Goal: Communication & Community: Answer question/provide support

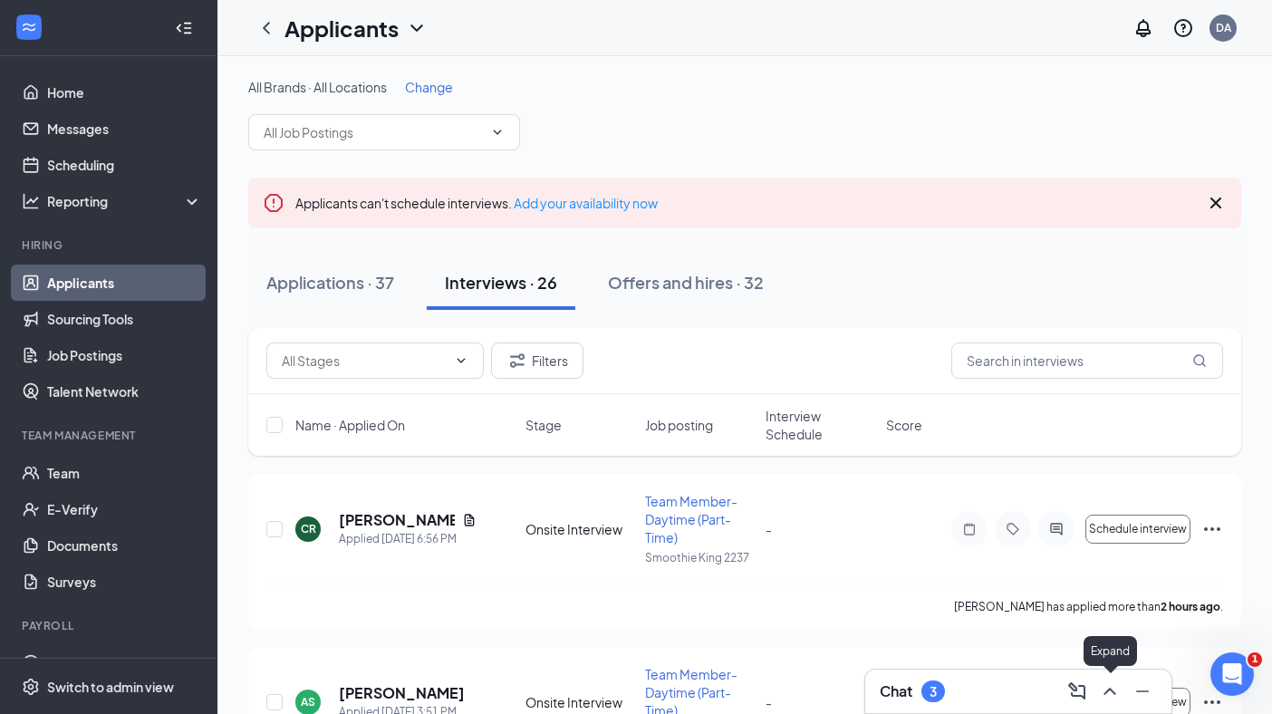
click at [1103, 691] on icon "ChevronUp" at bounding box center [1110, 691] width 22 height 22
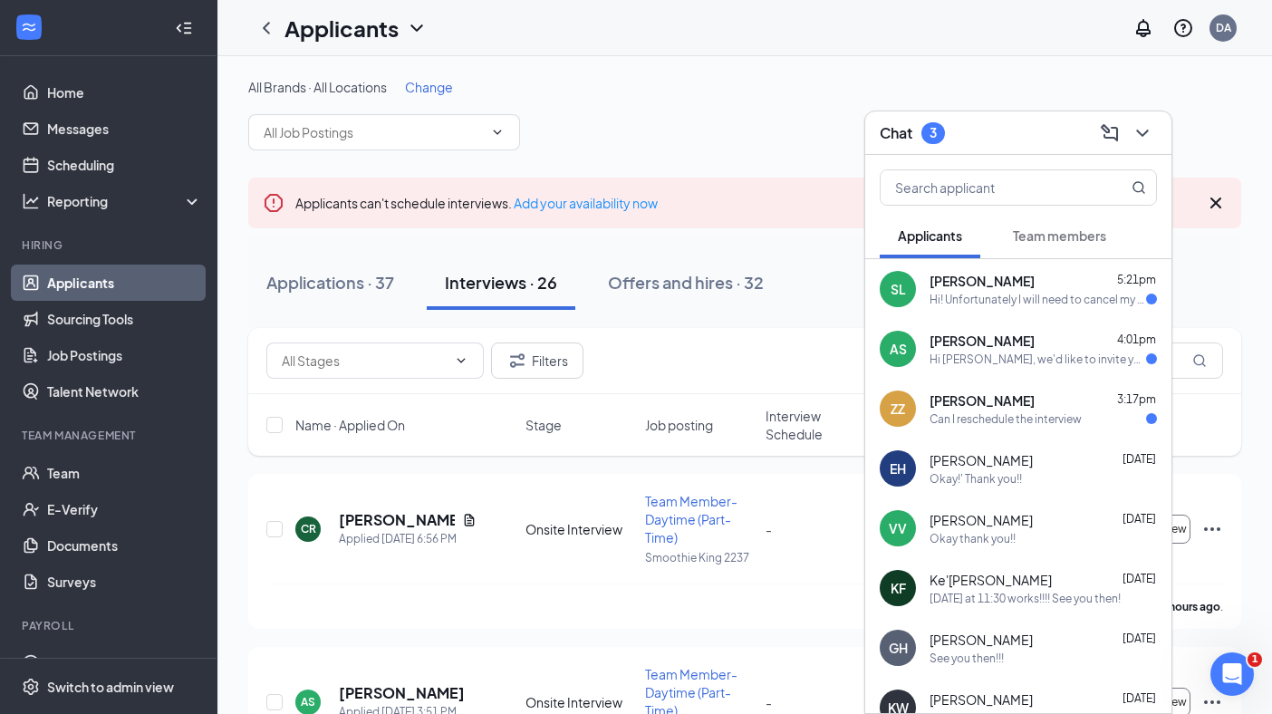
click at [1084, 298] on div "Hi! Unfortunately I will need to cancel my interview, I am sorry for the inconv…" at bounding box center [1038, 299] width 217 height 15
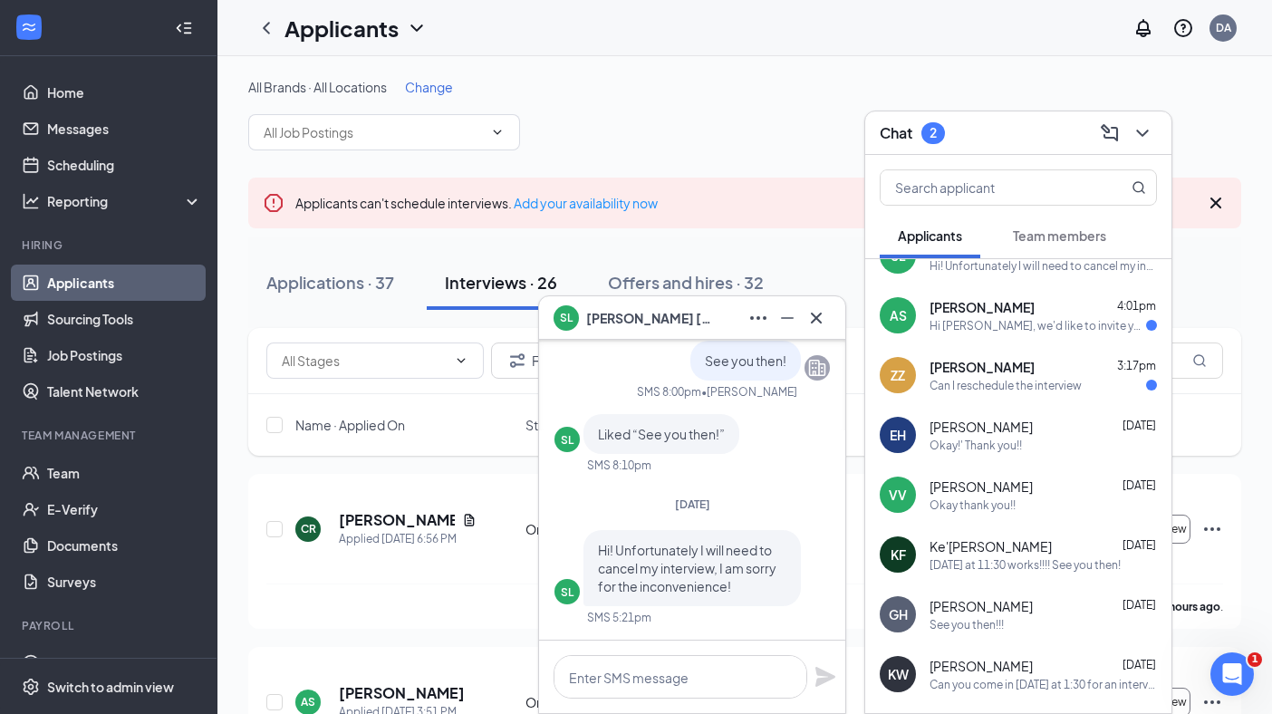
scroll to position [36, 0]
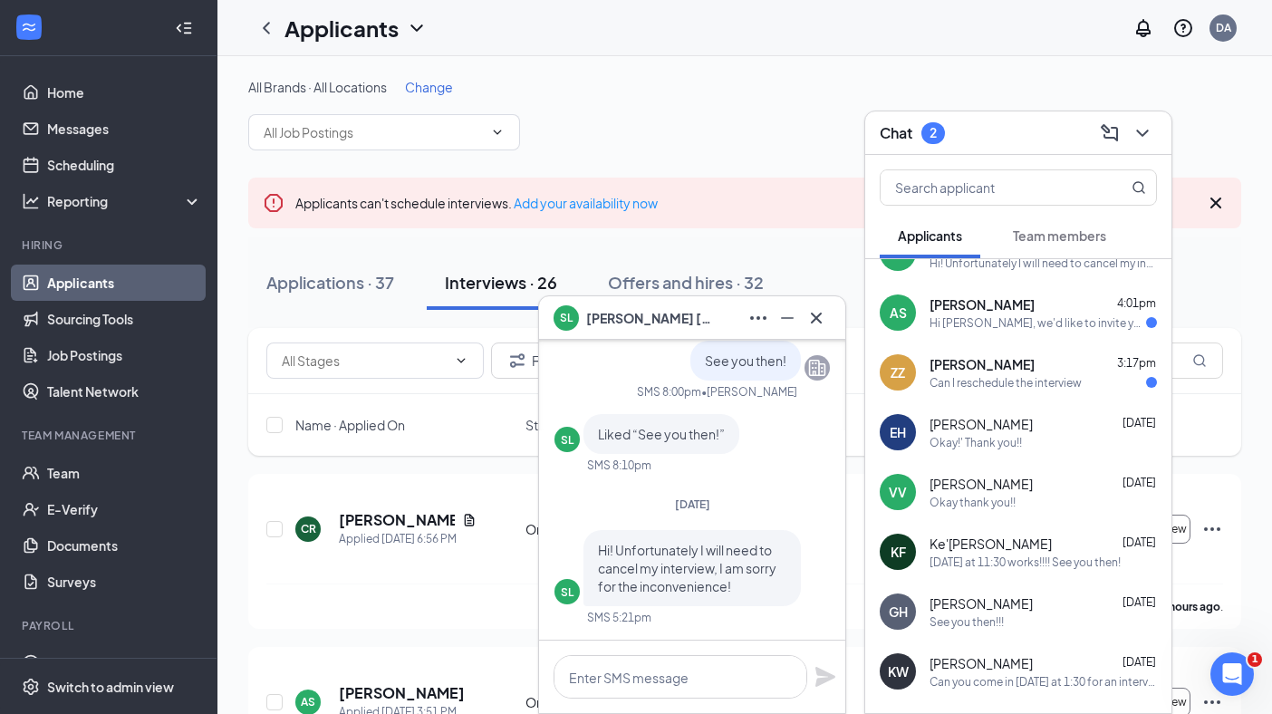
click at [1045, 326] on div "Hi [PERSON_NAME], we'd like to invite you to a meeting with Smoothie King for T…" at bounding box center [1038, 322] width 217 height 15
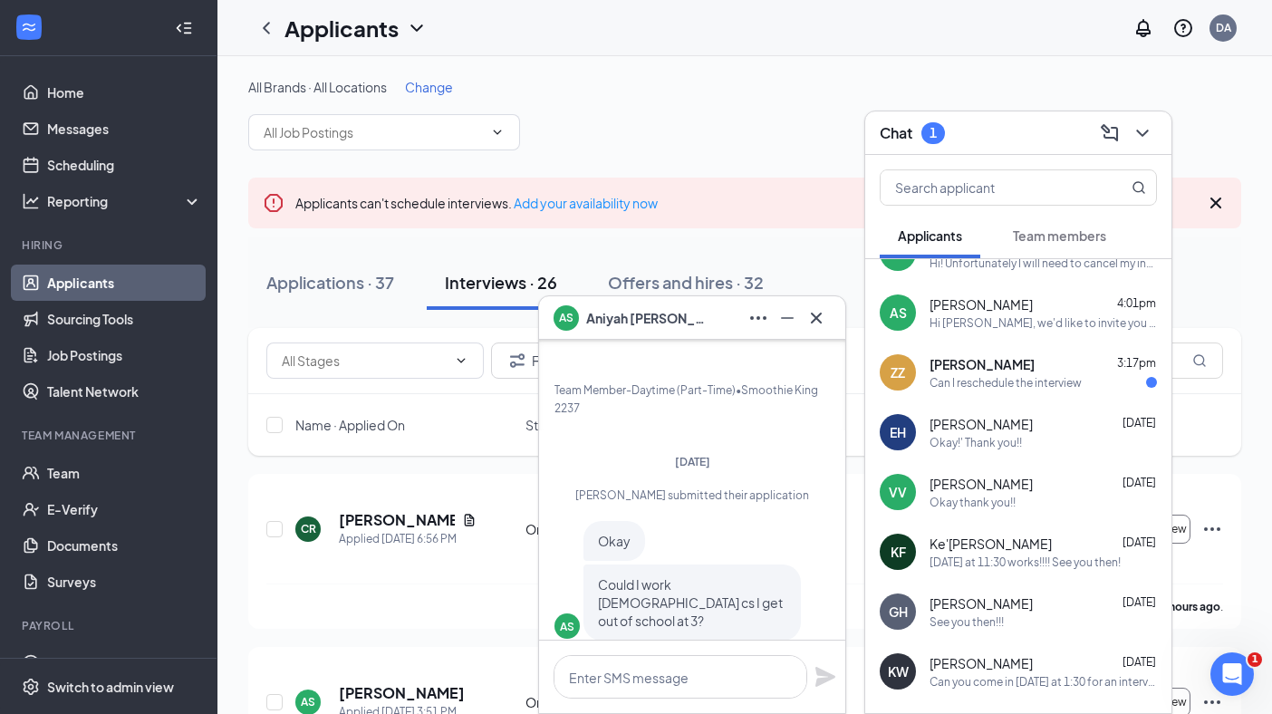
scroll to position [-281, 0]
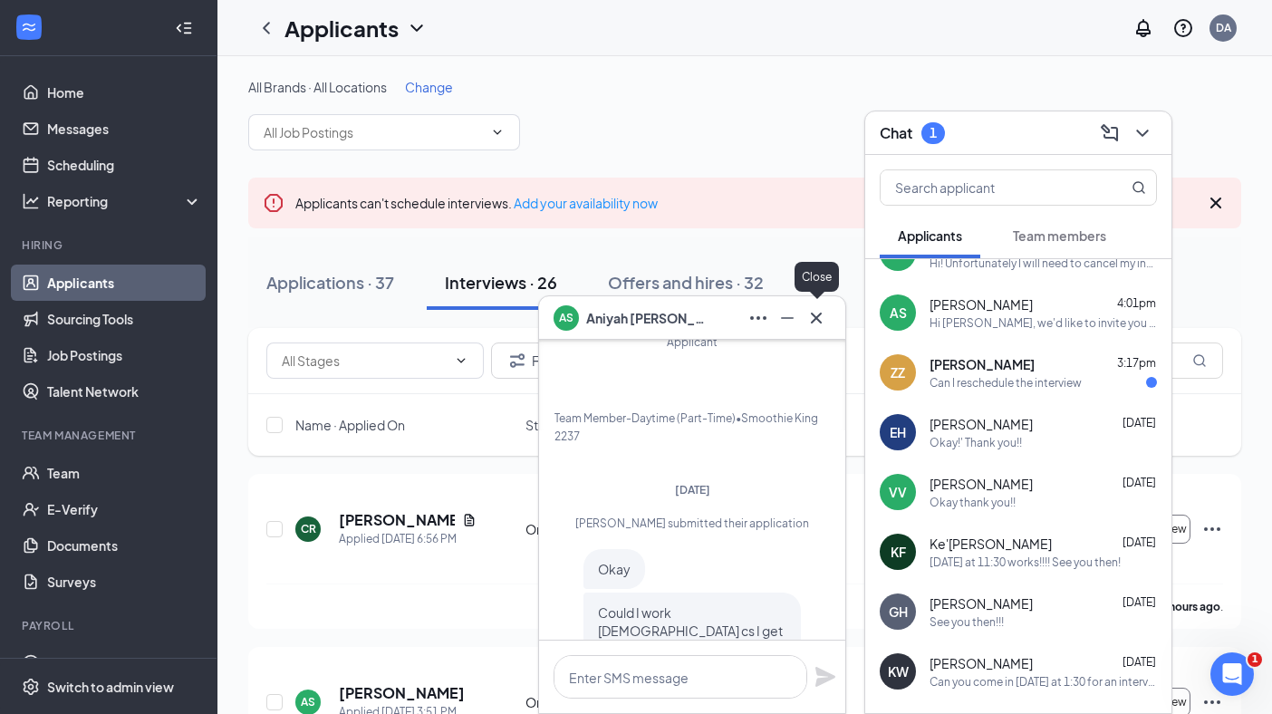
click at [813, 313] on icon "Cross" at bounding box center [816, 317] width 11 height 11
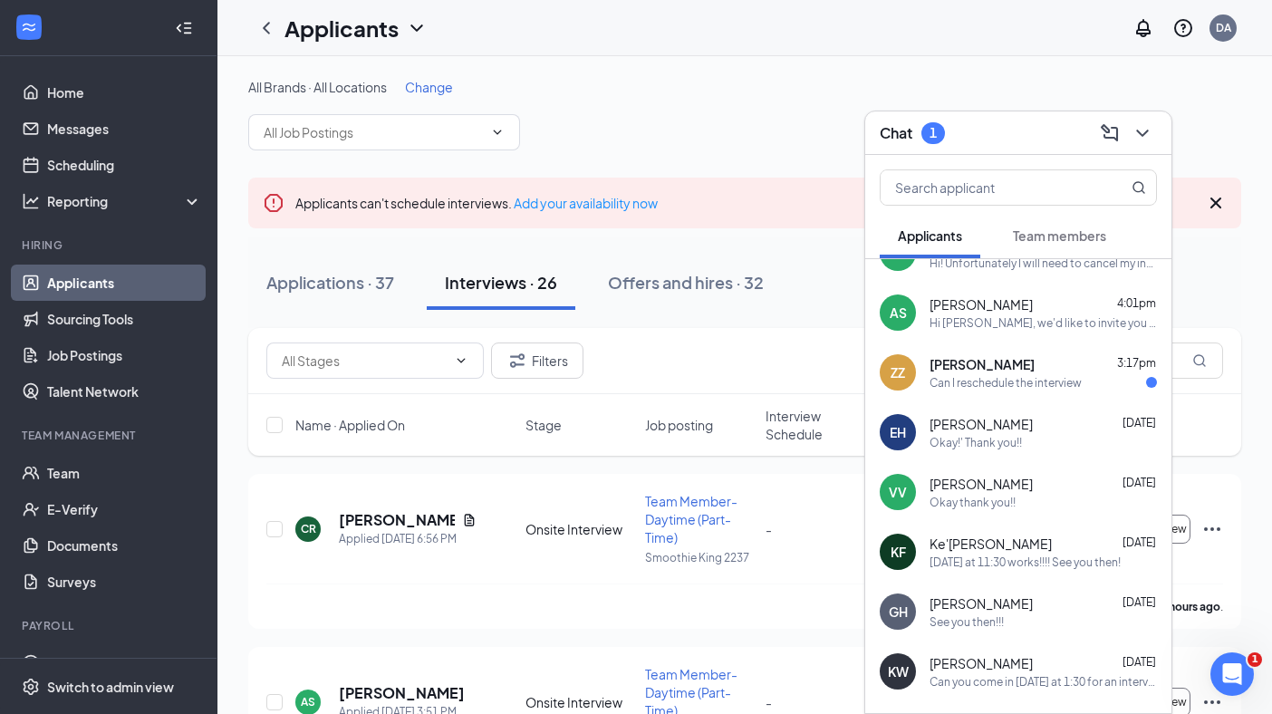
click at [987, 373] on div "[PERSON_NAME] 3:17pm Can I reschedule the interview" at bounding box center [1043, 372] width 227 height 35
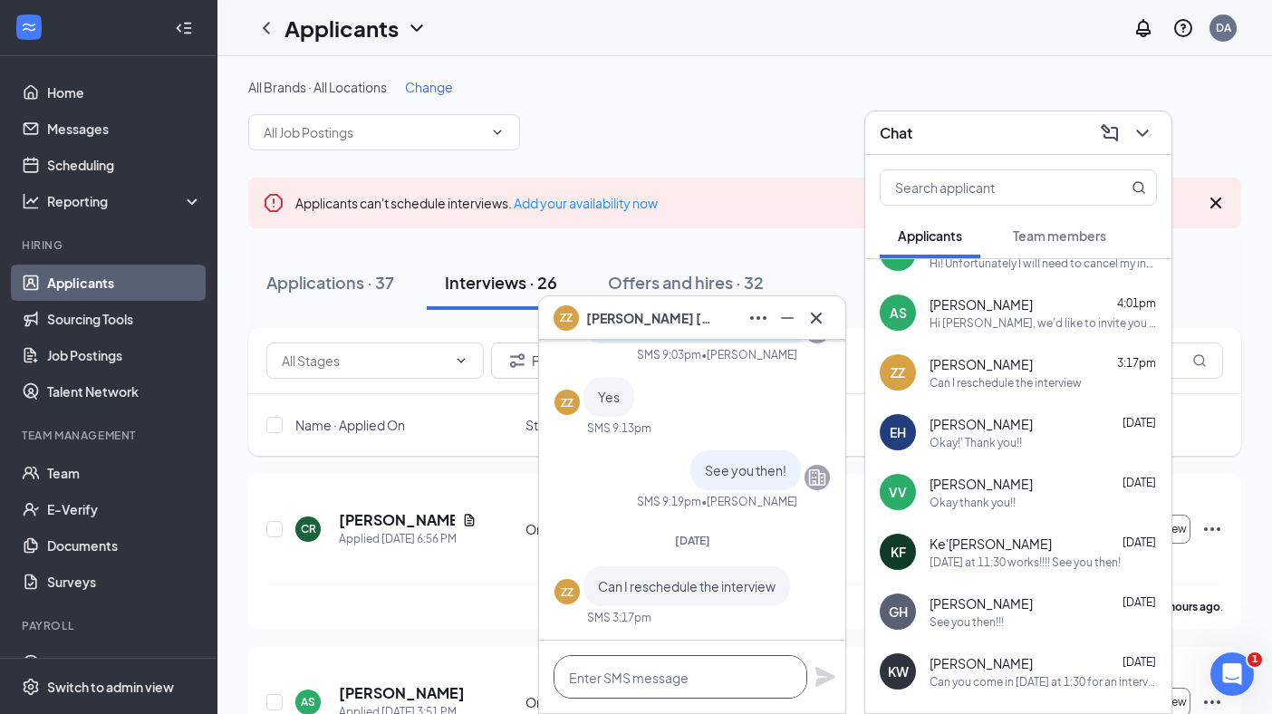
click at [631, 682] on textarea at bounding box center [681, 676] width 254 height 43
type textarea "I'll mark you down as cancelled."
click at [832, 681] on icon "Plane" at bounding box center [825, 677] width 22 height 22
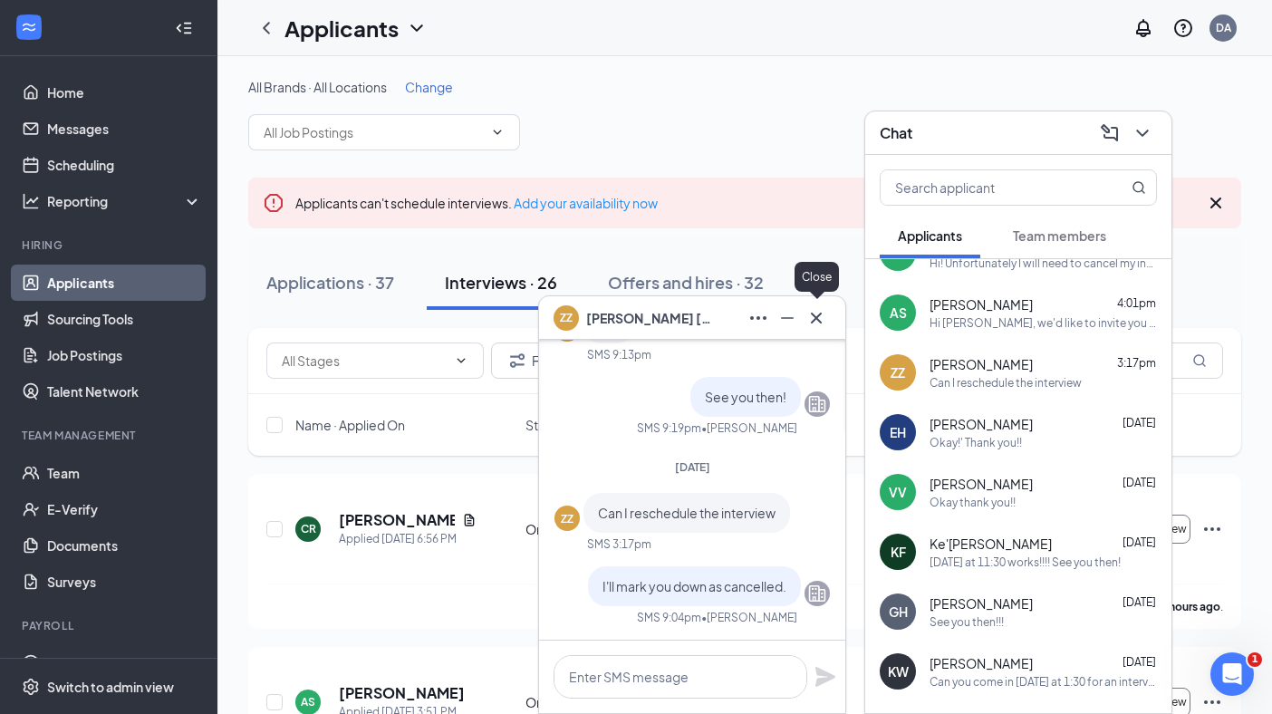
click at [811, 322] on icon "Cross" at bounding box center [816, 318] width 22 height 22
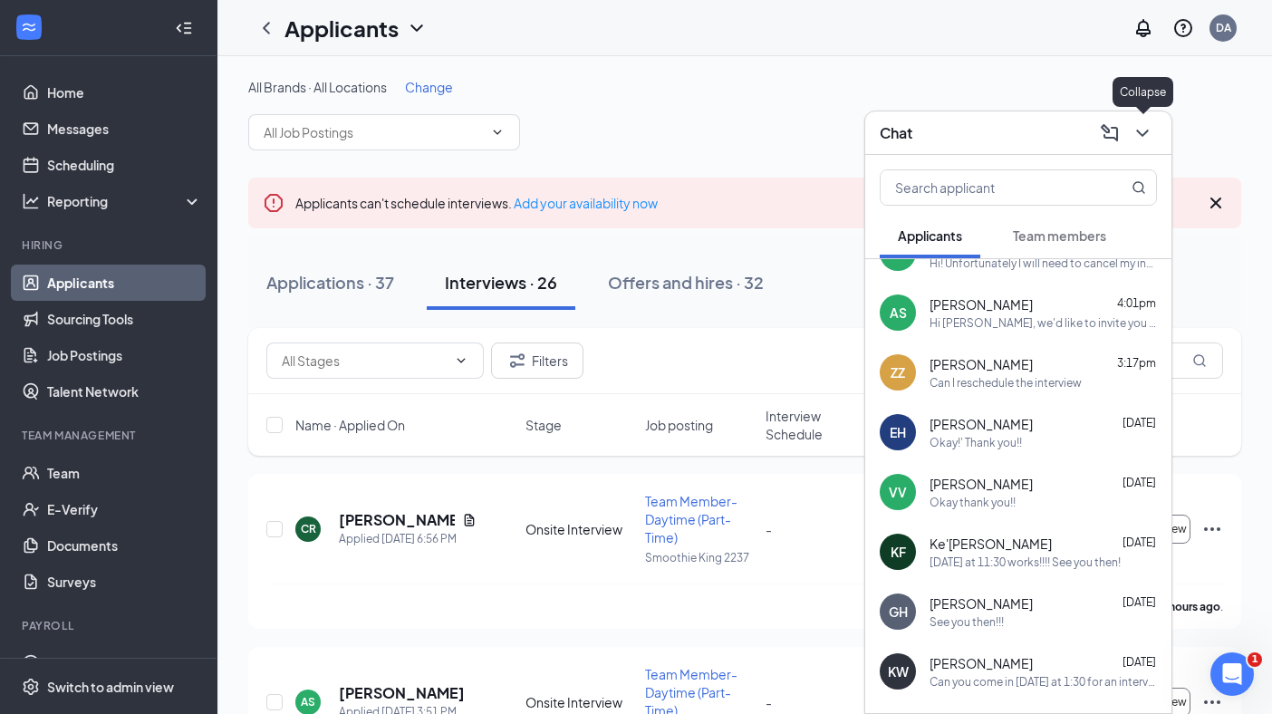
click at [1137, 131] on icon "ChevronDown" at bounding box center [1143, 133] width 22 height 22
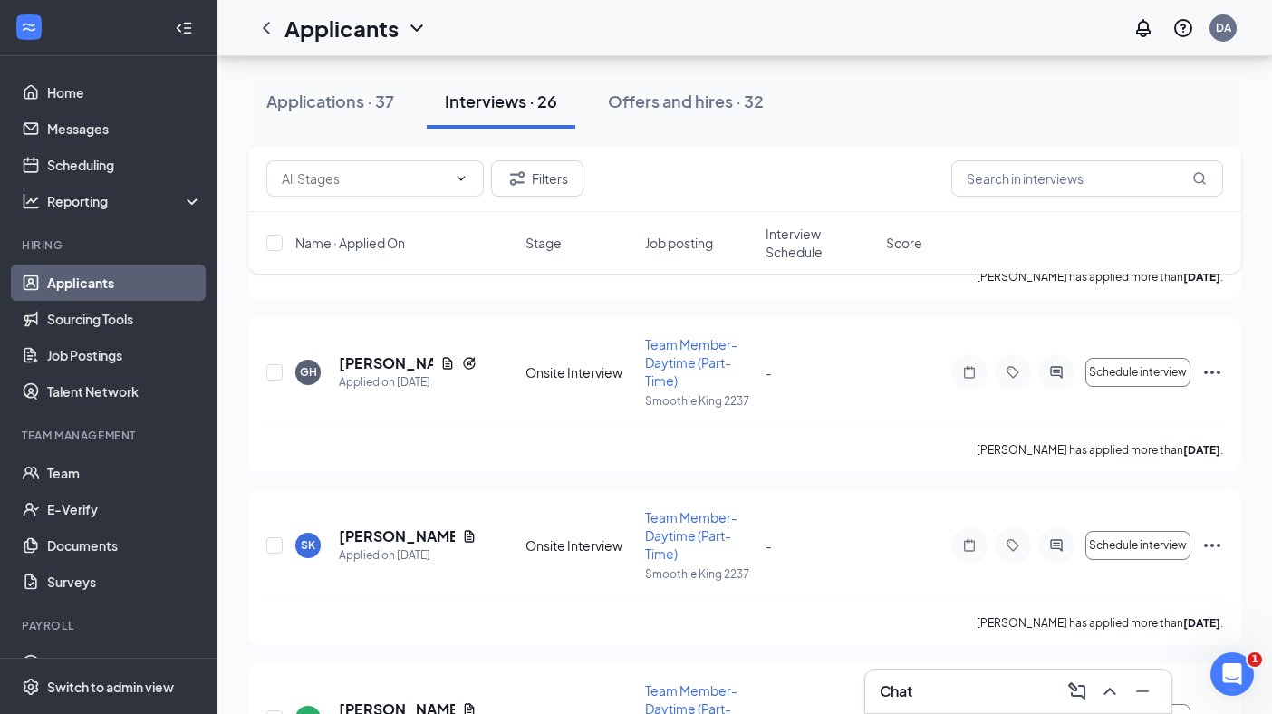
scroll to position [4066, 0]
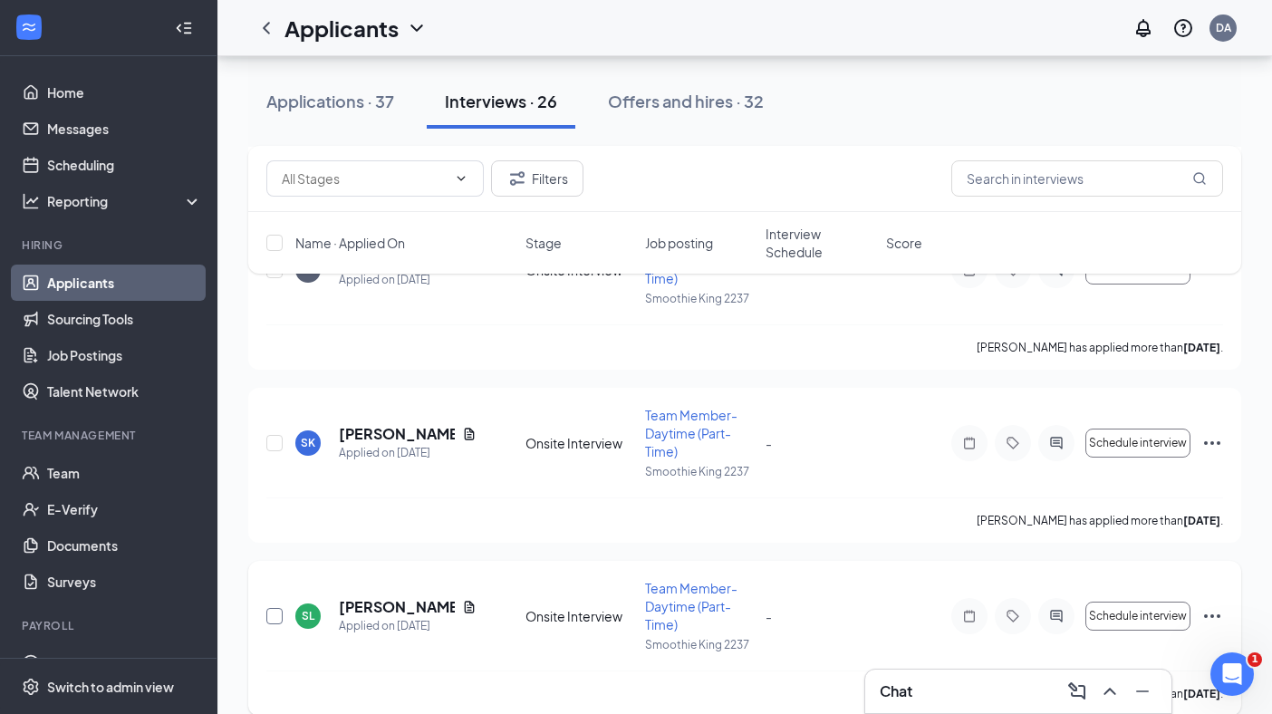
click at [271, 609] on input "checkbox" at bounding box center [274, 616] width 16 height 16
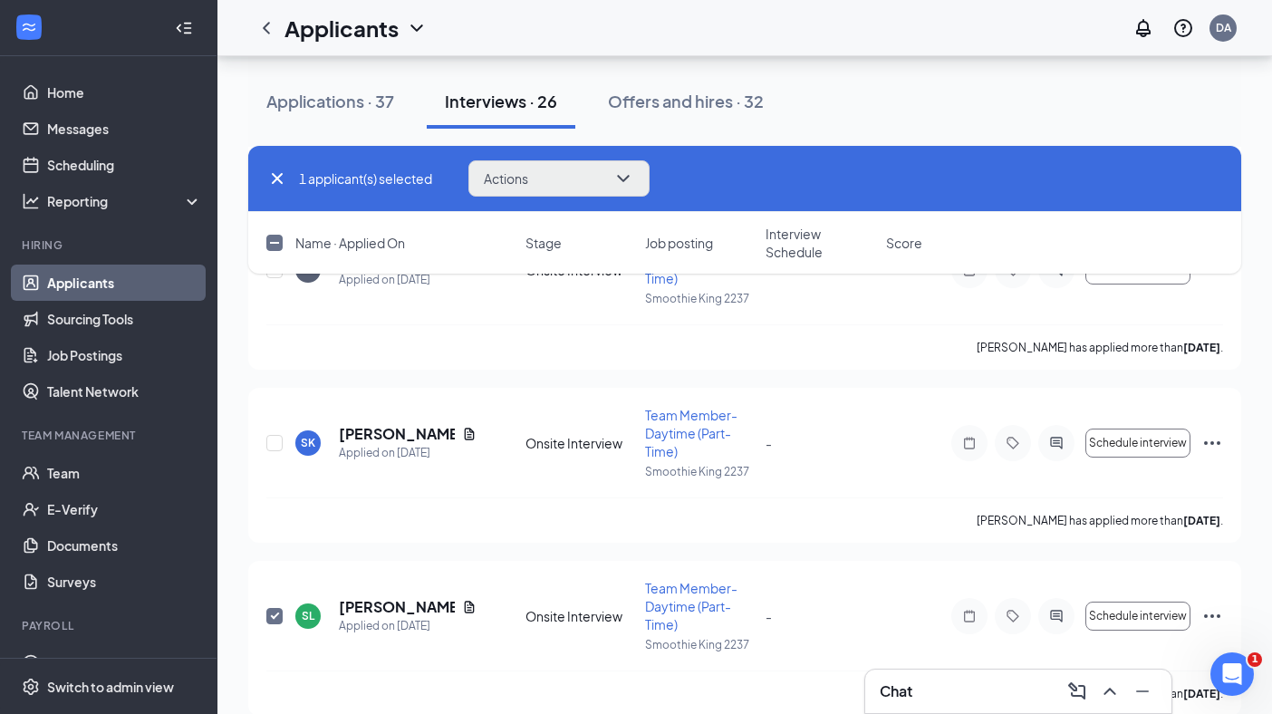
click at [623, 175] on icon "ChevronDown" at bounding box center [623, 179] width 22 height 22
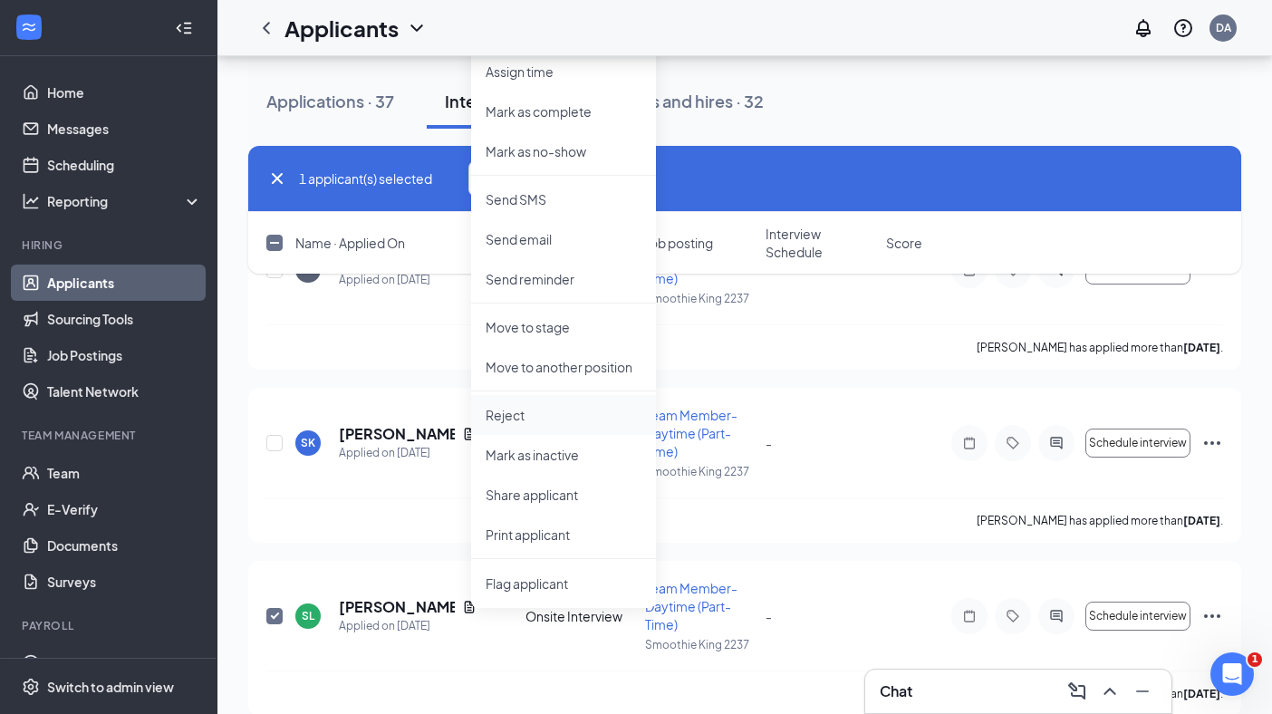
click at [542, 414] on p "Reject" at bounding box center [564, 415] width 156 height 18
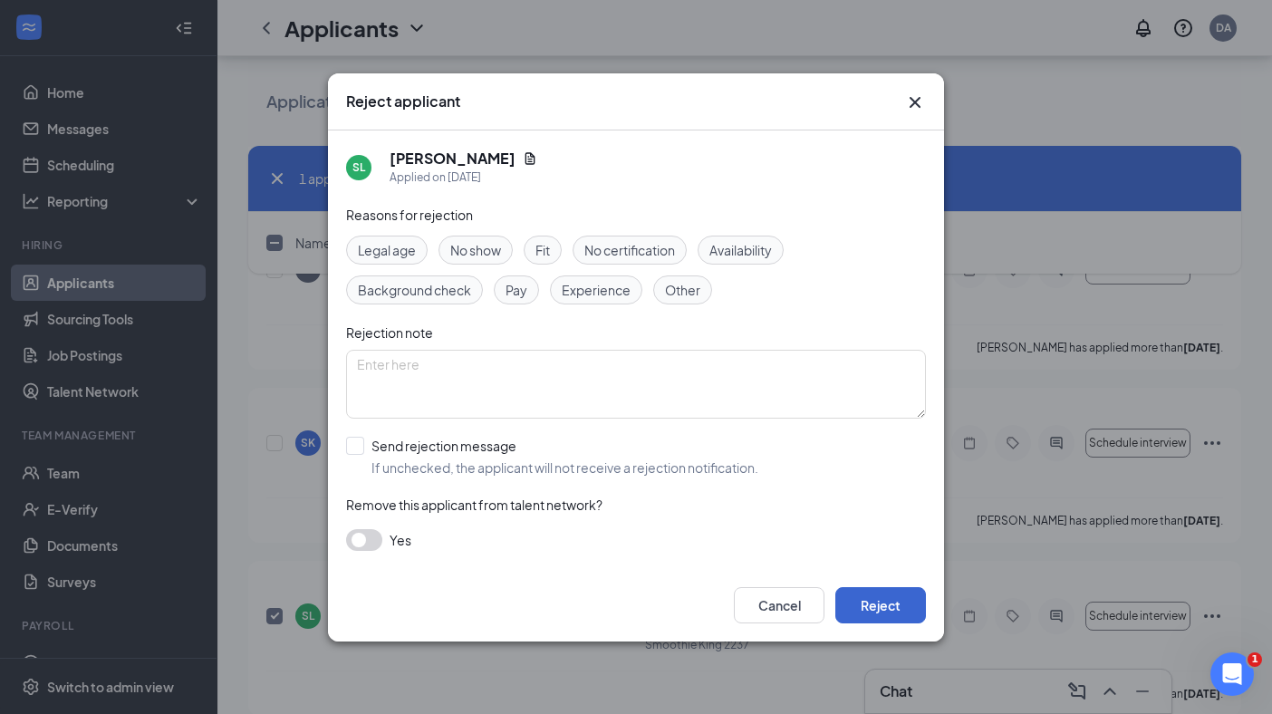
click at [870, 602] on button "Reject" at bounding box center [880, 605] width 91 height 36
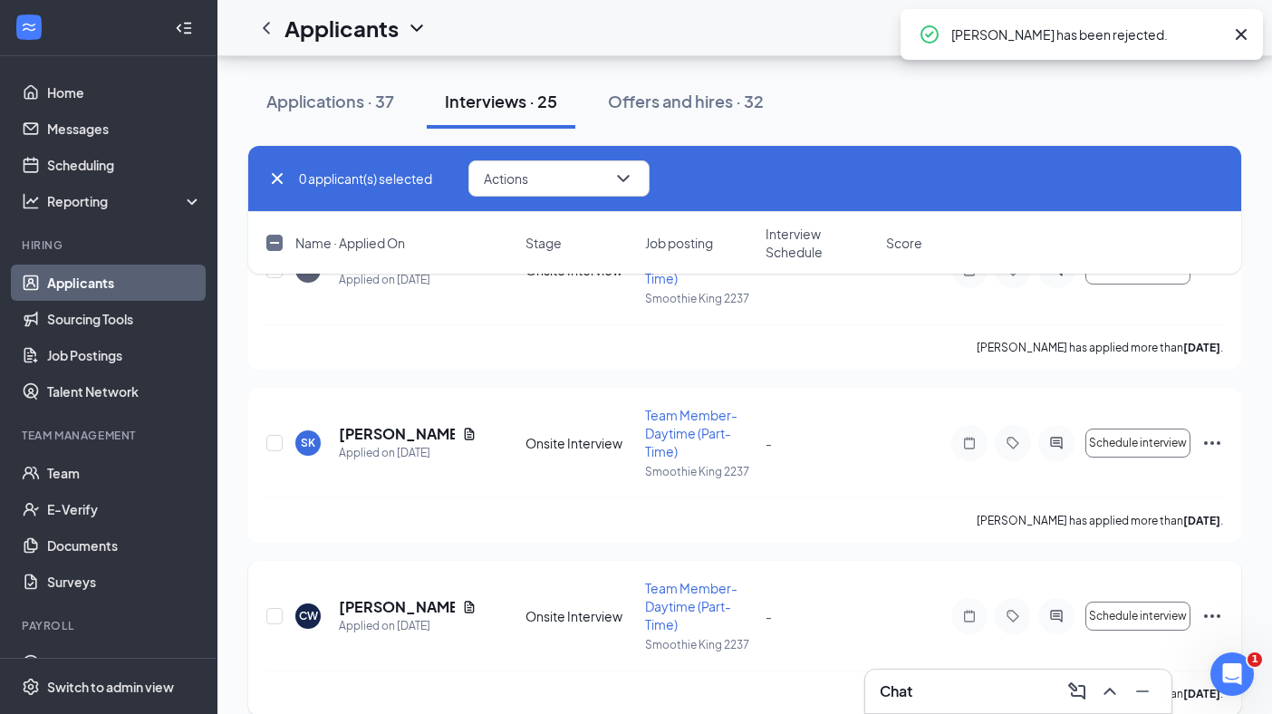
checkbox input "false"
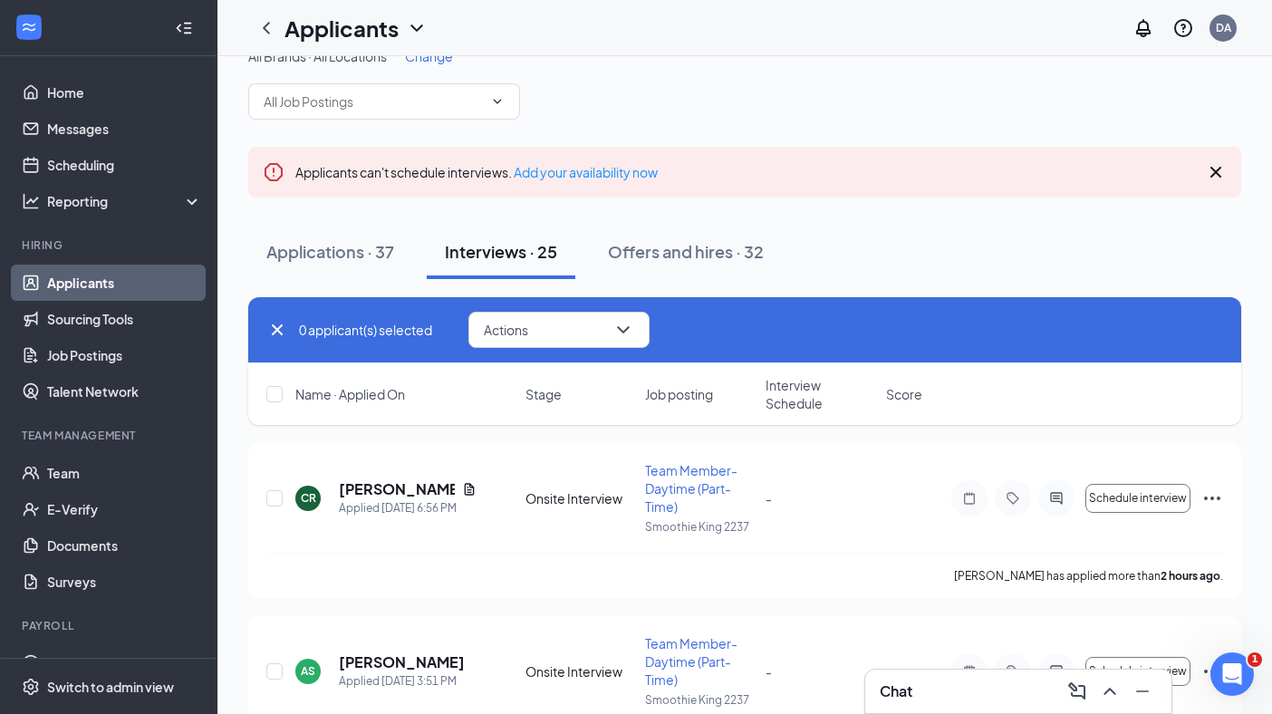
scroll to position [24, 0]
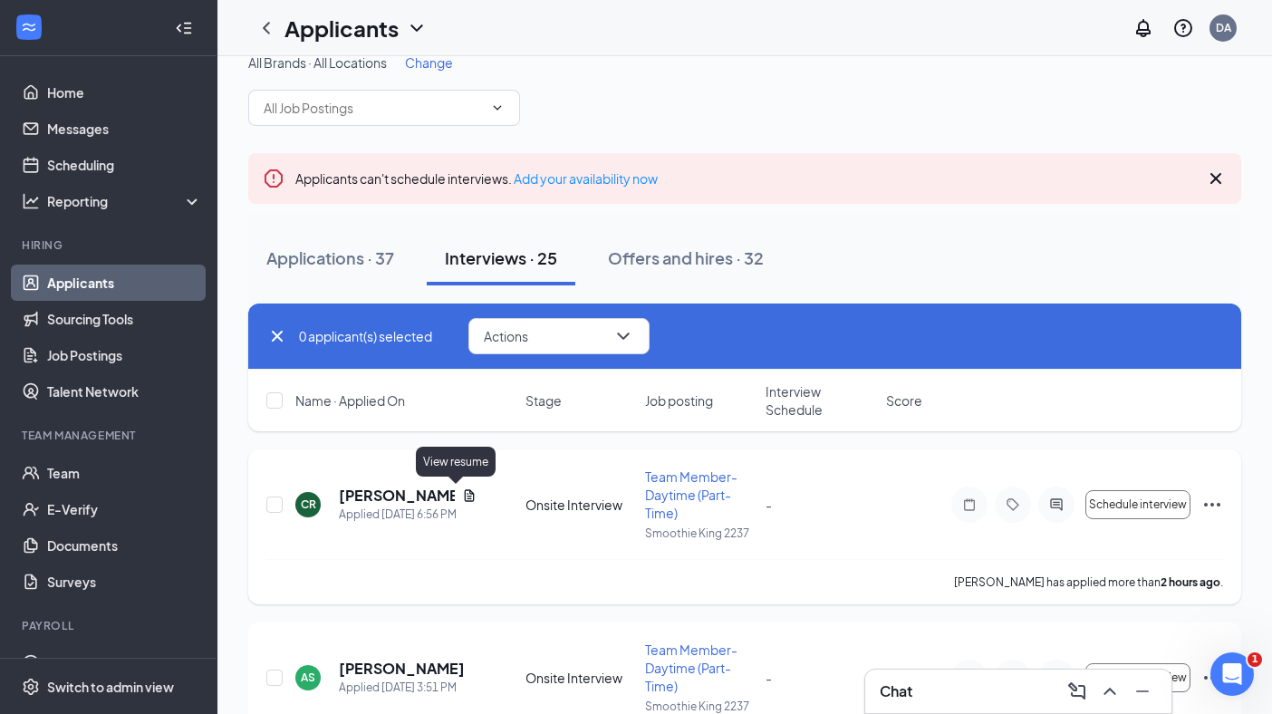
click at [462, 492] on icon "Document" at bounding box center [469, 495] width 14 height 14
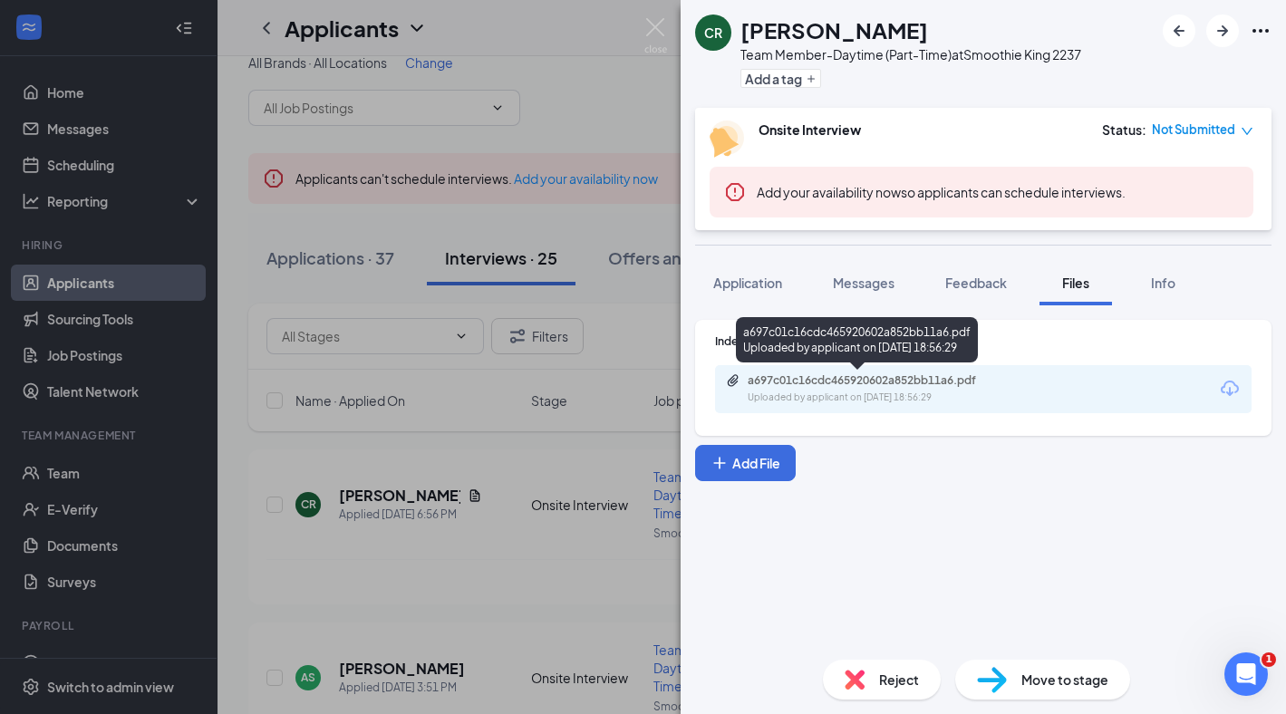
click at [834, 403] on div "Uploaded by applicant on [DATE] 18:56:29" at bounding box center [883, 397] width 272 height 14
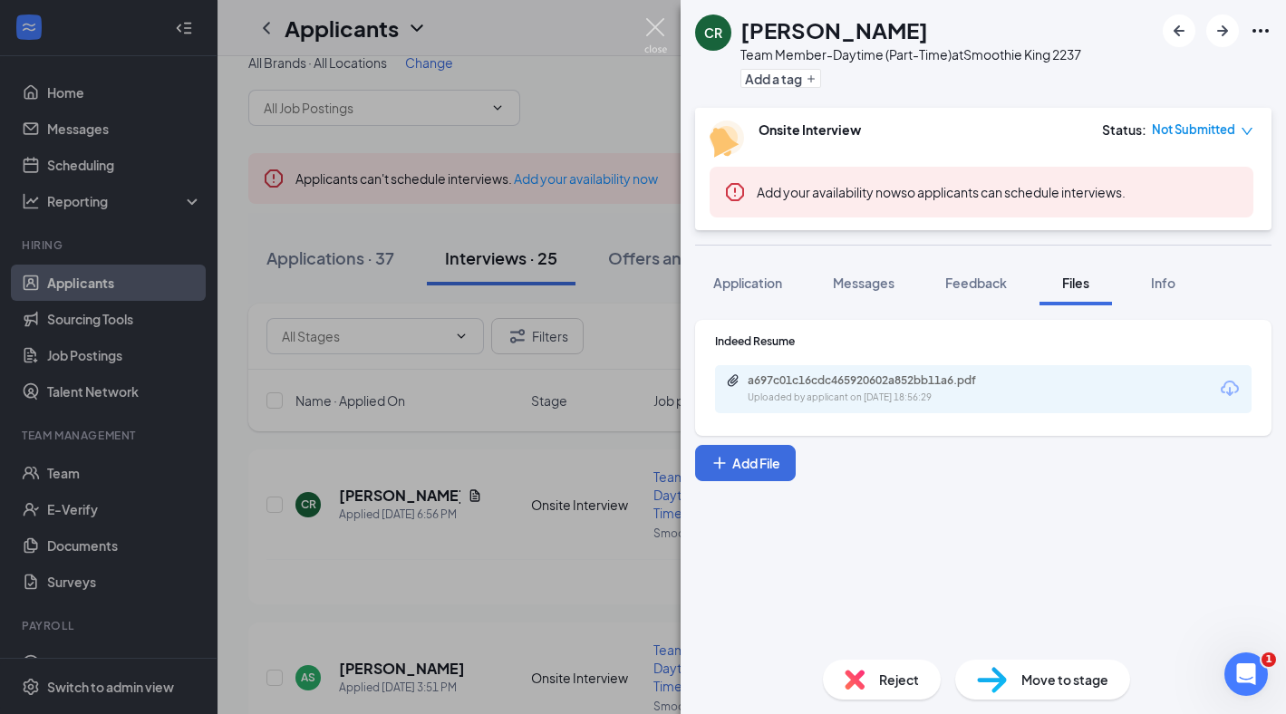
click at [657, 22] on img at bounding box center [655, 35] width 23 height 35
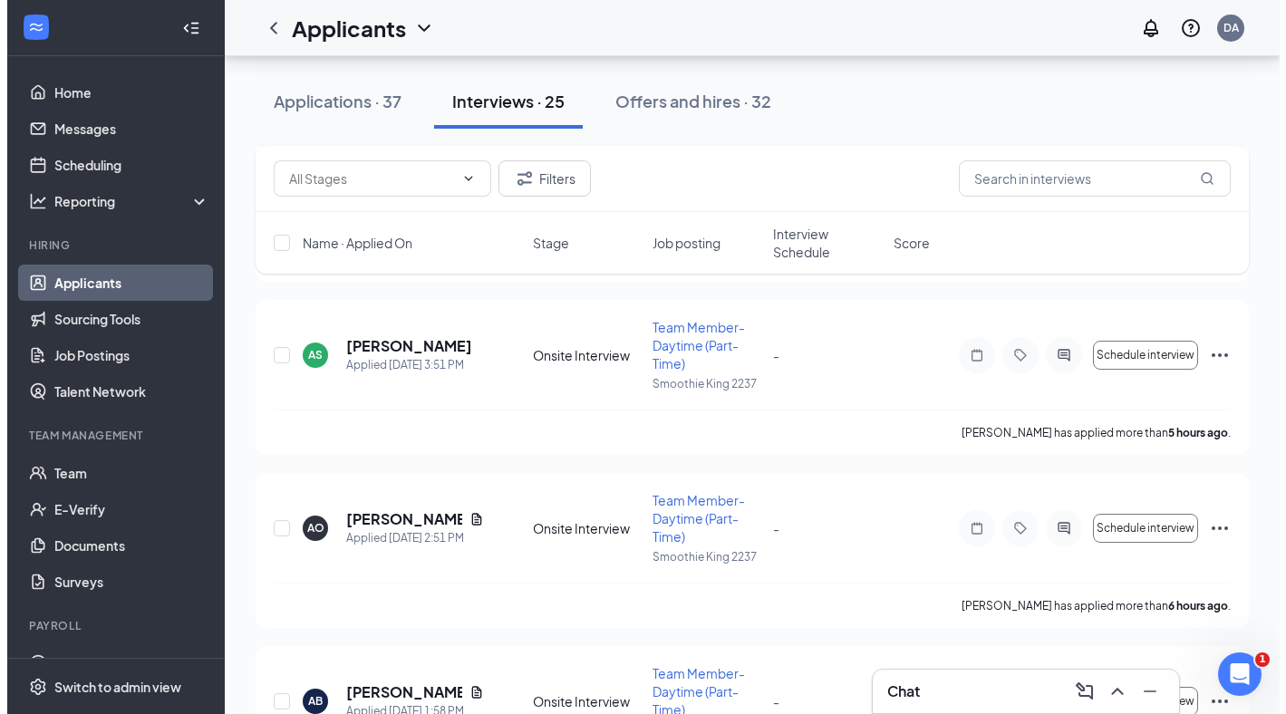
scroll to position [329, 0]
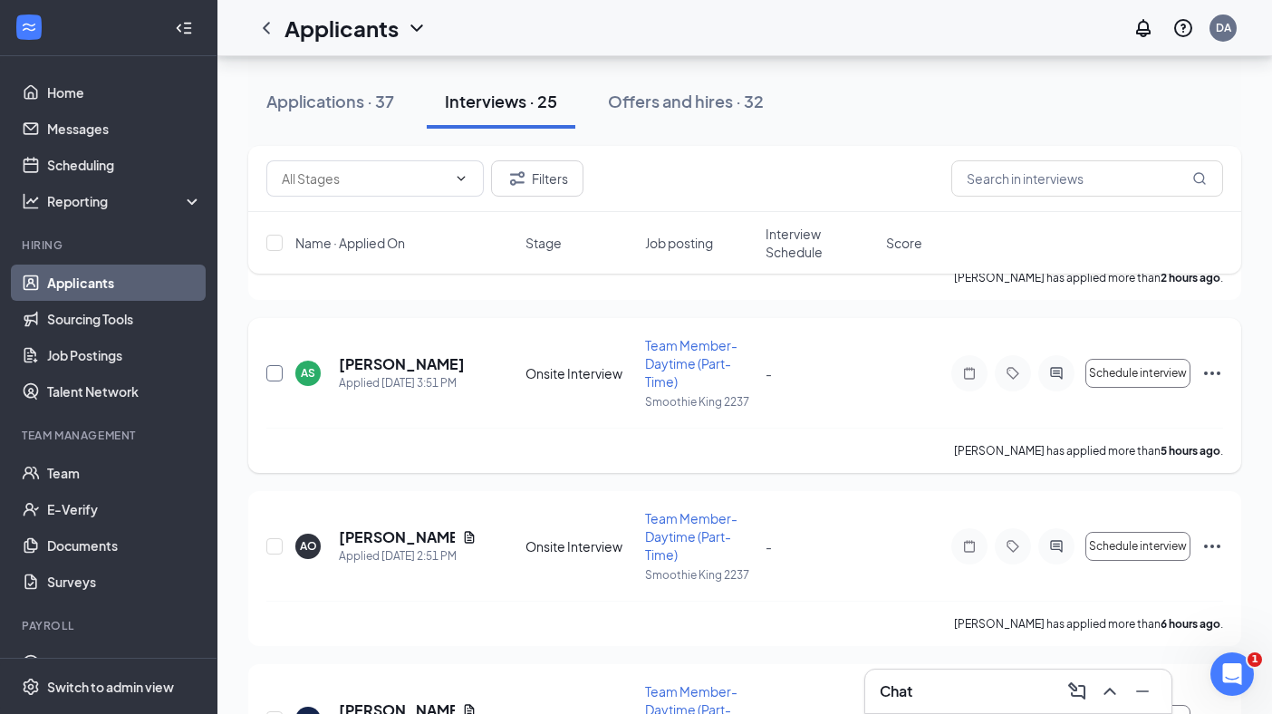
click at [275, 371] on input "checkbox" at bounding box center [274, 373] width 16 height 16
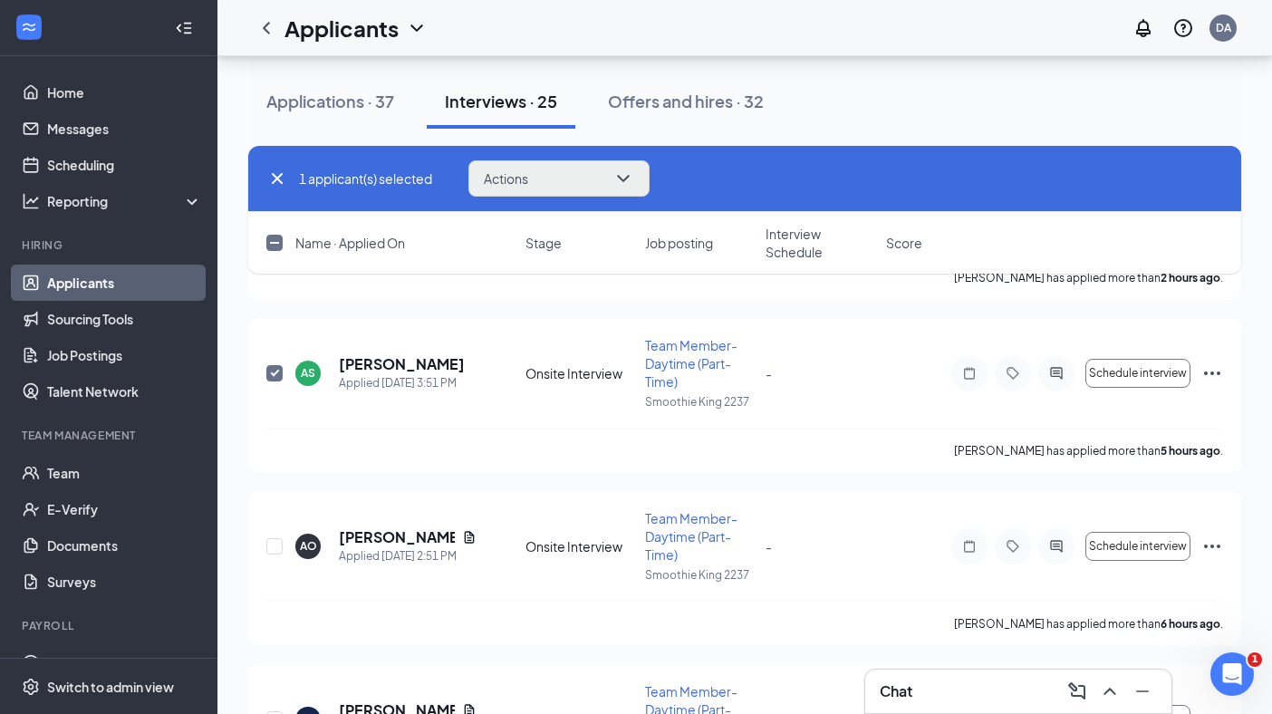
click at [589, 181] on button "Actions" at bounding box center [558, 178] width 181 height 36
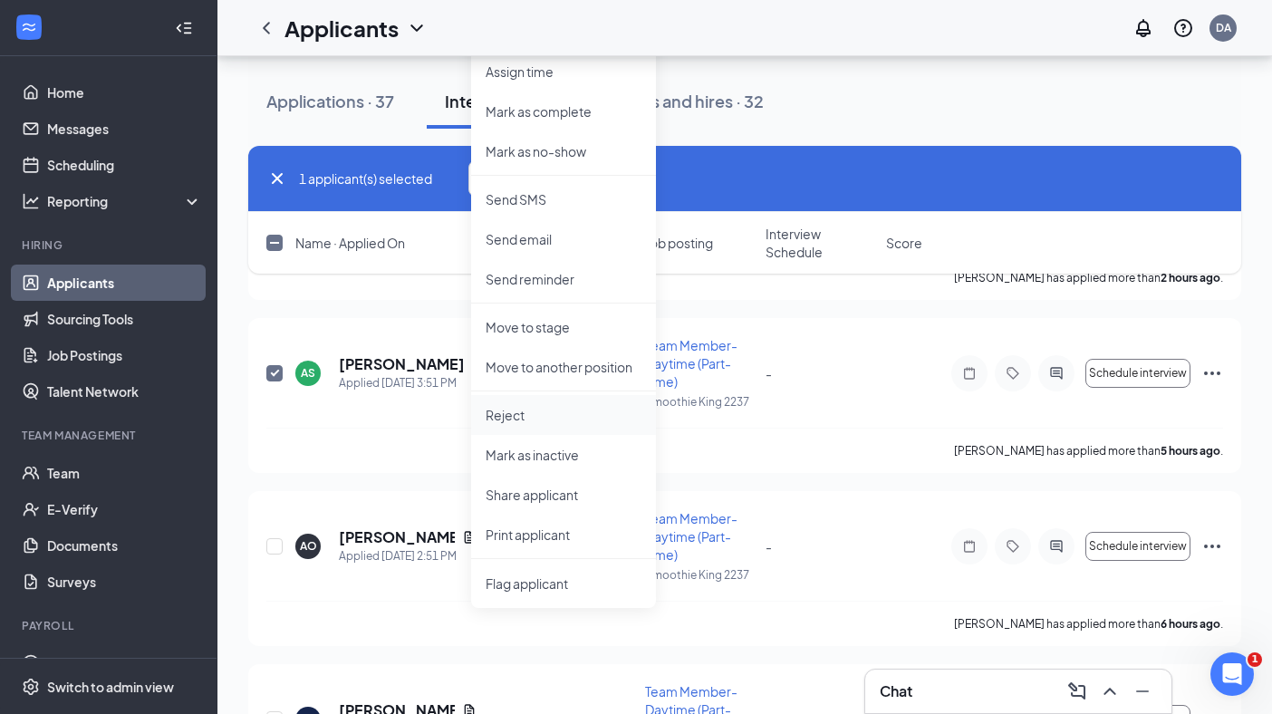
click at [527, 415] on p "Reject" at bounding box center [564, 415] width 156 height 18
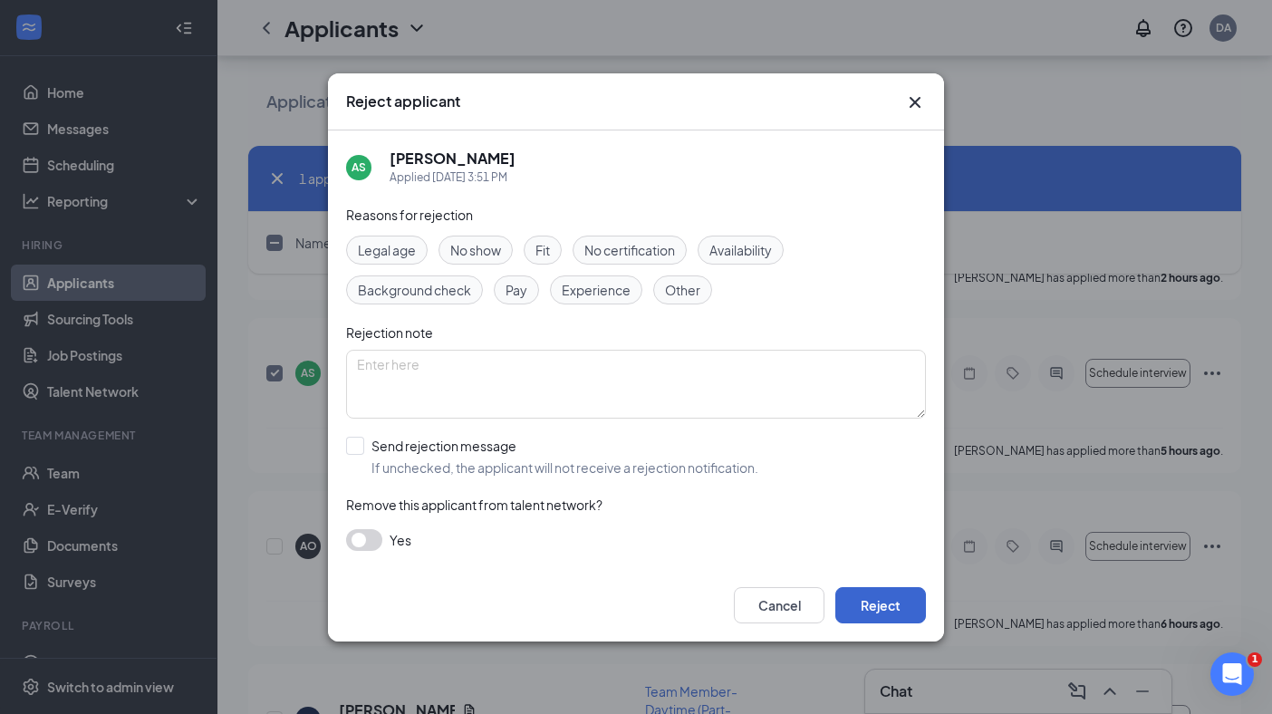
click at [882, 602] on button "Reject" at bounding box center [880, 605] width 91 height 36
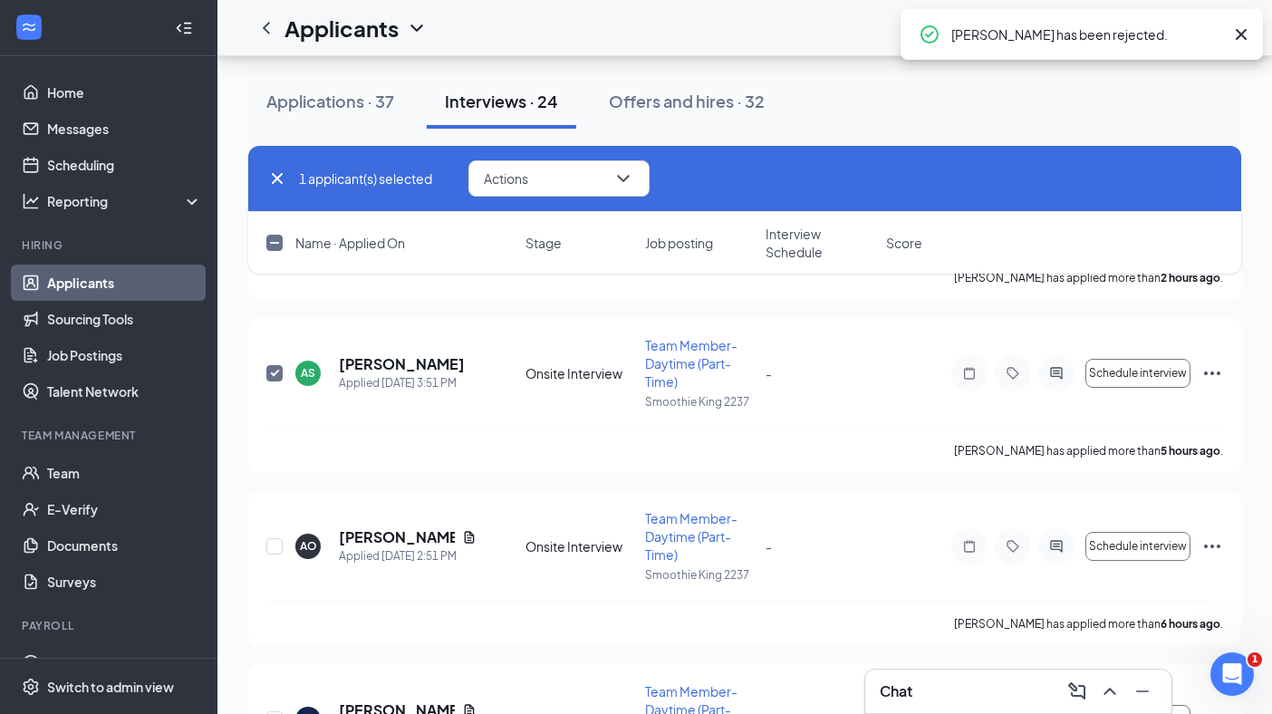
checkbox input "false"
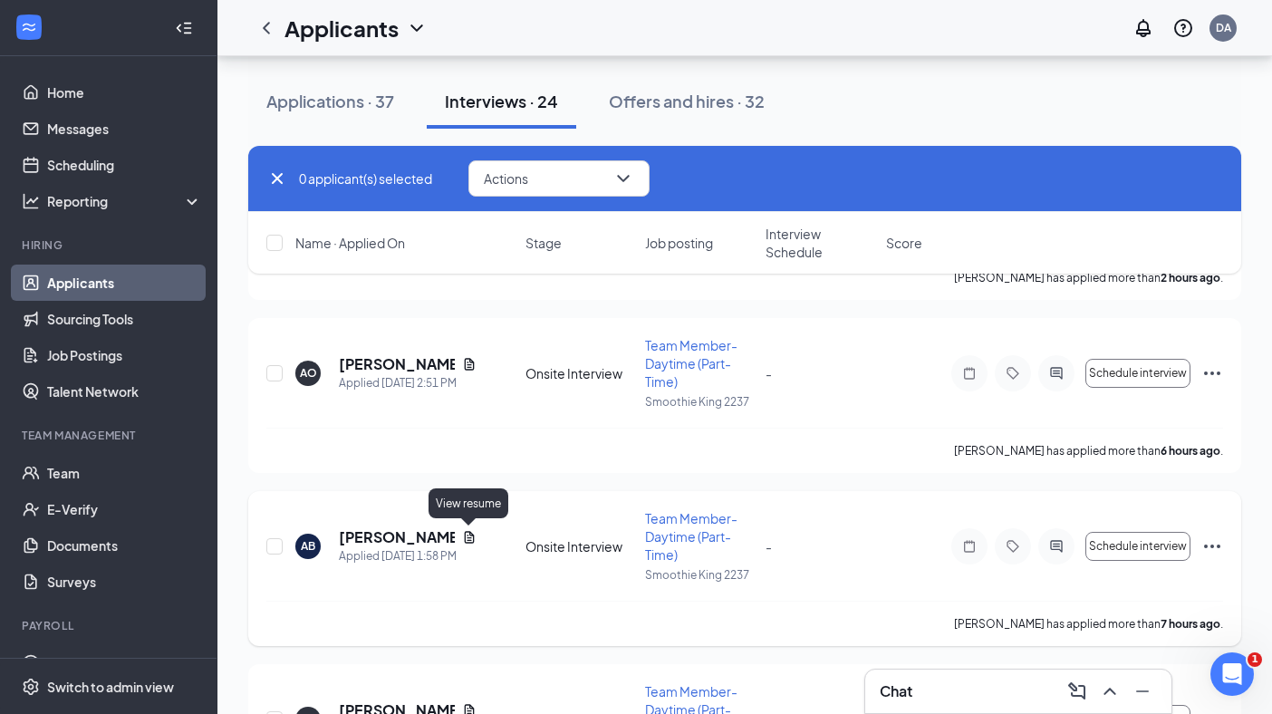
click at [473, 533] on icon "Document" at bounding box center [469, 537] width 14 height 14
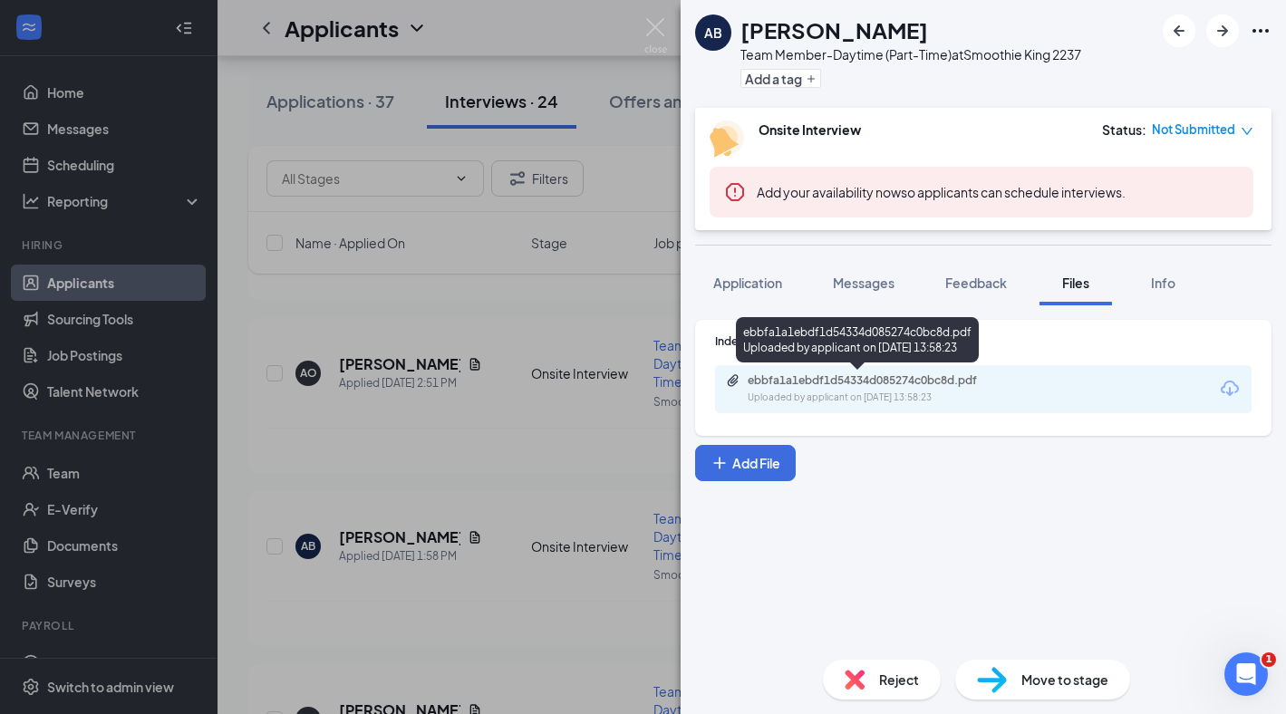
click at [824, 388] on div "ebbfa1a1ebdf1d54334d085274c0bc8d.pdf Uploaded by applicant on [DATE] 13:58:23" at bounding box center [873, 389] width 294 height 32
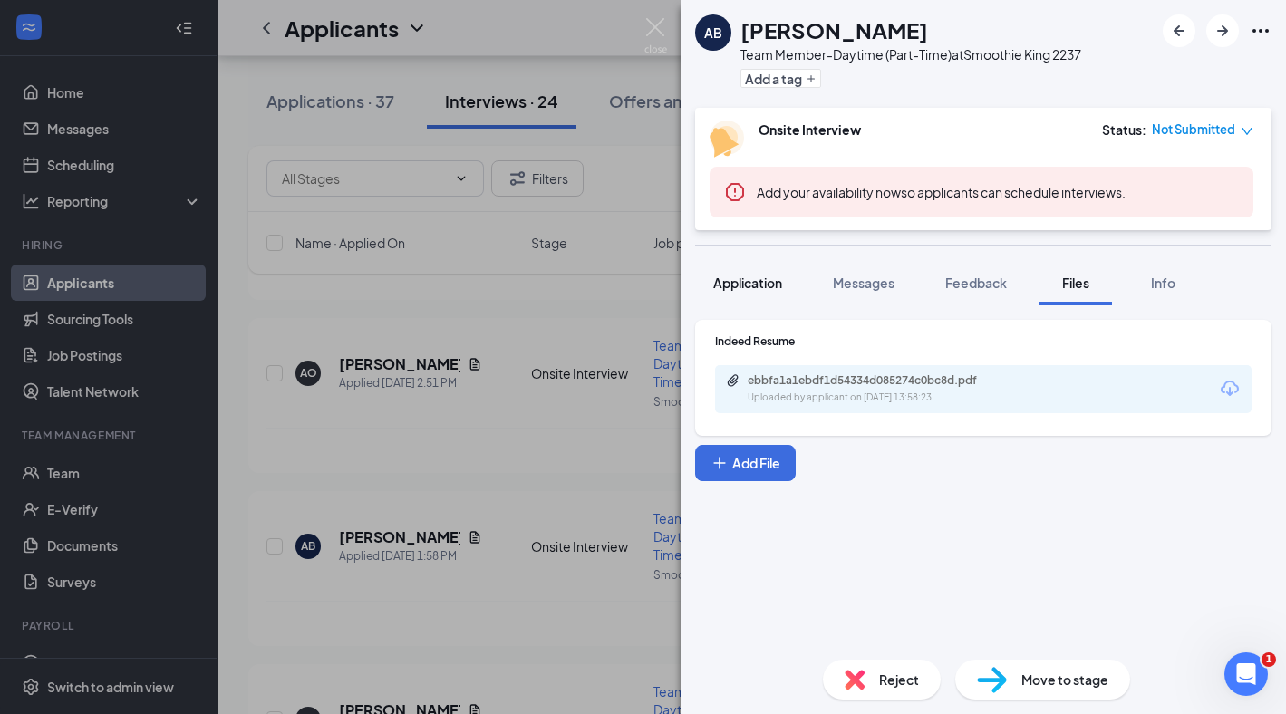
click at [745, 281] on span "Application" at bounding box center [747, 283] width 69 height 16
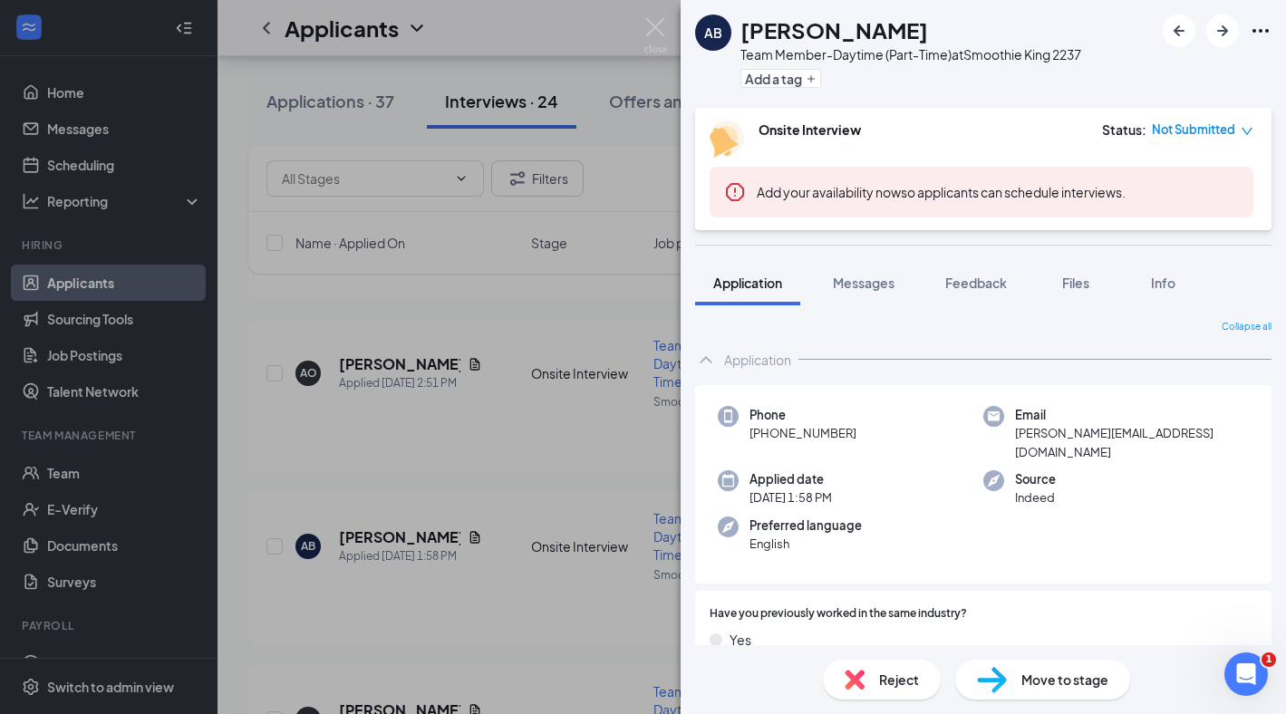
click at [889, 680] on span "Reject" at bounding box center [899, 680] width 40 height 20
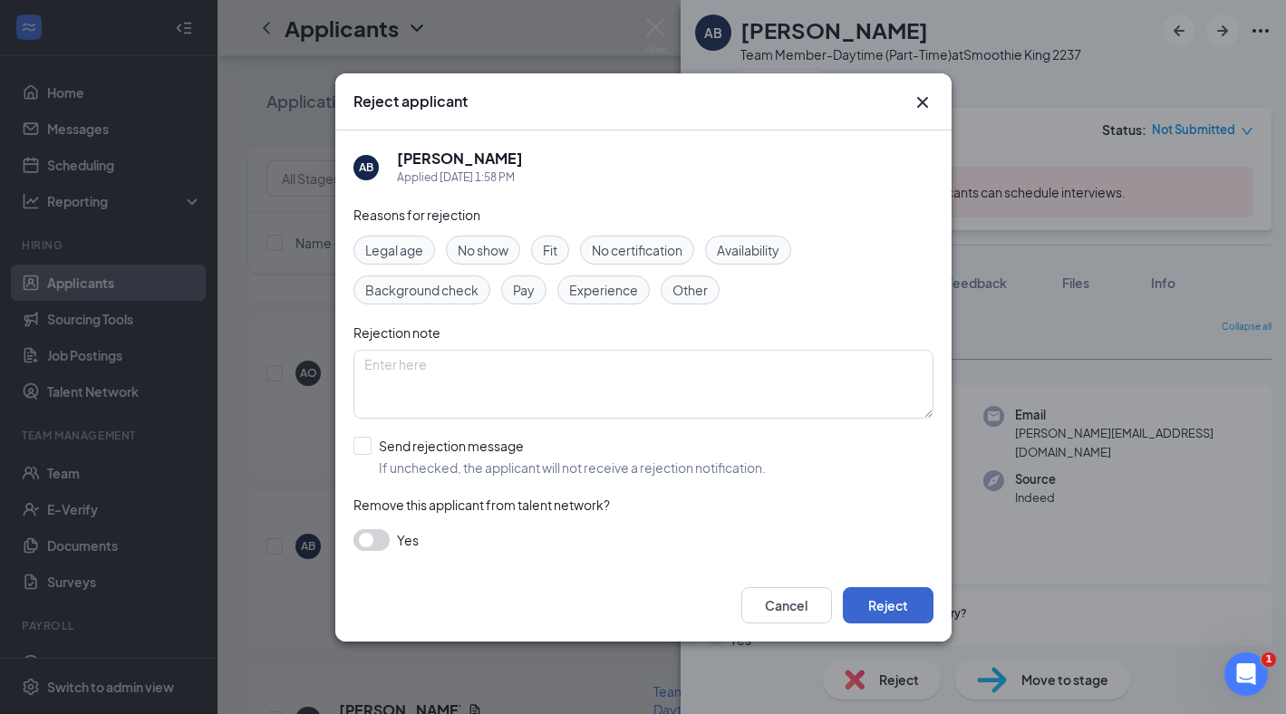
click at [873, 596] on button "Reject" at bounding box center [888, 605] width 91 height 36
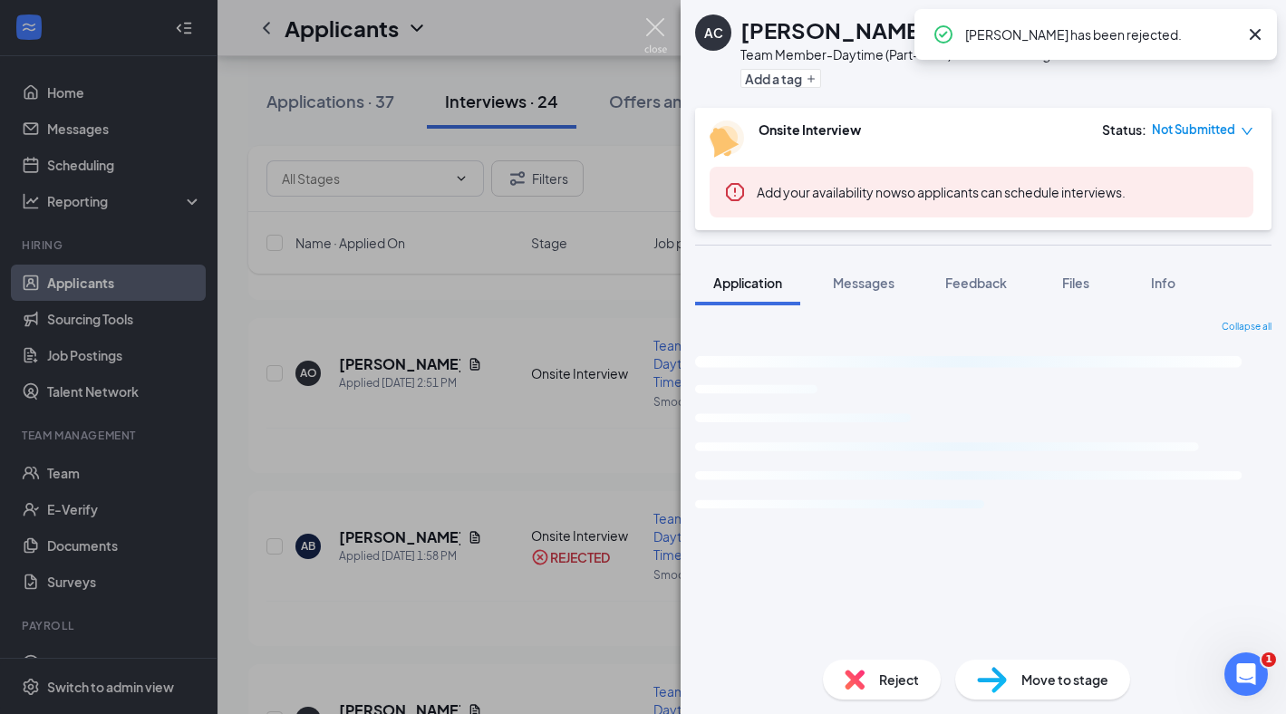
click at [656, 40] on img at bounding box center [655, 35] width 23 height 35
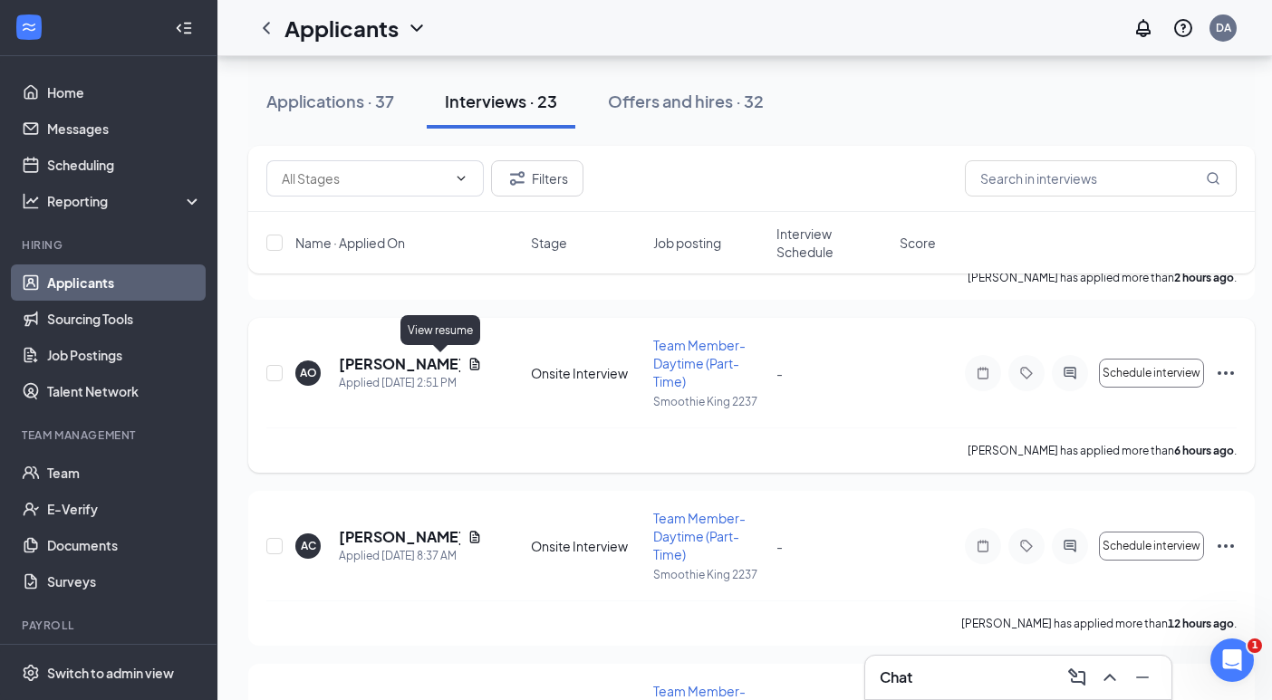
click at [467, 365] on icon "Document" at bounding box center [474, 364] width 14 height 14
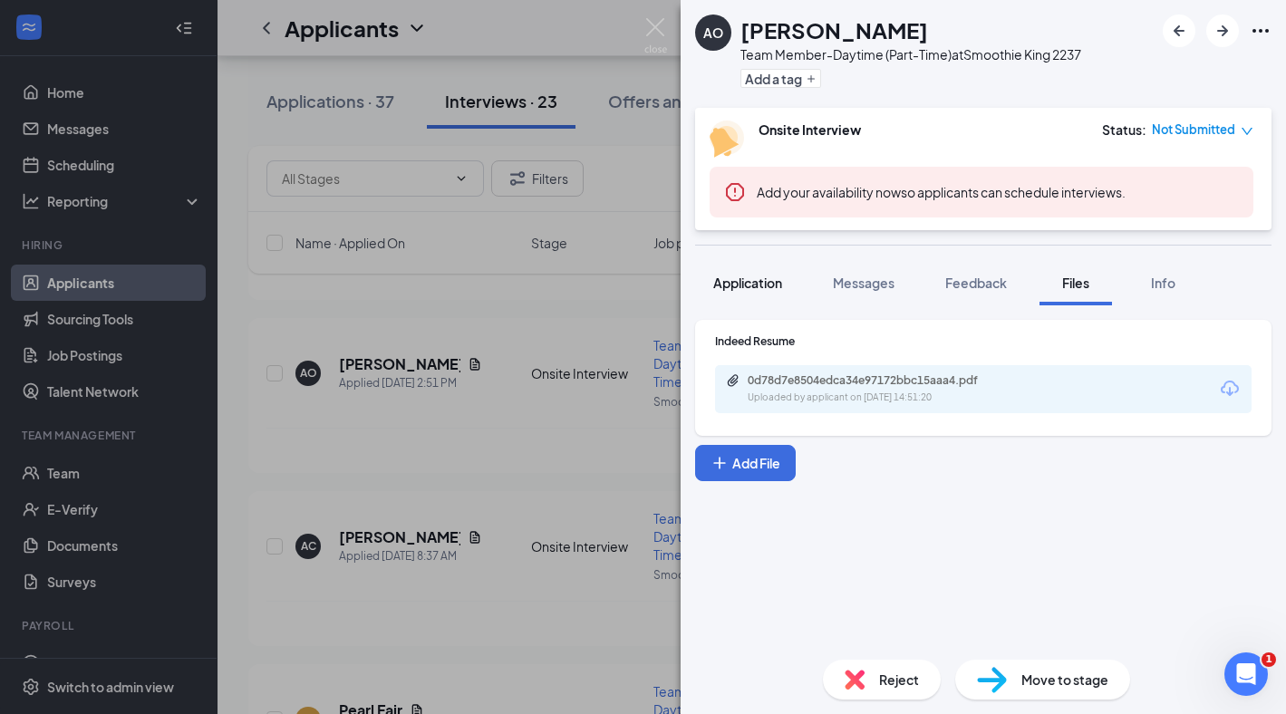
click at [741, 283] on span "Application" at bounding box center [747, 283] width 69 height 16
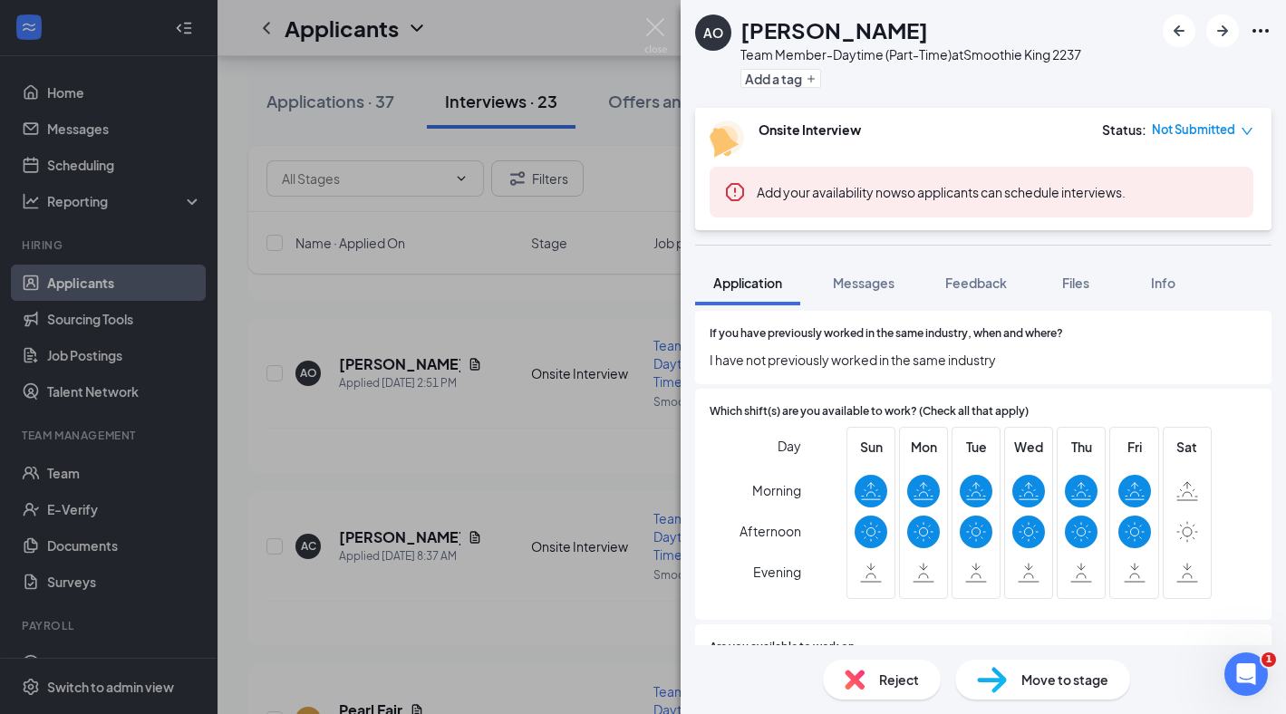
scroll to position [15, 0]
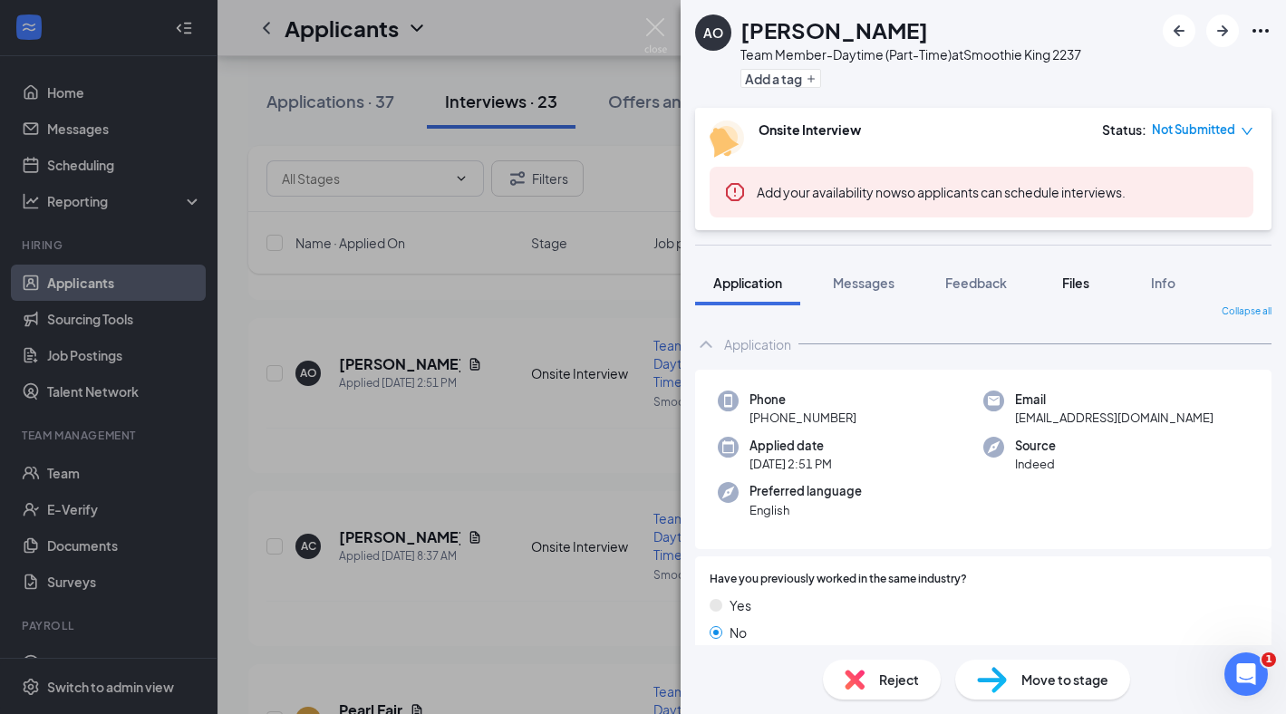
click at [1069, 285] on span "Files" at bounding box center [1075, 283] width 27 height 16
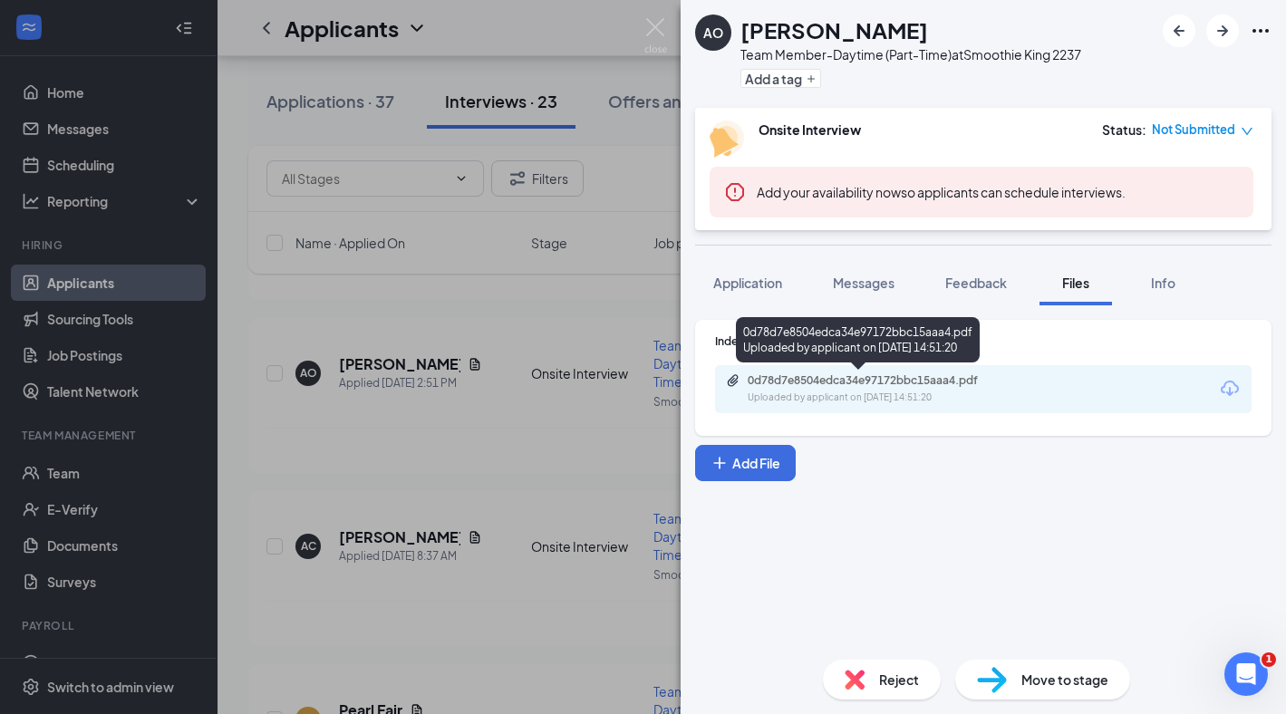
click at [822, 381] on div "0d78d7e8504edca34e97172bbc15aaa4.pdf" at bounding box center [874, 380] width 254 height 14
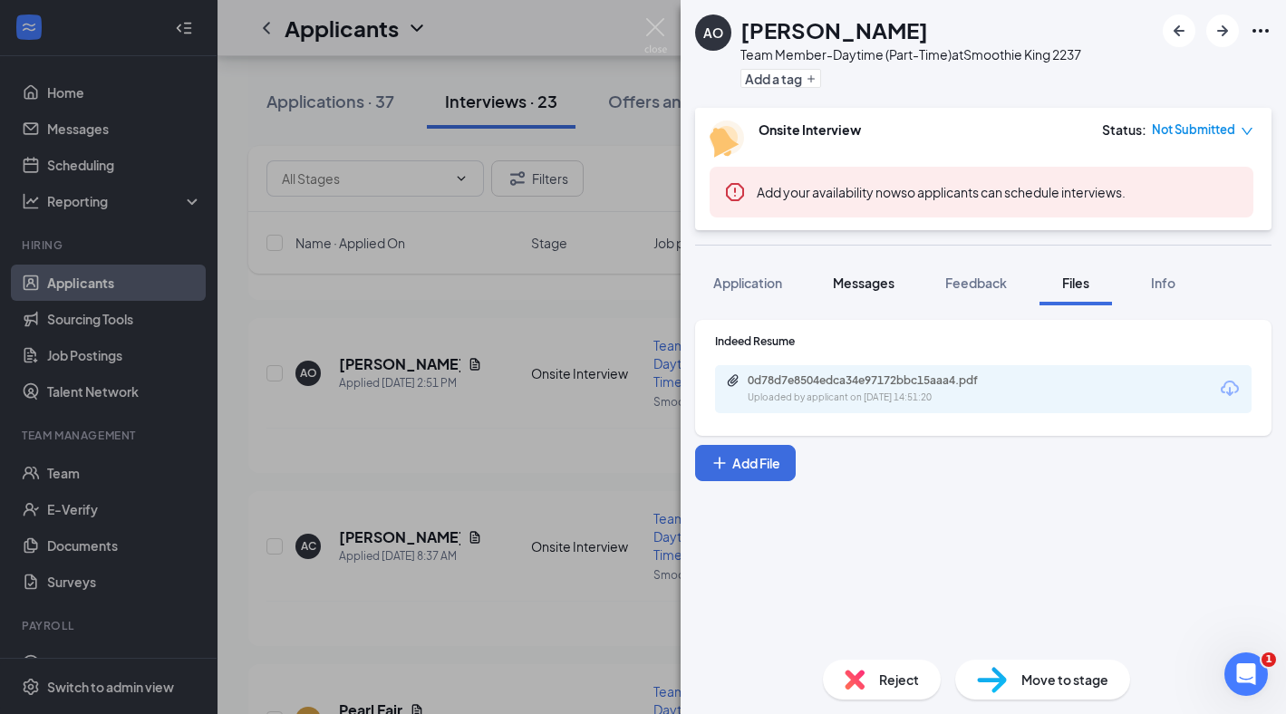
click at [869, 279] on span "Messages" at bounding box center [864, 283] width 62 height 16
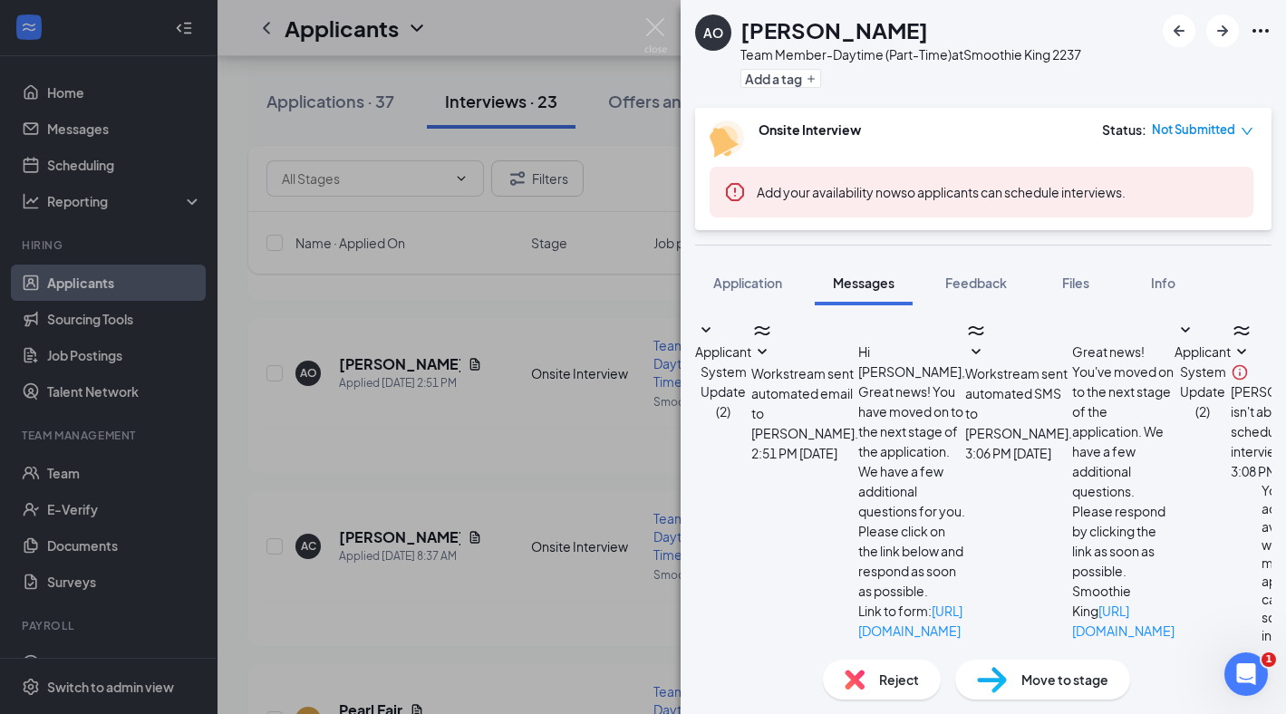
type textarea "Can you come in [DATE] at 11 for an interview? [DATE]"
click at [650, 25] on img at bounding box center [655, 35] width 23 height 35
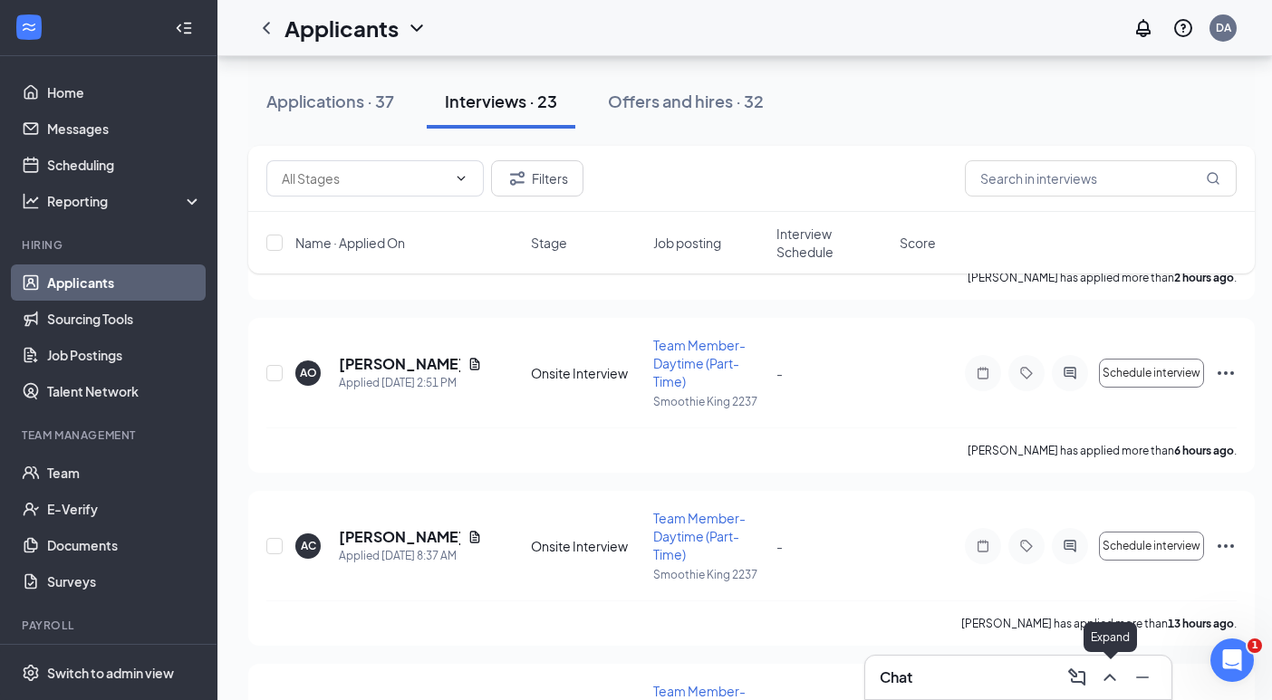
click at [1108, 674] on icon "ChevronUp" at bounding box center [1110, 678] width 22 height 22
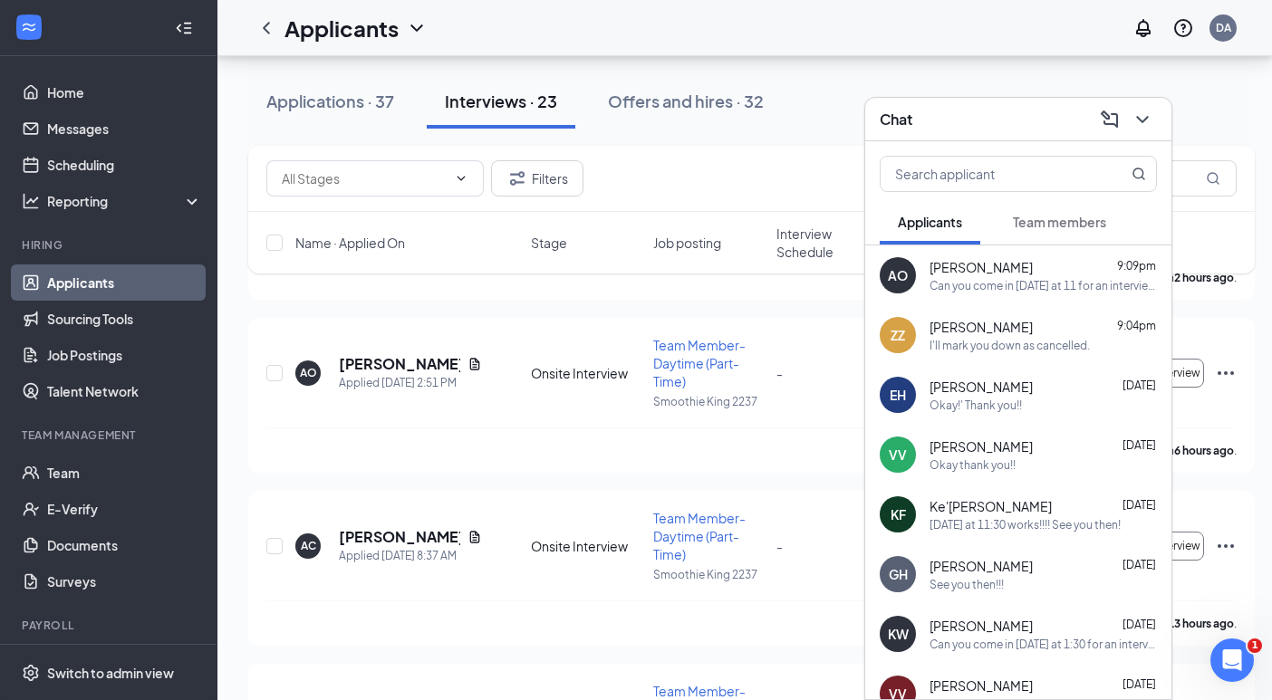
click at [1066, 641] on div "Can you come in [DATE] at 1:30 for an interview?" at bounding box center [1043, 644] width 227 height 15
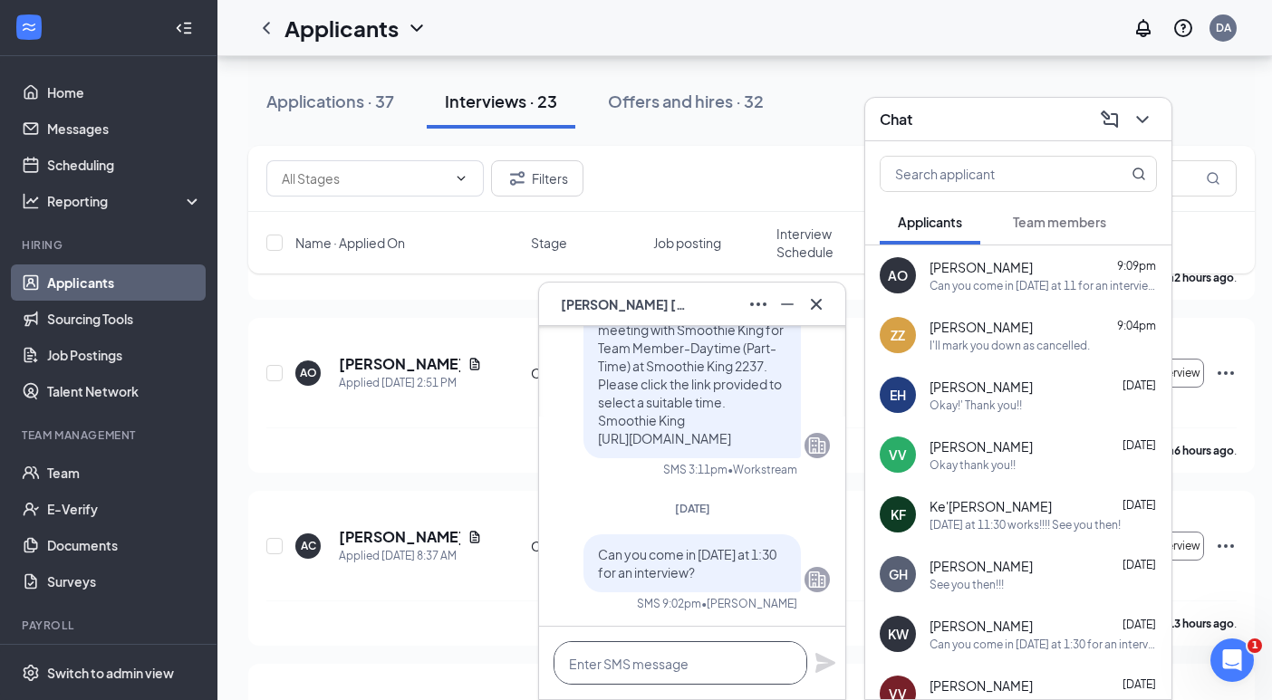
click at [745, 670] on textarea at bounding box center [681, 662] width 254 height 43
click at [822, 310] on icon "Cross" at bounding box center [816, 305] width 22 height 22
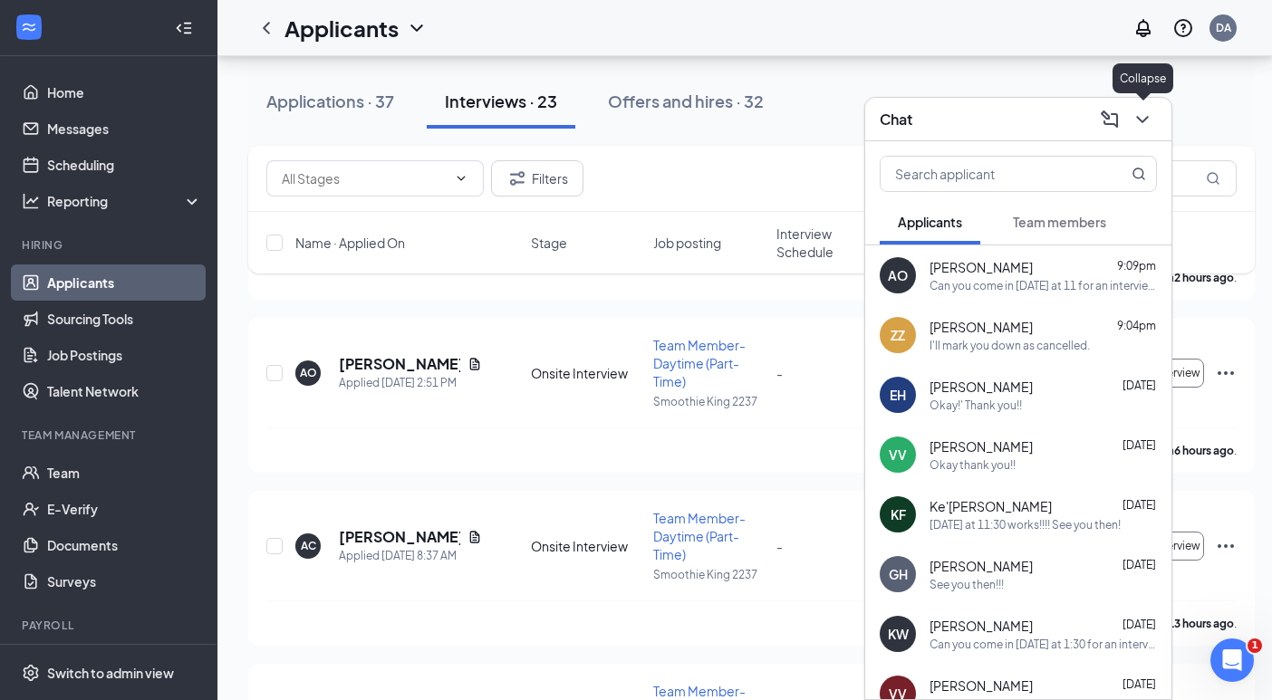
click at [1140, 115] on icon "ChevronDown" at bounding box center [1143, 120] width 22 height 22
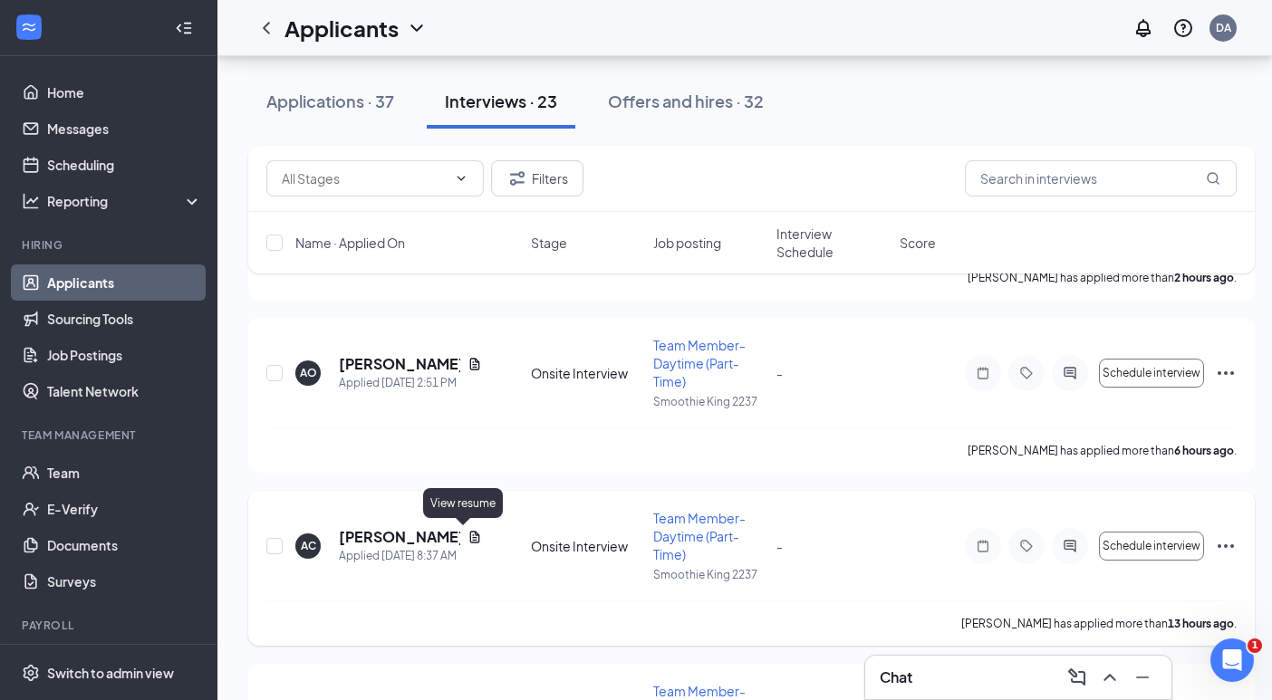
click at [469, 536] on icon "Document" at bounding box center [474, 537] width 14 height 14
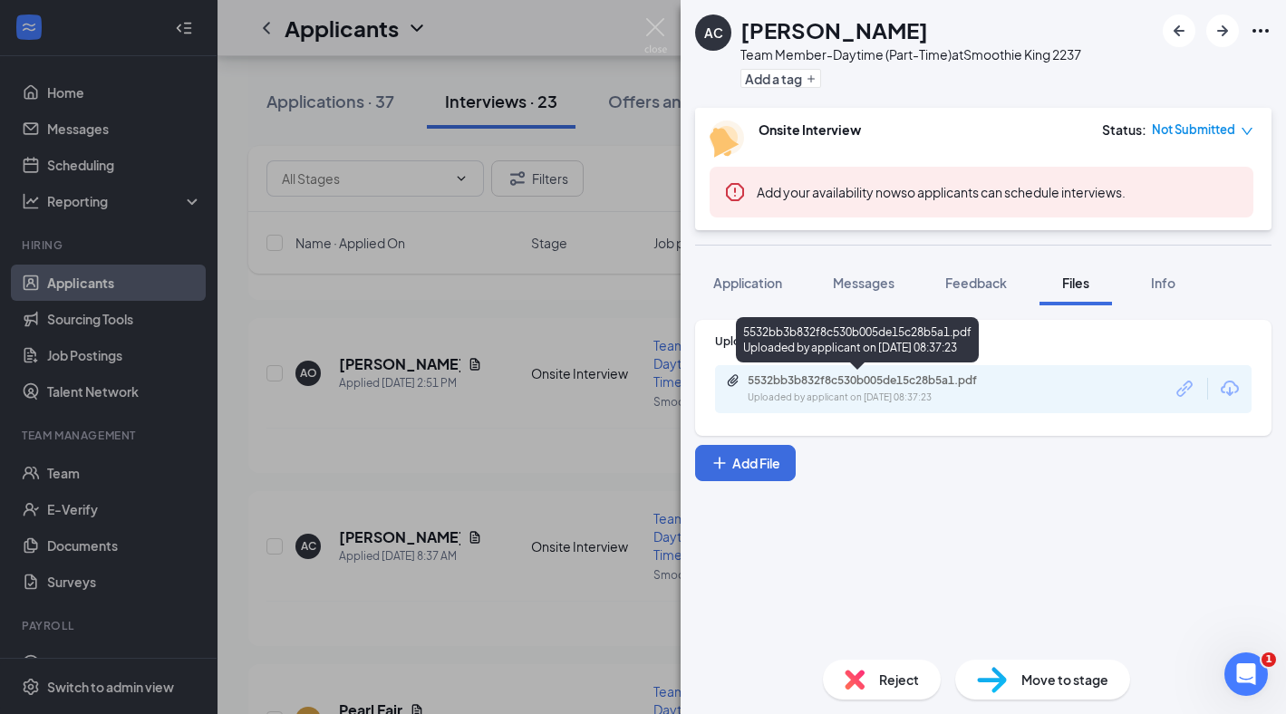
click at [846, 375] on div "5532bb3b832f8c530b005de15c28b5a1.pdf" at bounding box center [874, 380] width 254 height 14
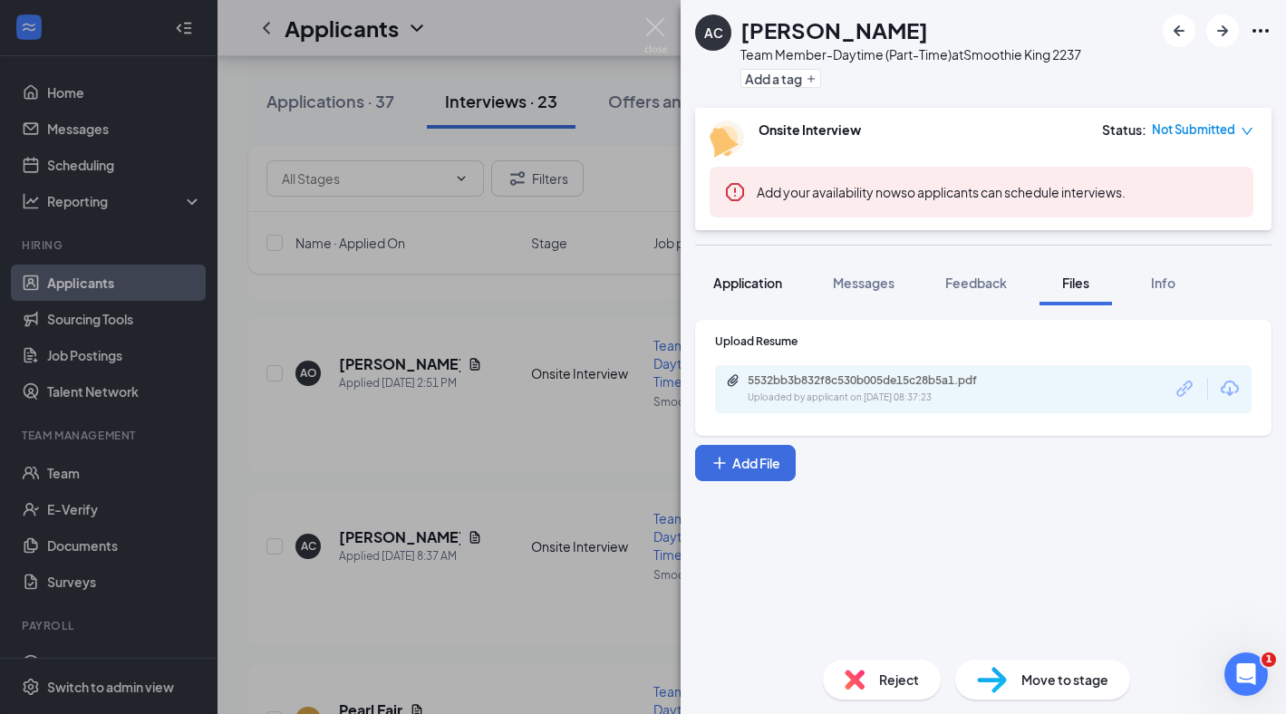
click at [746, 283] on span "Application" at bounding box center [747, 283] width 69 height 16
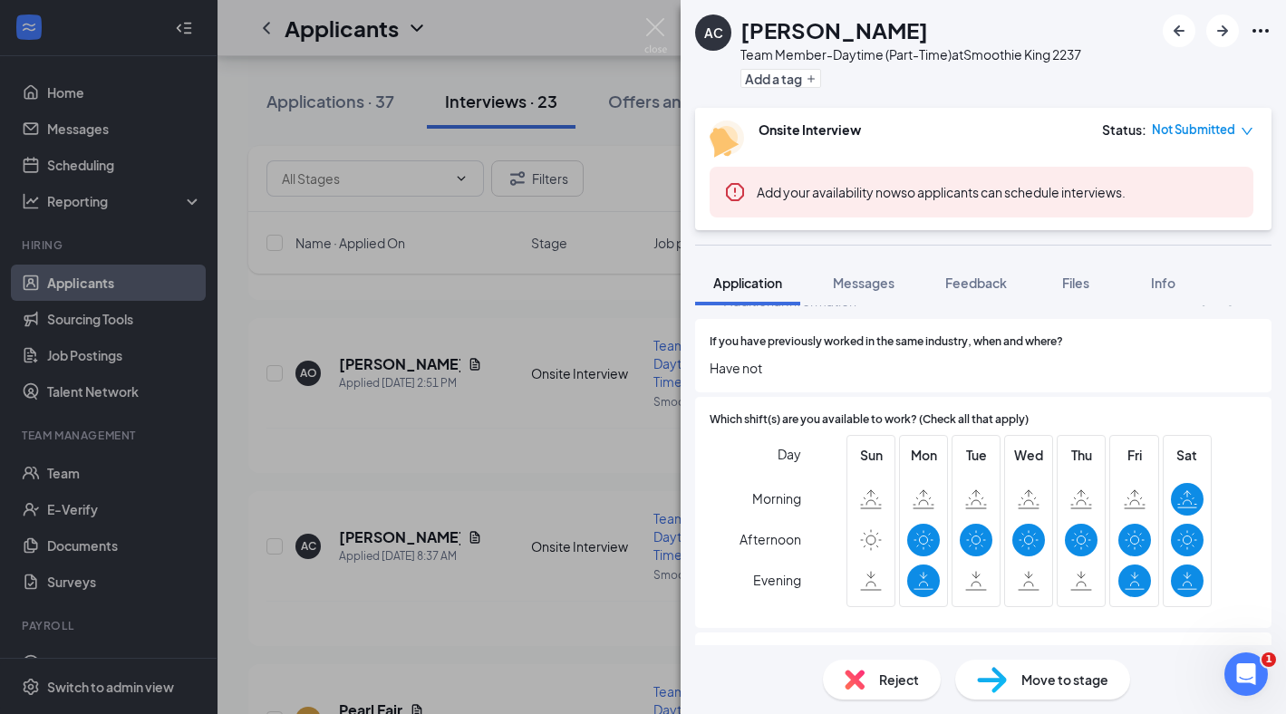
scroll to position [883, 0]
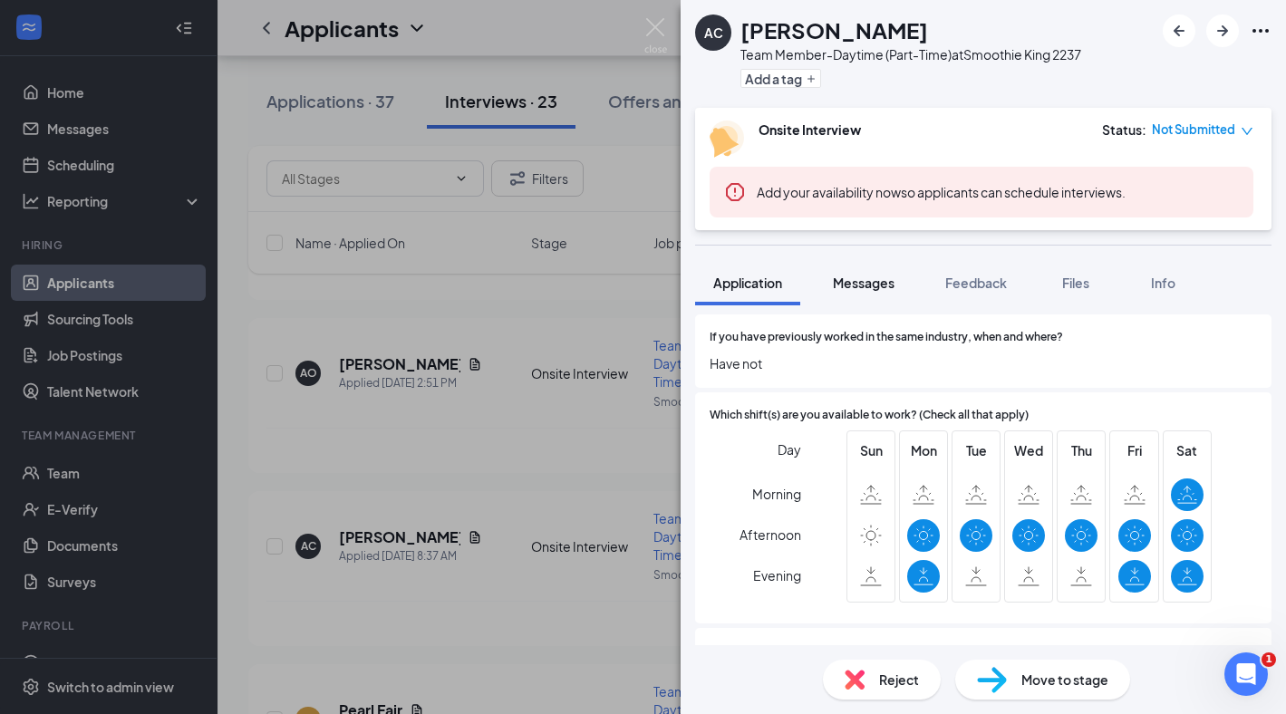
click at [866, 284] on span "Messages" at bounding box center [864, 283] width 62 height 16
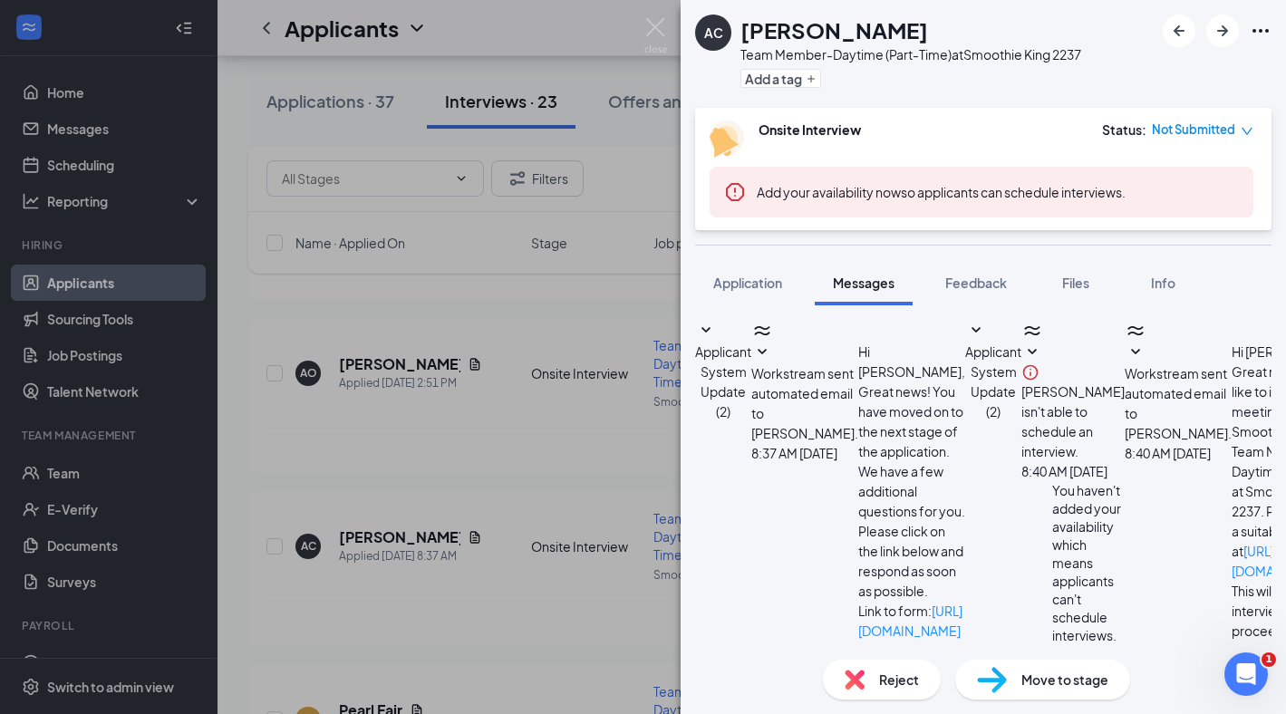
scroll to position [323, 0]
type textarea "Can you come in [DATE], [DATE] 12:30 for an interview?"
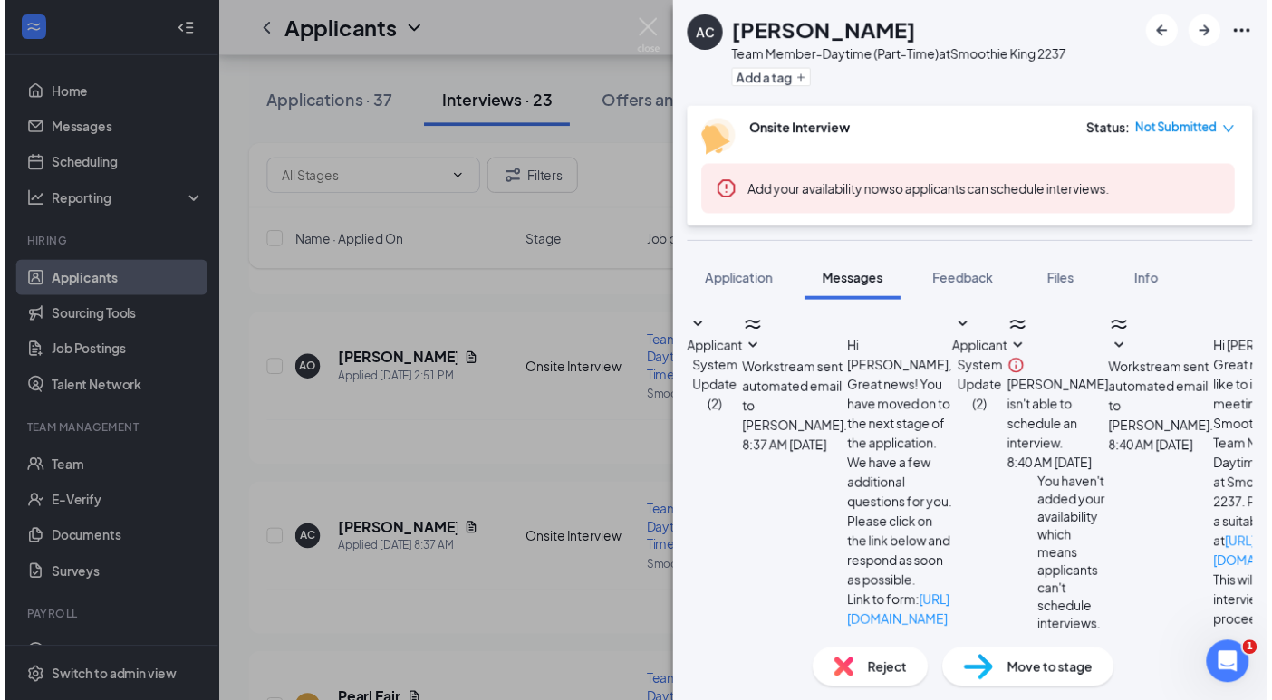
scroll to position [540, 0]
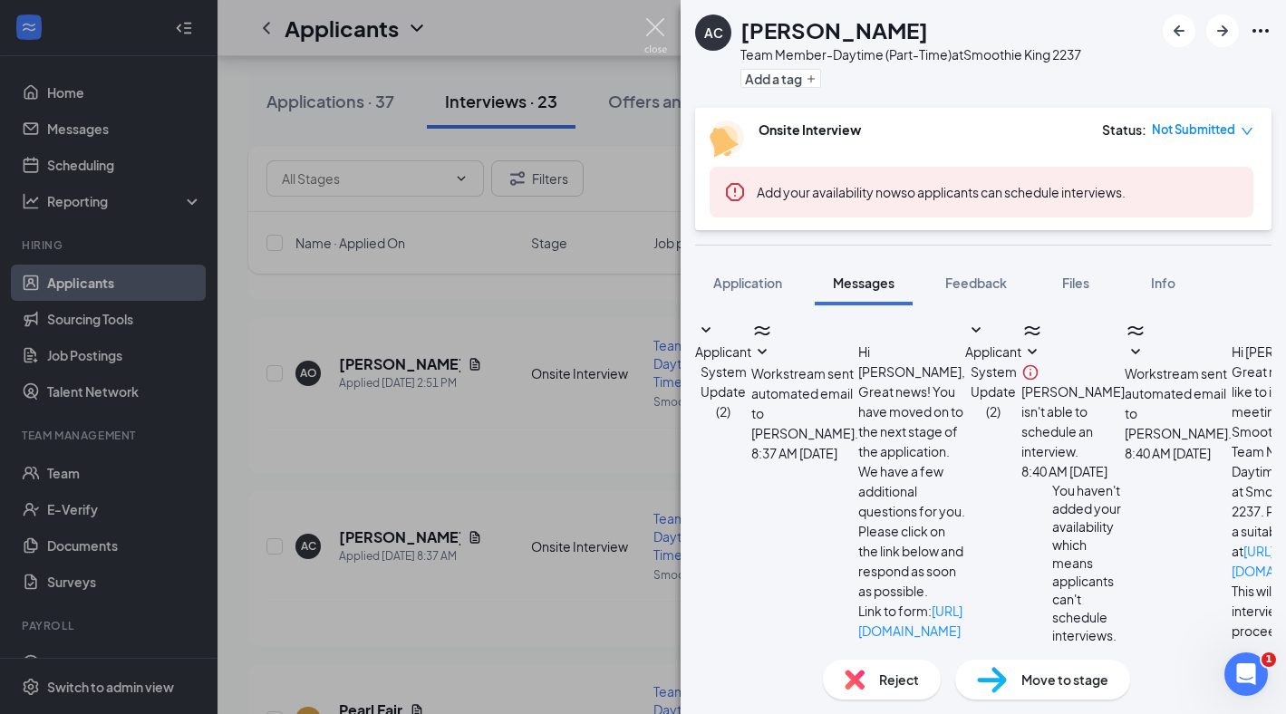
click at [652, 24] on img at bounding box center [655, 35] width 23 height 35
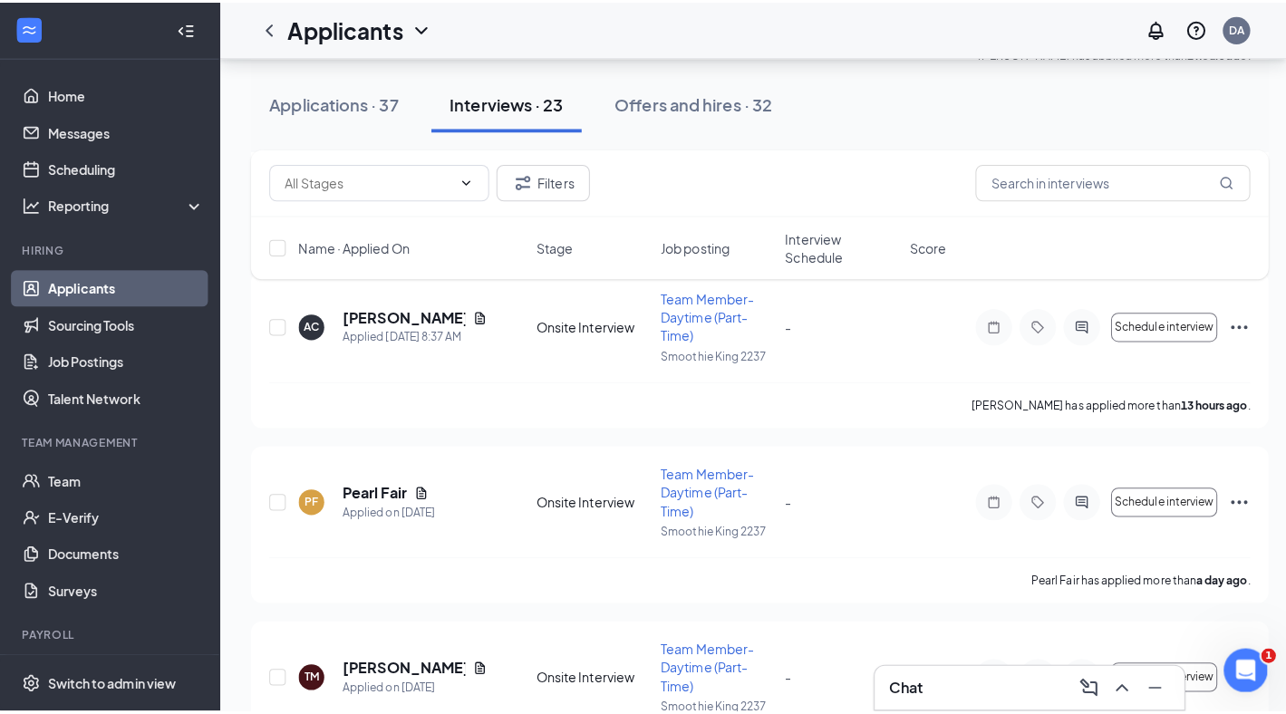
scroll to position [564, 0]
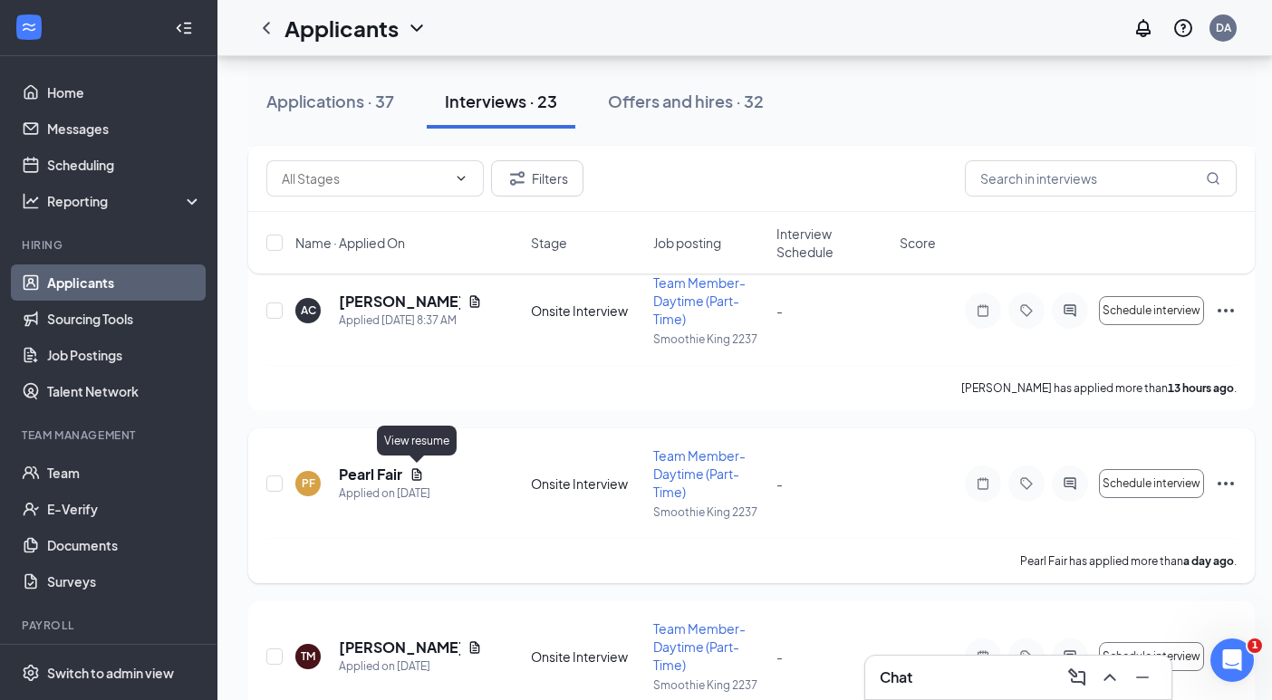
click at [419, 467] on icon "Document" at bounding box center [417, 474] width 14 height 14
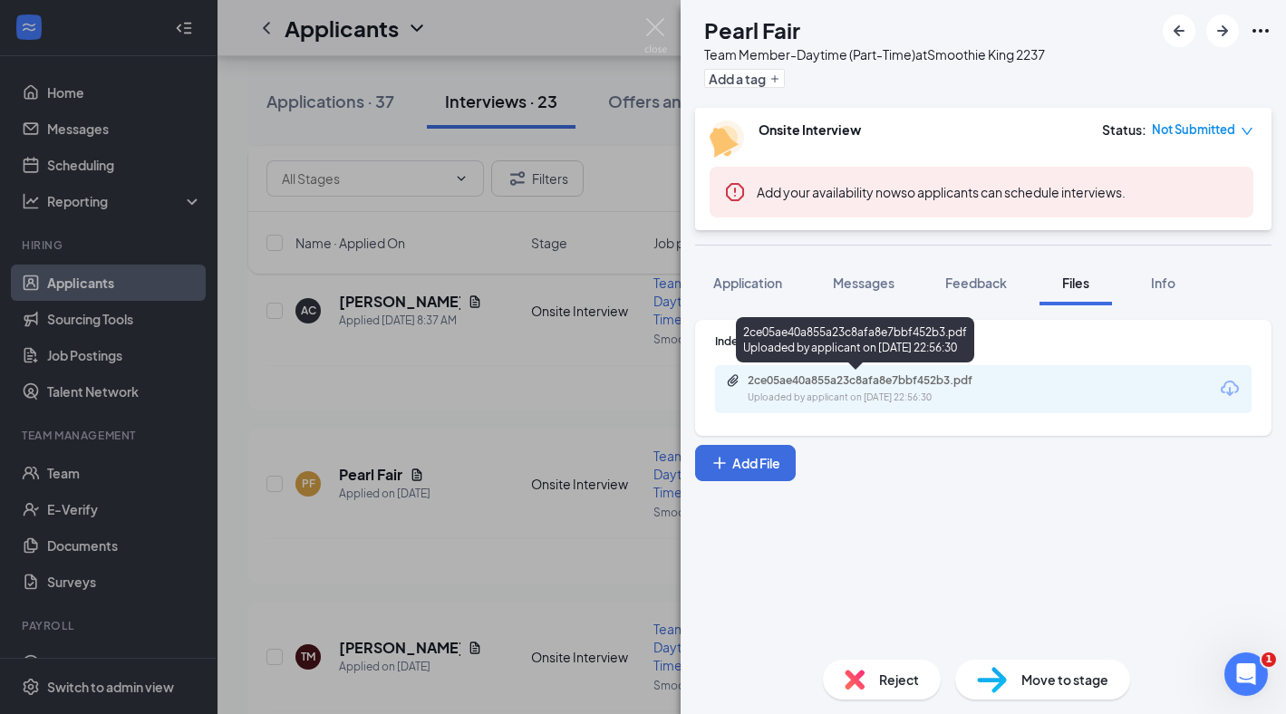
click at [819, 375] on div "2ce05ae40a855a23c8afa8e7bbf452b3.pdf" at bounding box center [874, 380] width 254 height 14
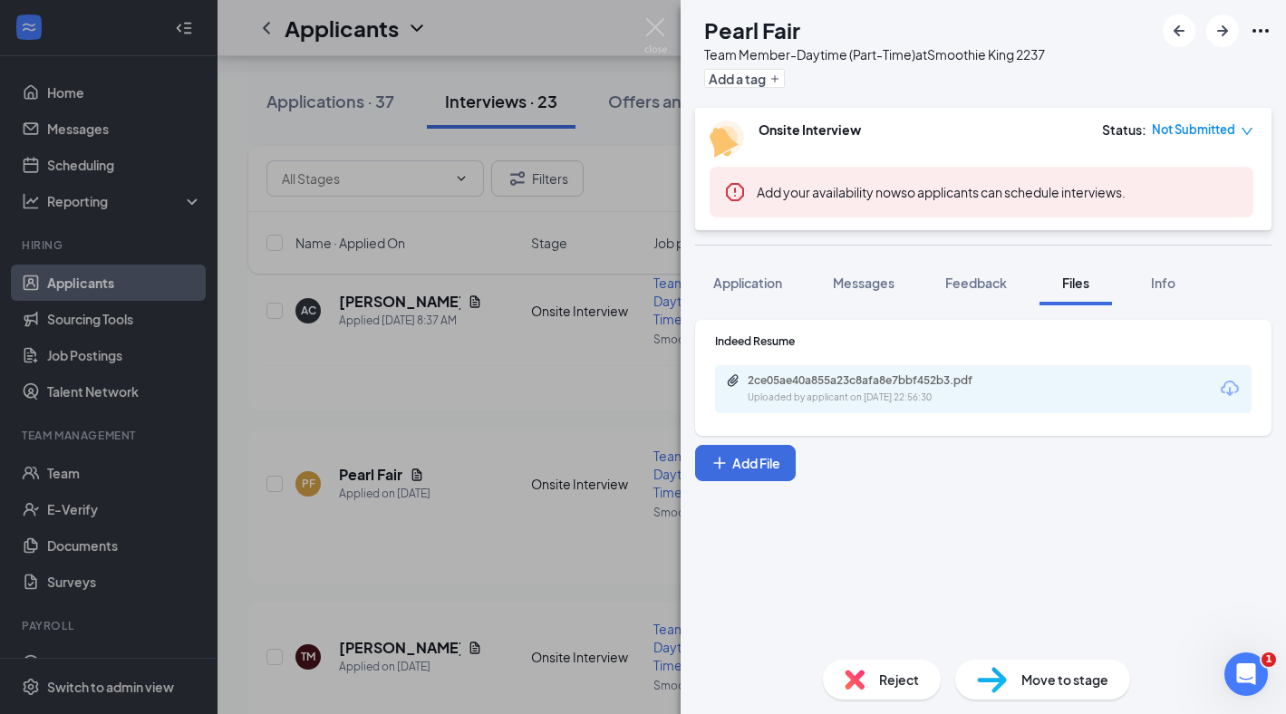
click at [879, 695] on div "Reject" at bounding box center [882, 680] width 118 height 40
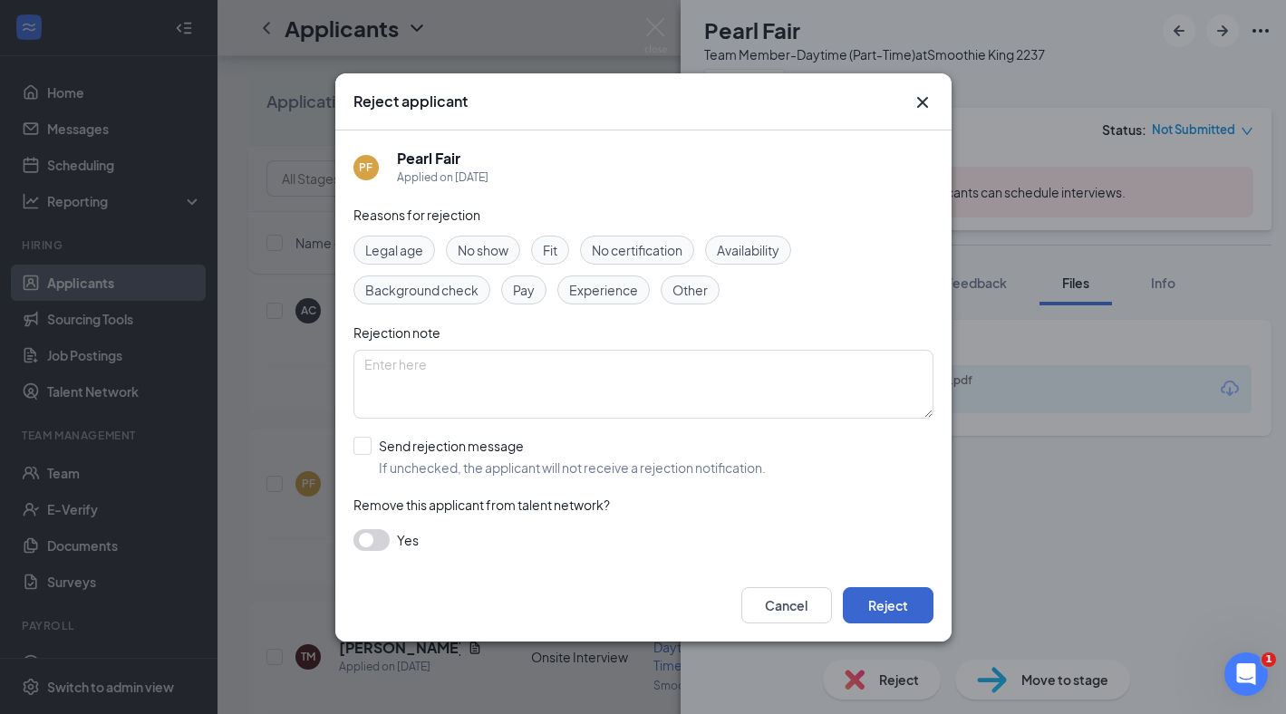
click at [887, 607] on button "Reject" at bounding box center [888, 605] width 91 height 36
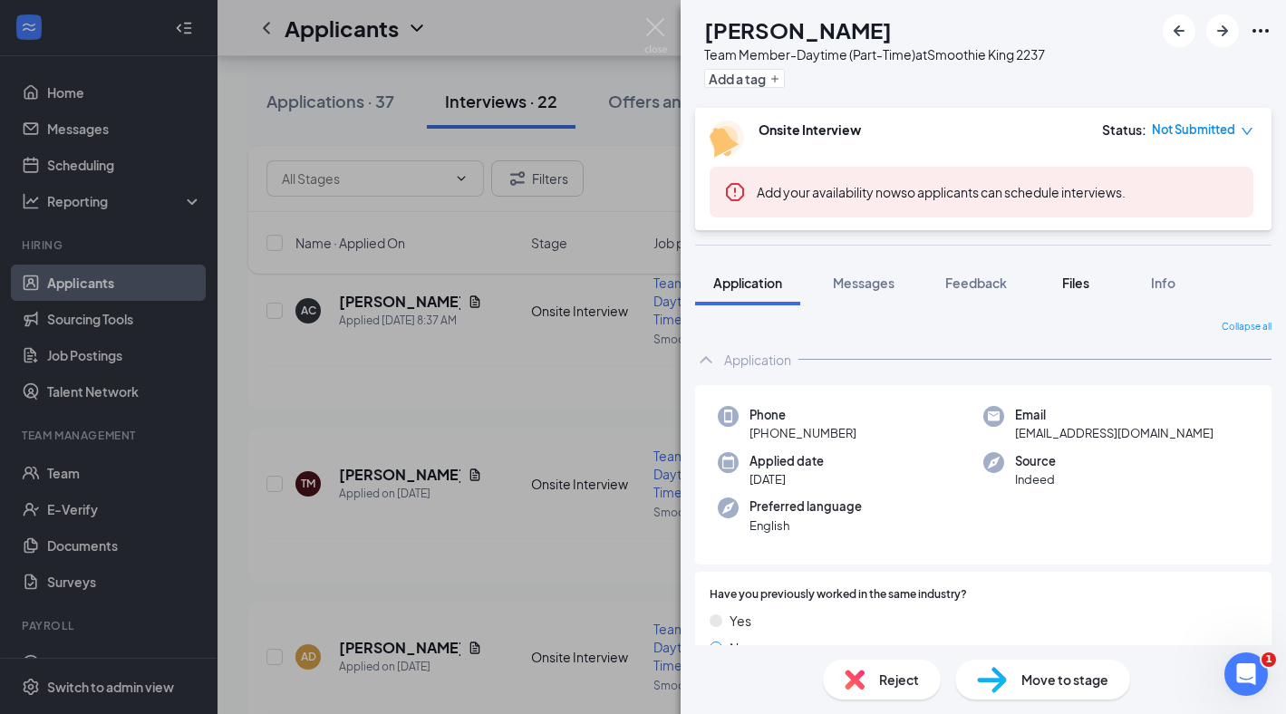
click at [1064, 275] on span "Files" at bounding box center [1075, 283] width 27 height 16
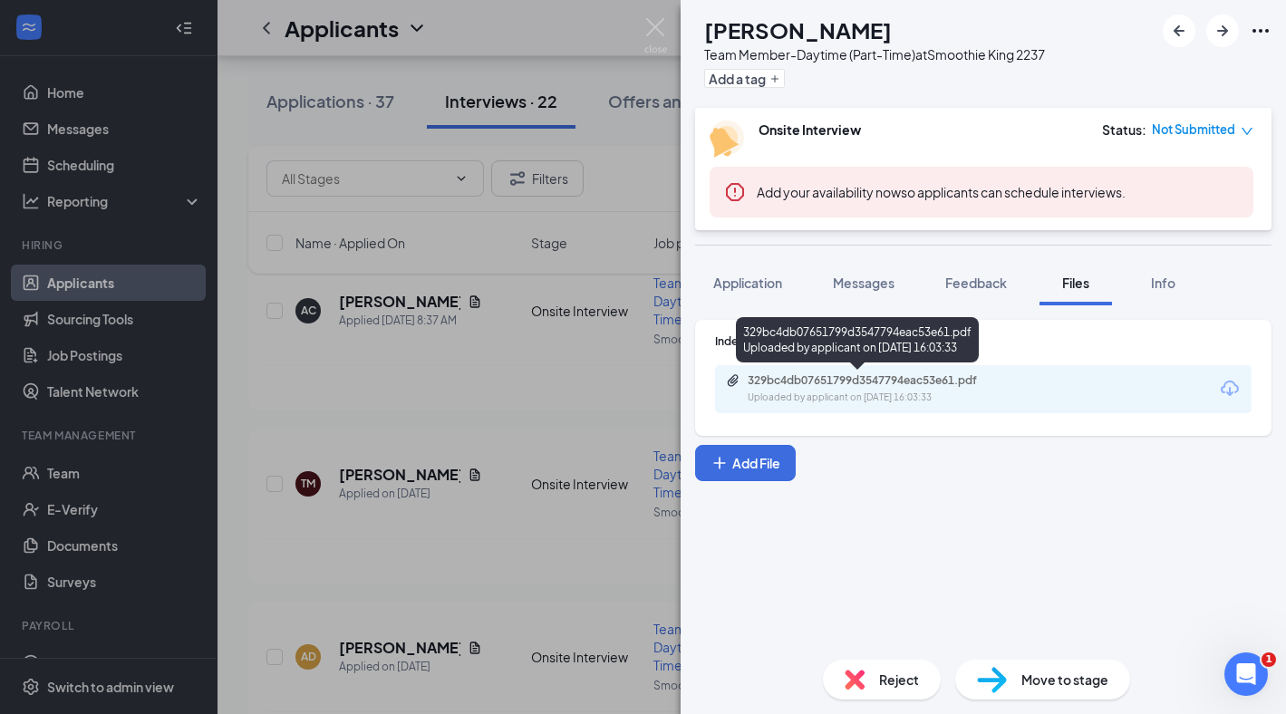
click at [875, 379] on div "329bc4db07651799d3547794eac53e61.pdf" at bounding box center [874, 380] width 254 height 14
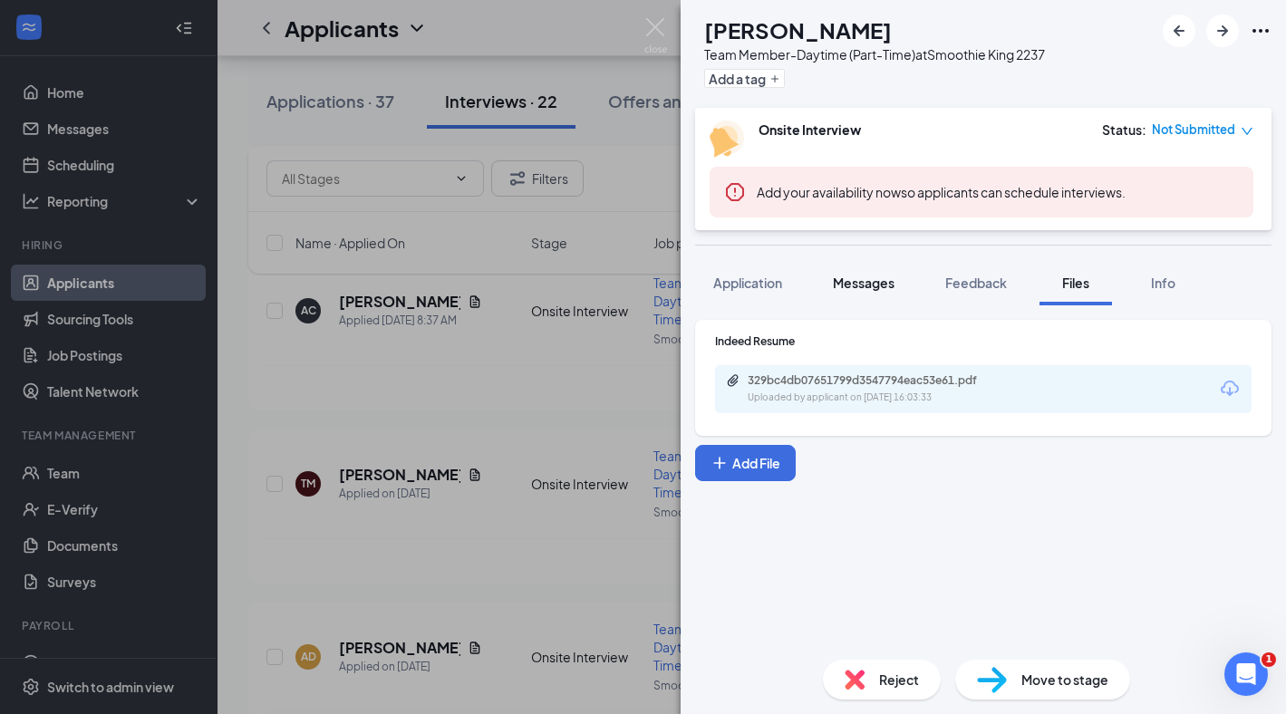
click at [867, 286] on span "Messages" at bounding box center [864, 283] width 62 height 16
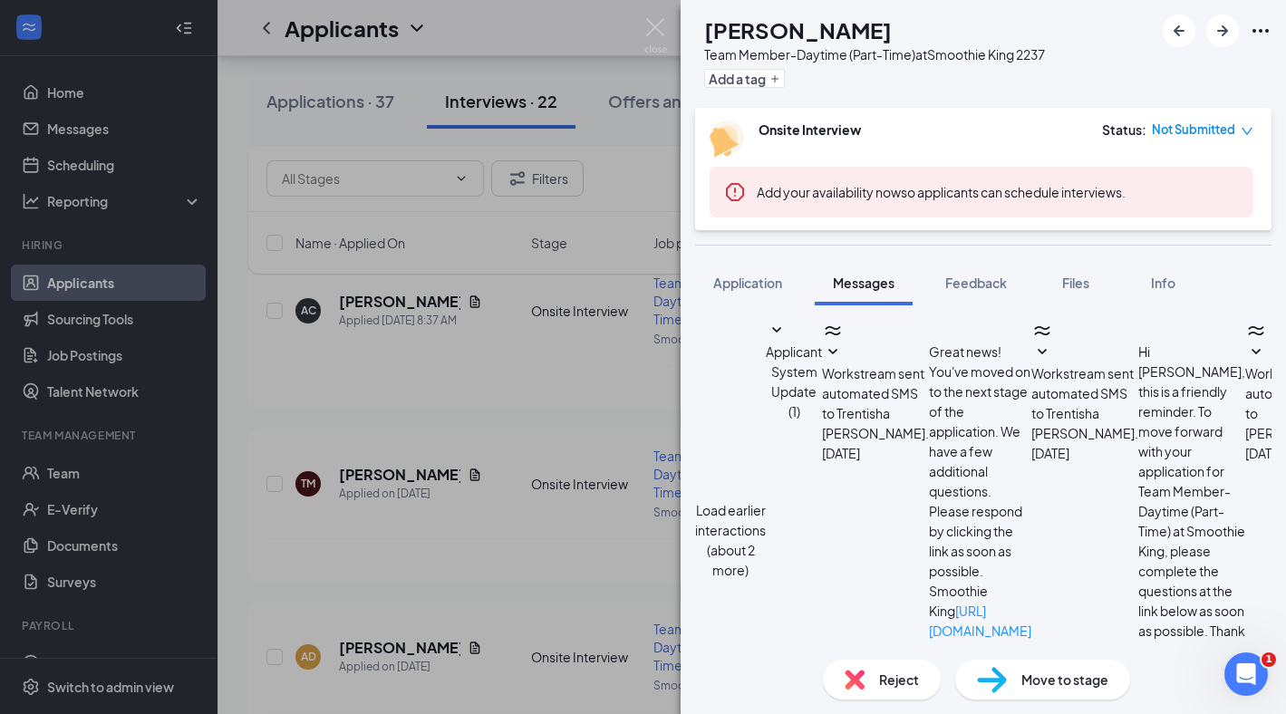
scroll to position [632, 0]
type textarea "Can you come in [DATE], [DATE] 1:30 for an interview?"
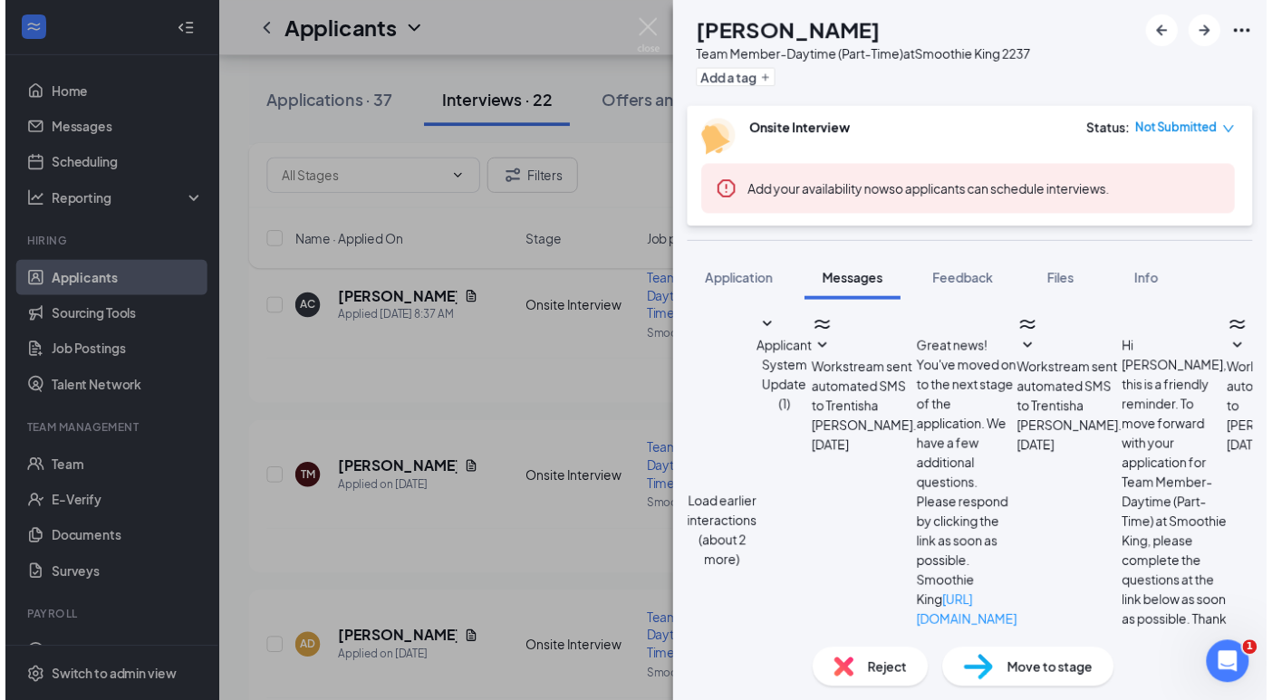
scroll to position [768, 0]
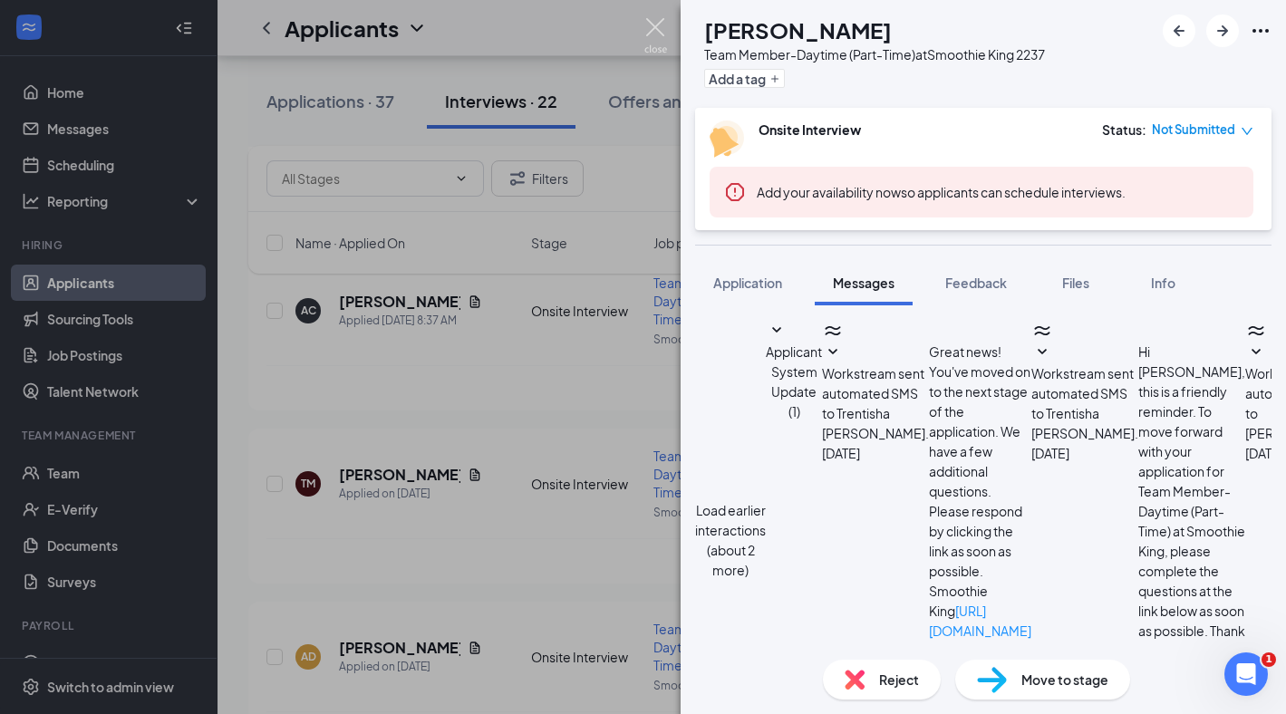
click at [658, 30] on img at bounding box center [655, 35] width 23 height 35
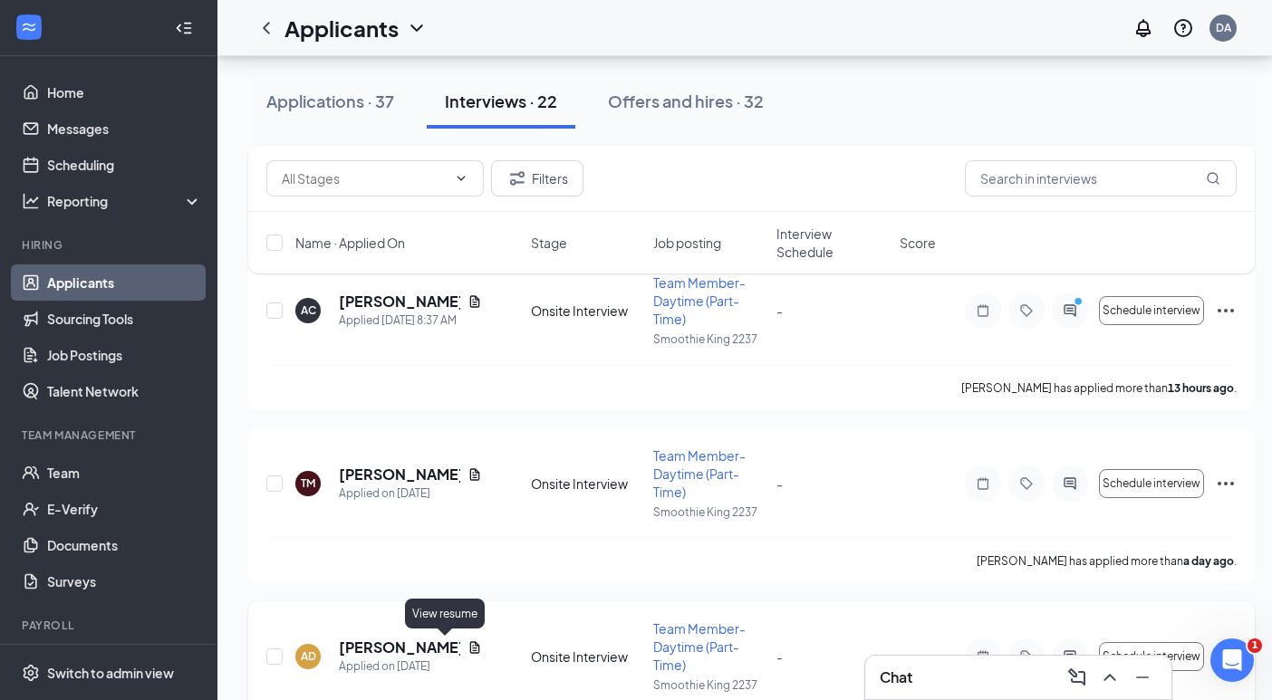
click at [467, 644] on icon "Document" at bounding box center [474, 648] width 14 height 14
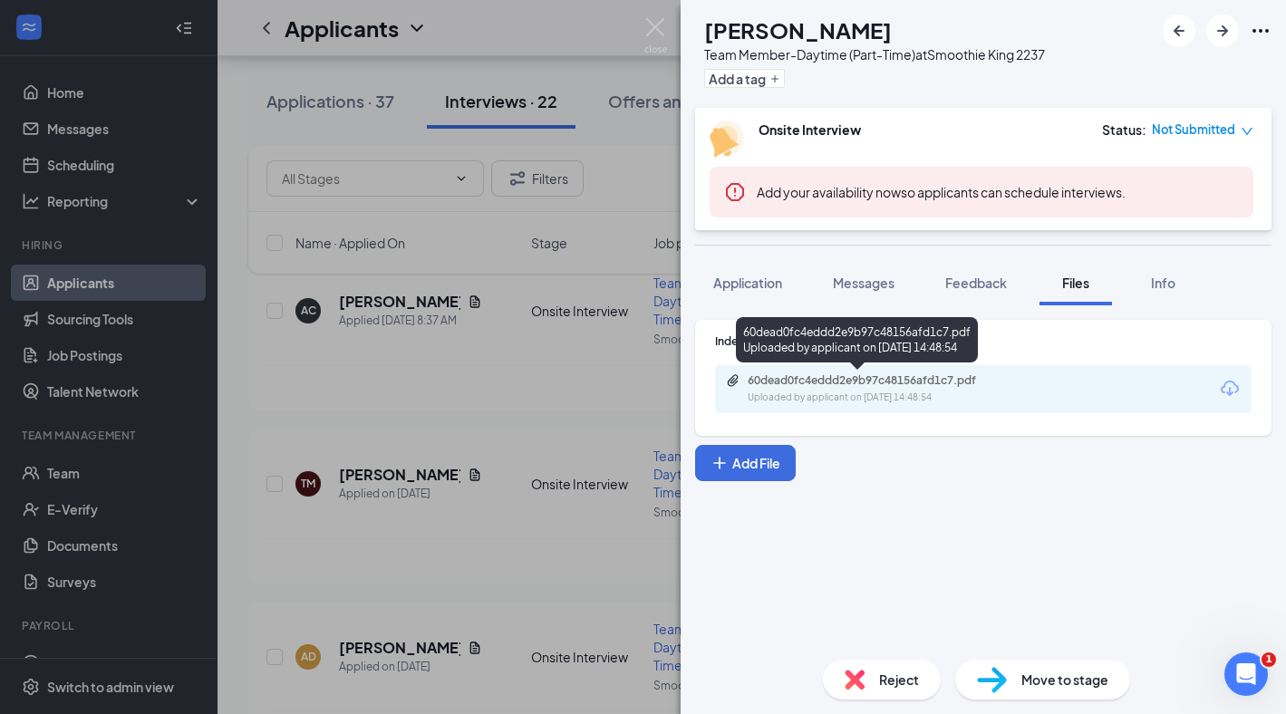
click at [888, 378] on div "60dead0fc4eddd2e9b97c48156afd1c7.pdf" at bounding box center [874, 380] width 254 height 14
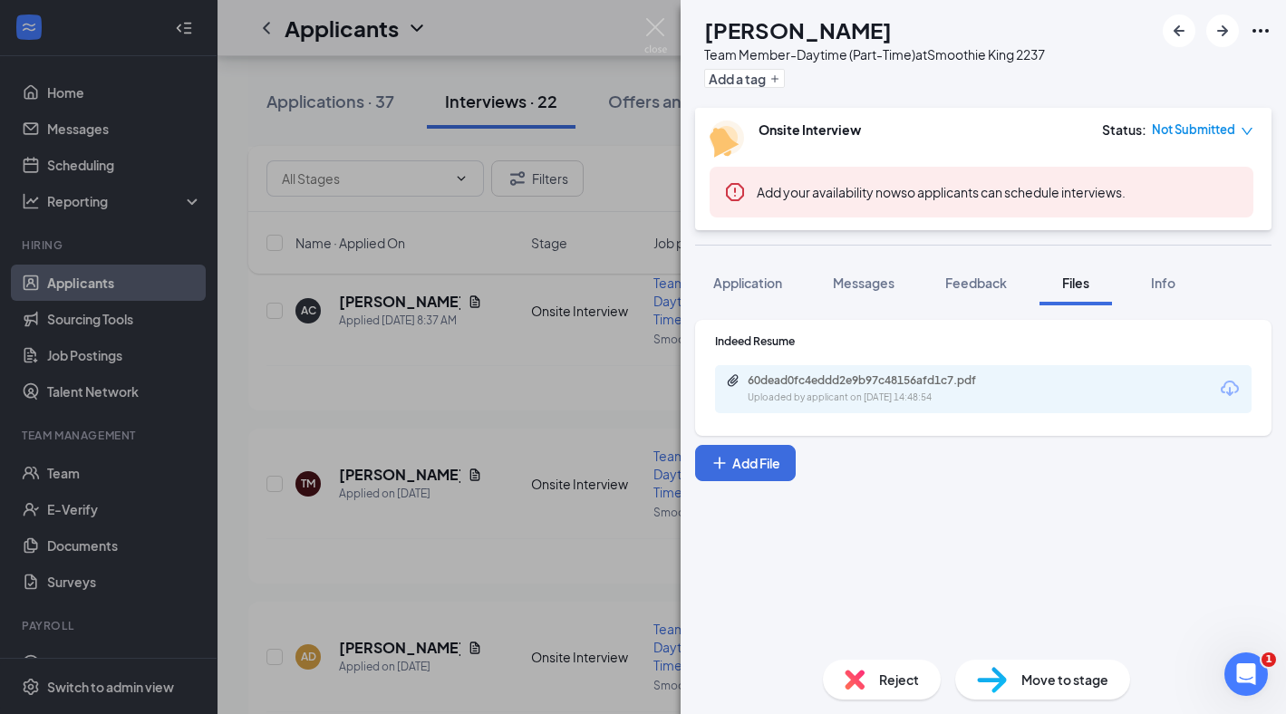
click at [876, 679] on div "Reject" at bounding box center [882, 680] width 118 height 40
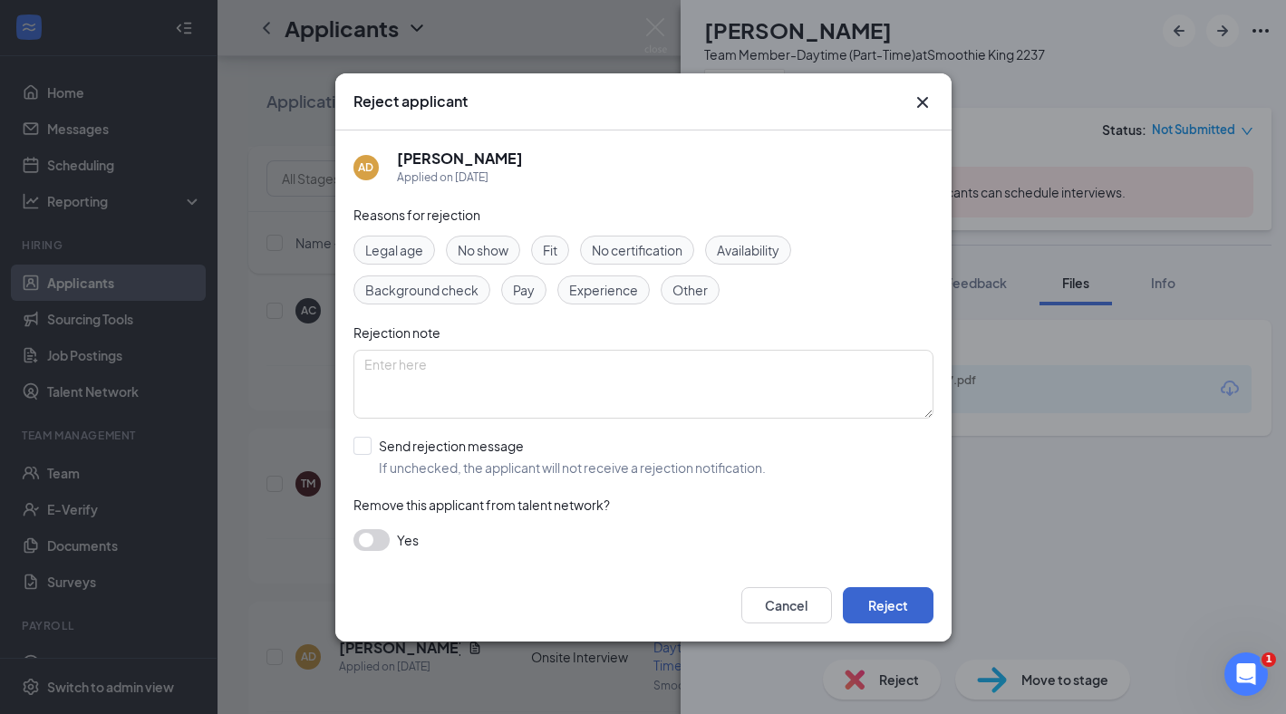
click at [889, 593] on button "Reject" at bounding box center [888, 605] width 91 height 36
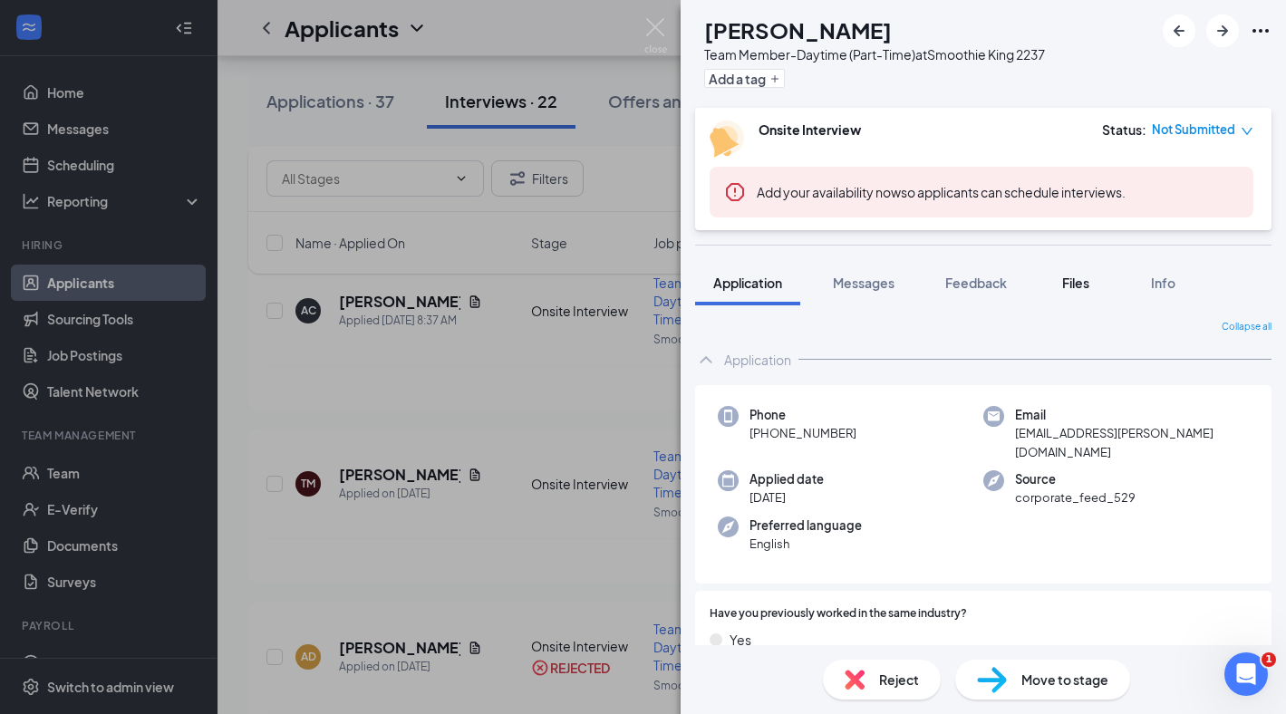
click at [1060, 286] on div "Files" at bounding box center [1075, 283] width 36 height 18
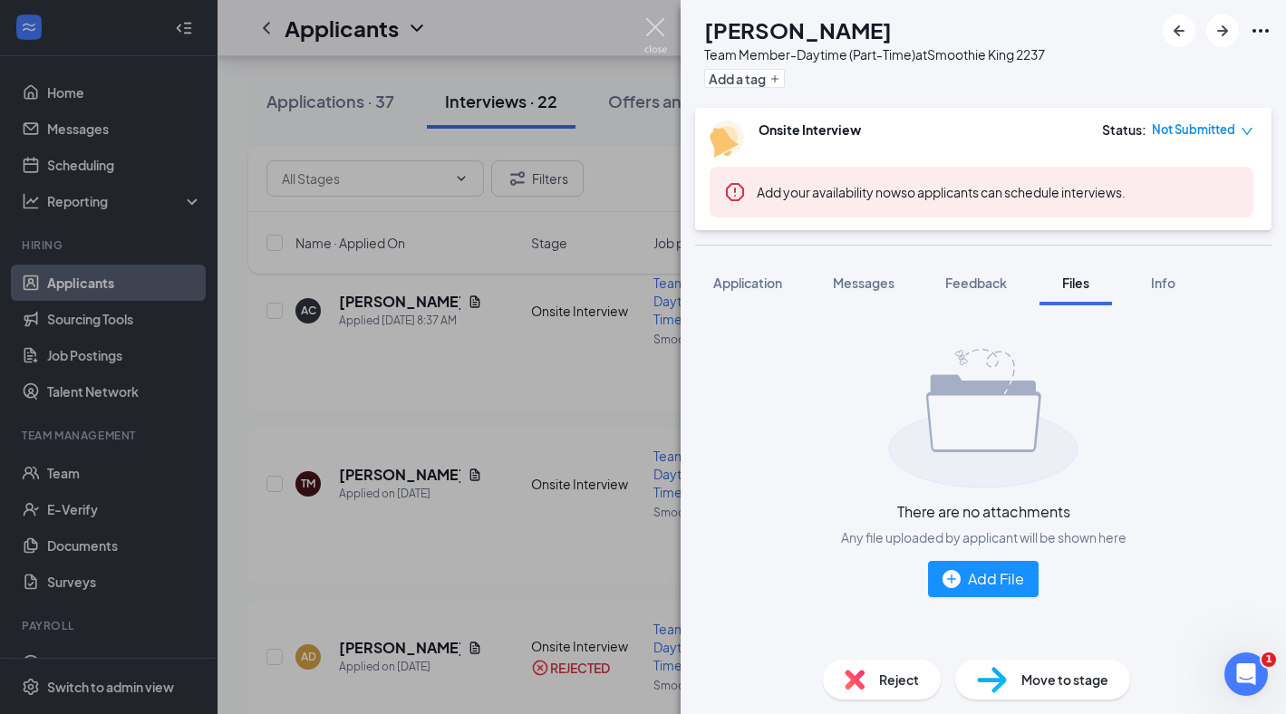
click at [659, 30] on img at bounding box center [655, 35] width 23 height 35
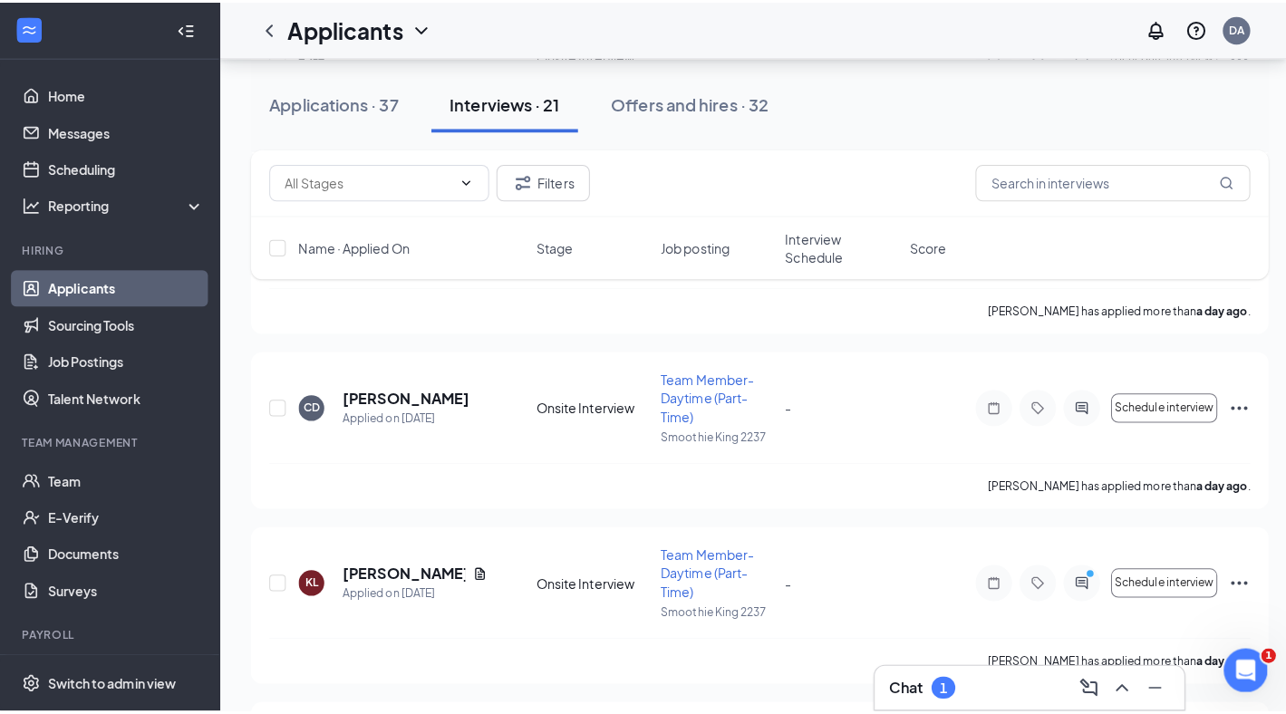
scroll to position [846, 0]
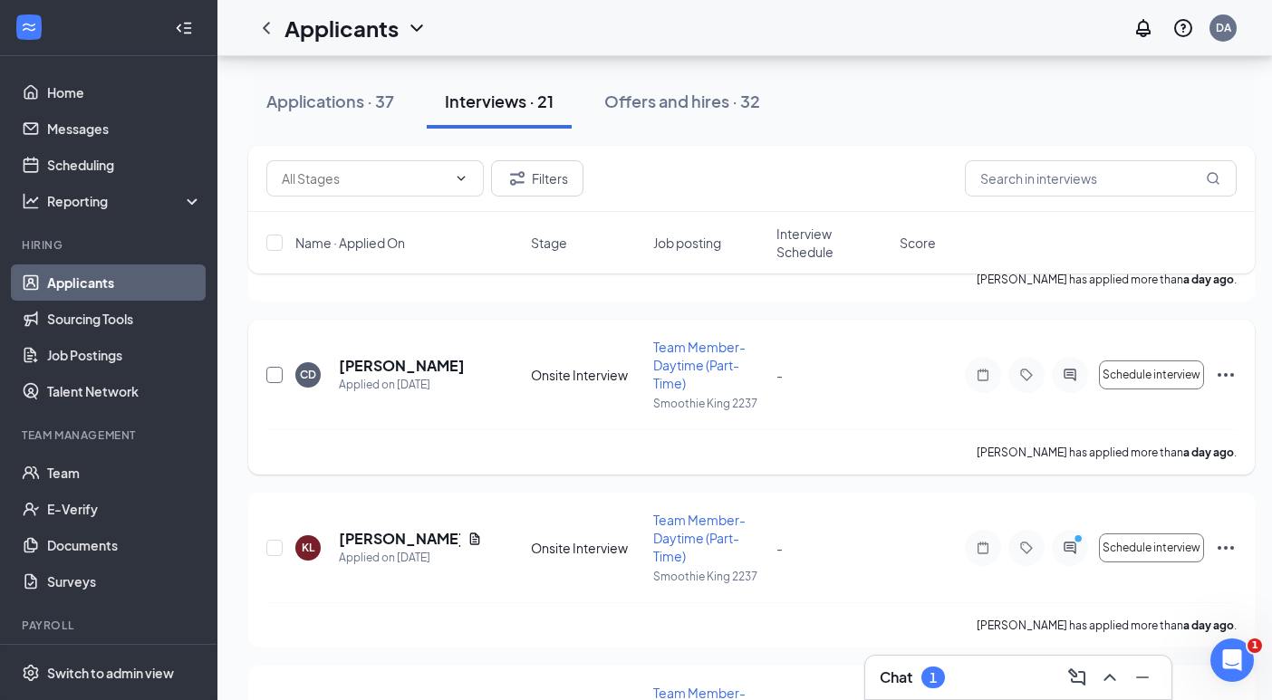
click at [273, 374] on input "checkbox" at bounding box center [274, 375] width 16 height 16
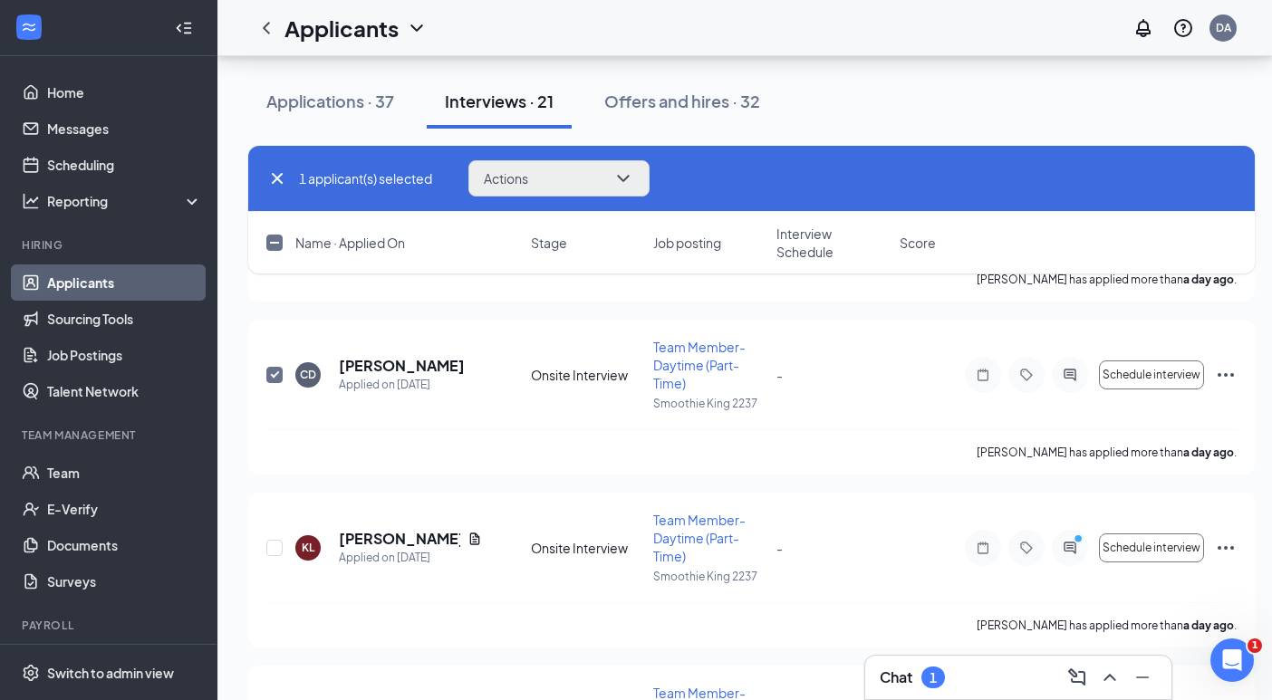
click at [624, 178] on icon "ChevronDown" at bounding box center [623, 179] width 22 height 22
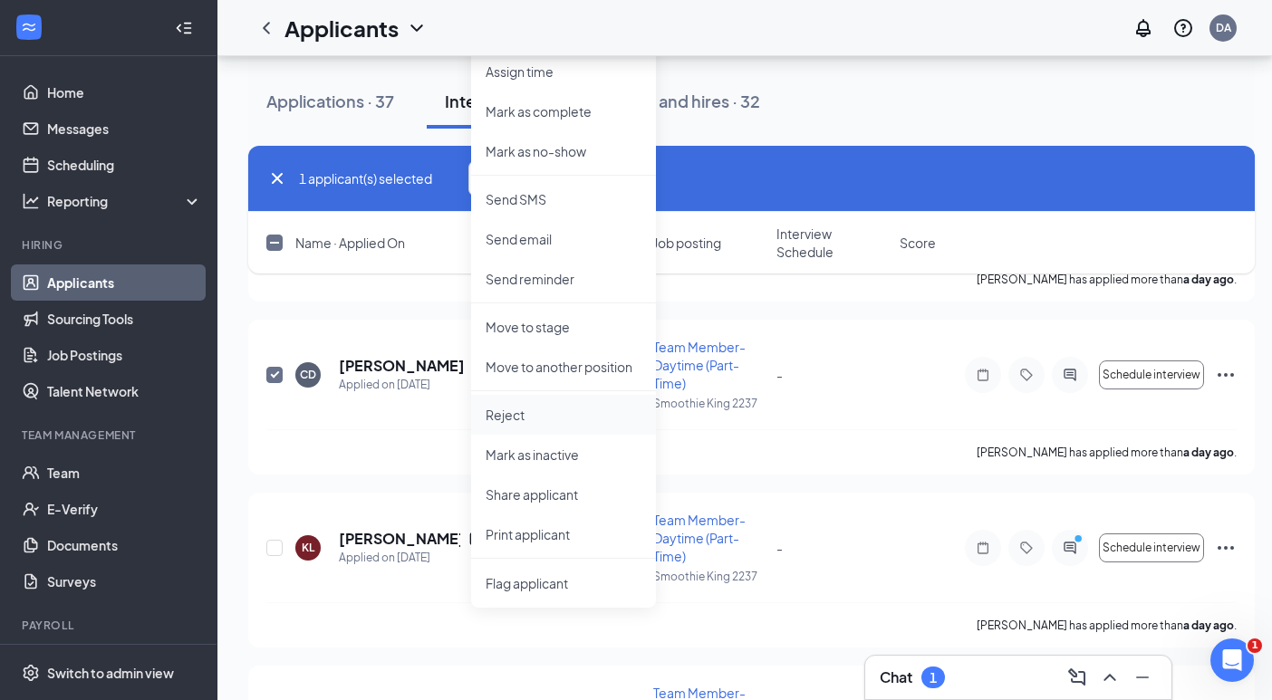
click at [581, 418] on p "Reject" at bounding box center [564, 415] width 156 height 18
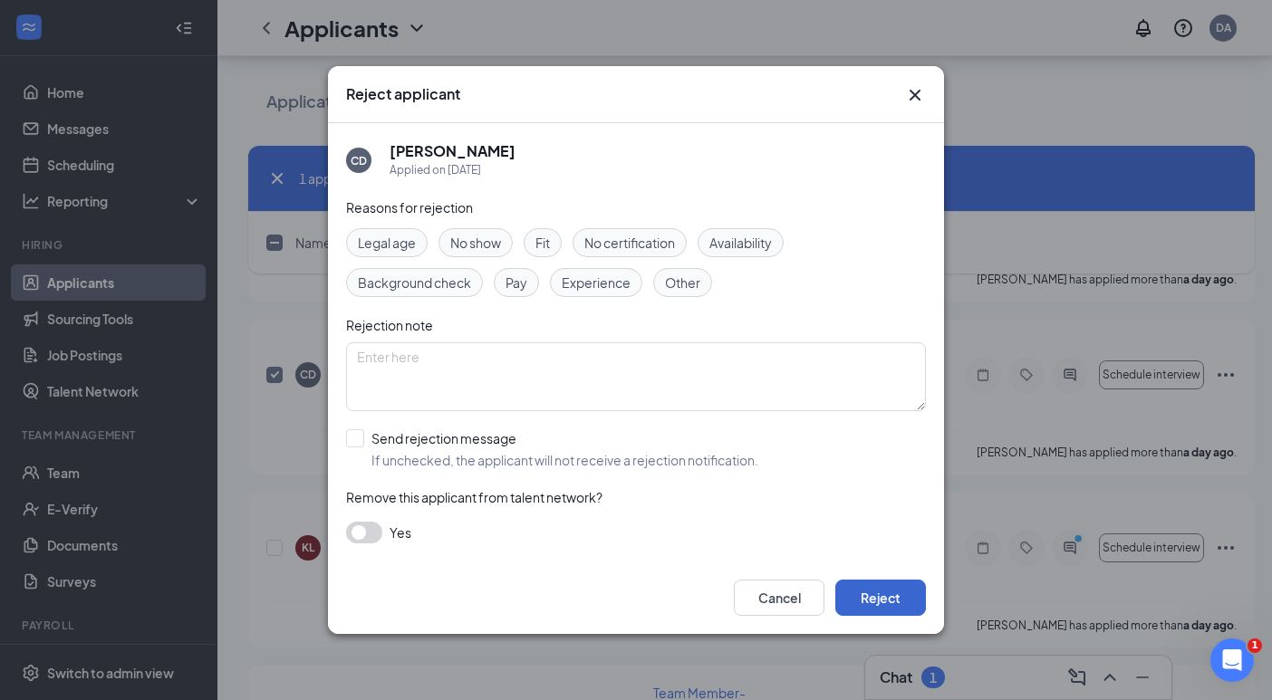
click at [872, 600] on button "Reject" at bounding box center [880, 598] width 91 height 36
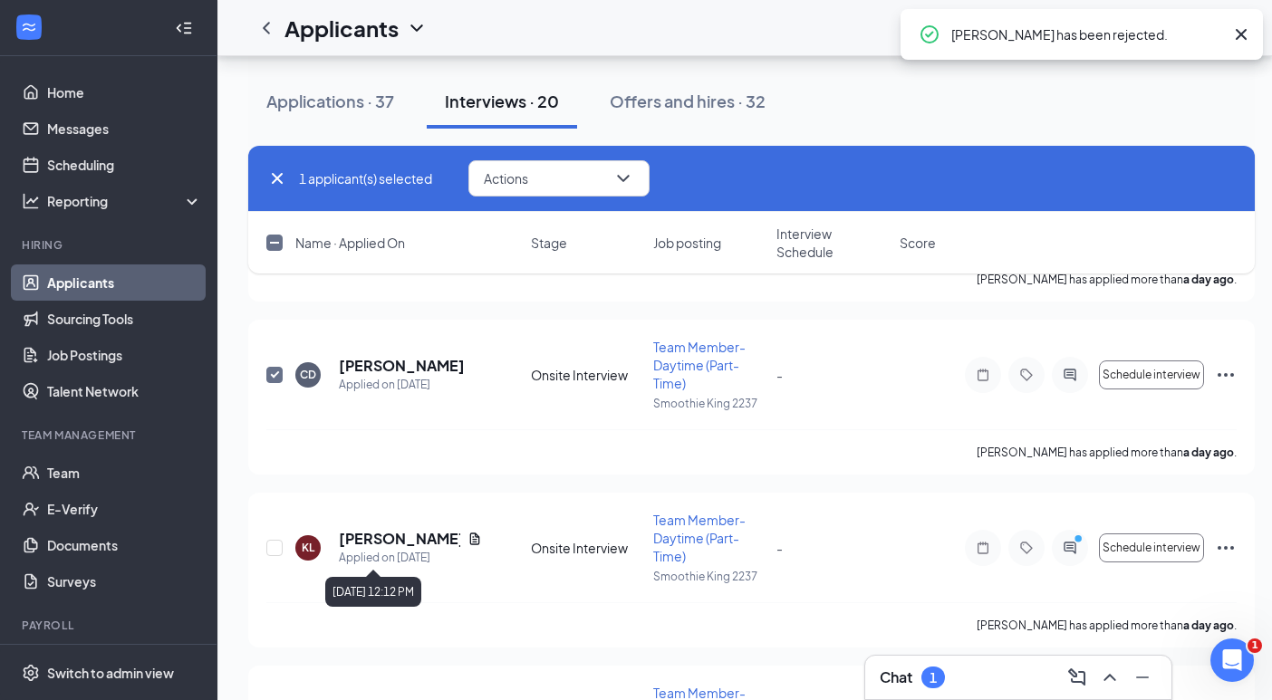
checkbox input "false"
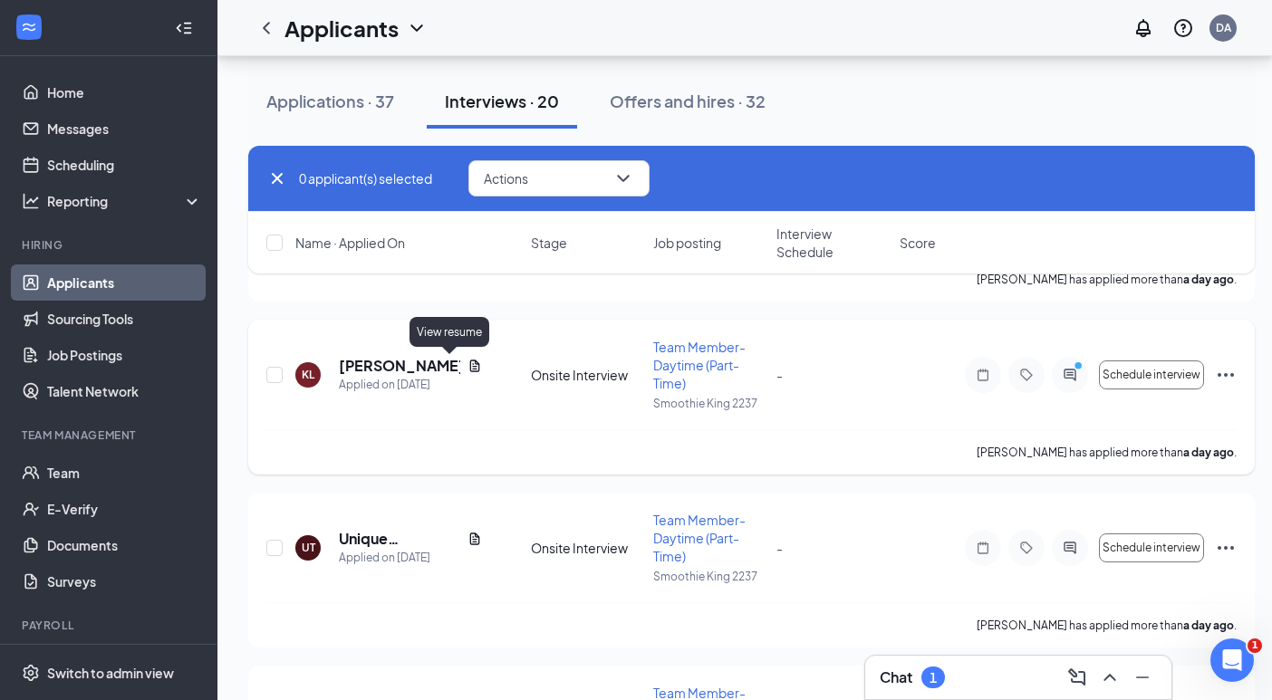
click at [469, 364] on icon "Document" at bounding box center [474, 366] width 10 height 12
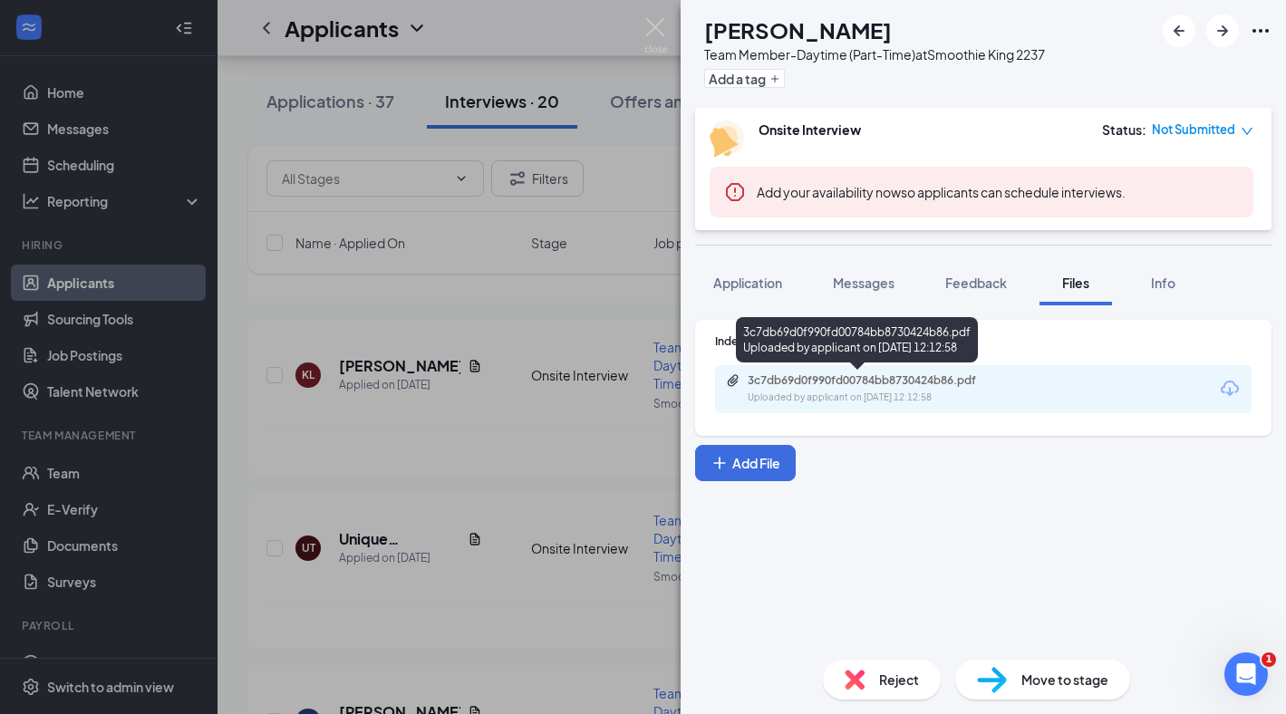
click at [845, 380] on div "3c7db69d0f990fd00784bb8730424b86.pdf" at bounding box center [874, 380] width 254 height 14
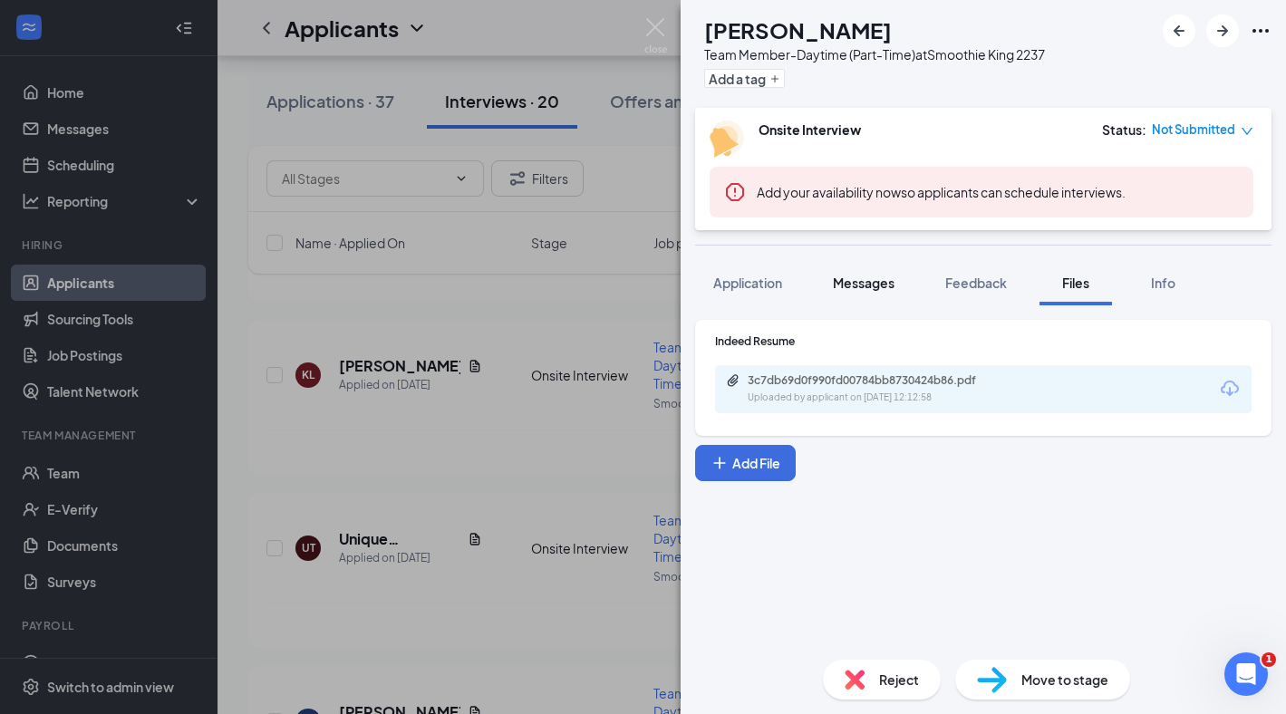
click at [859, 287] on span "Messages" at bounding box center [864, 283] width 62 height 16
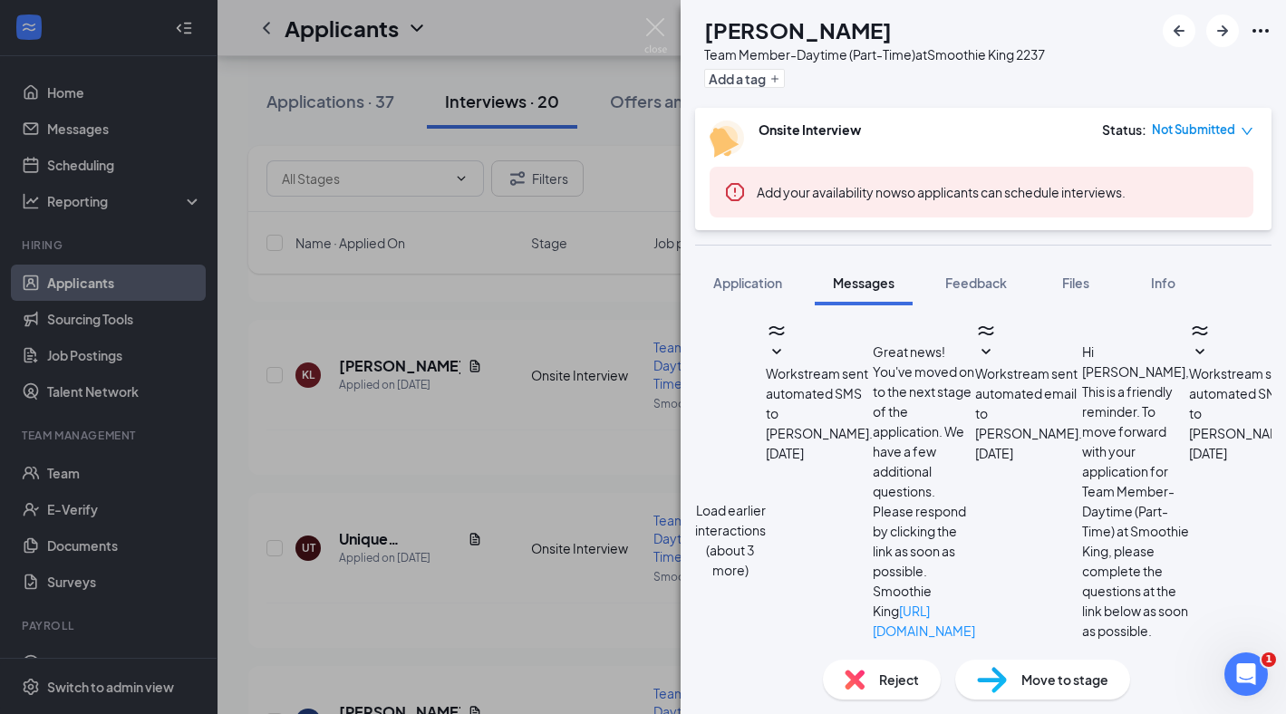
scroll to position [678, 0]
type textarea "Can you come in [DATE], [DATE] 2:30PM?"
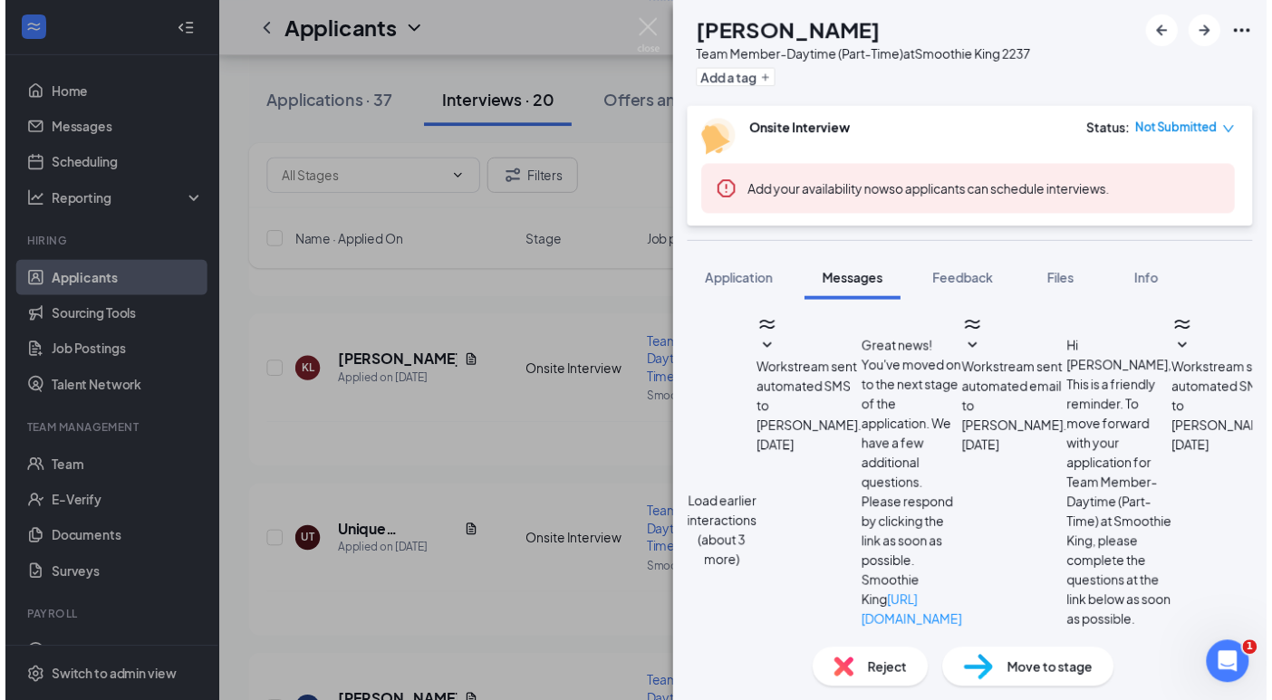
scroll to position [794, 0]
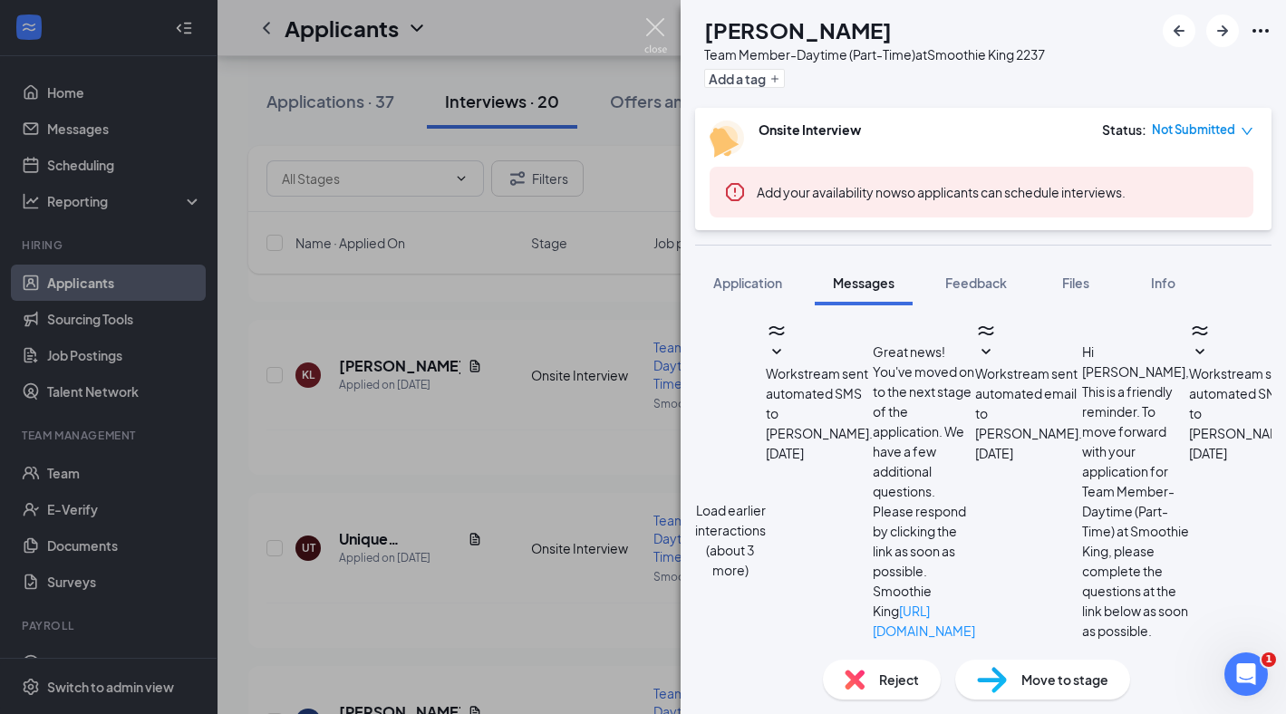
click at [654, 29] on img at bounding box center [655, 35] width 23 height 35
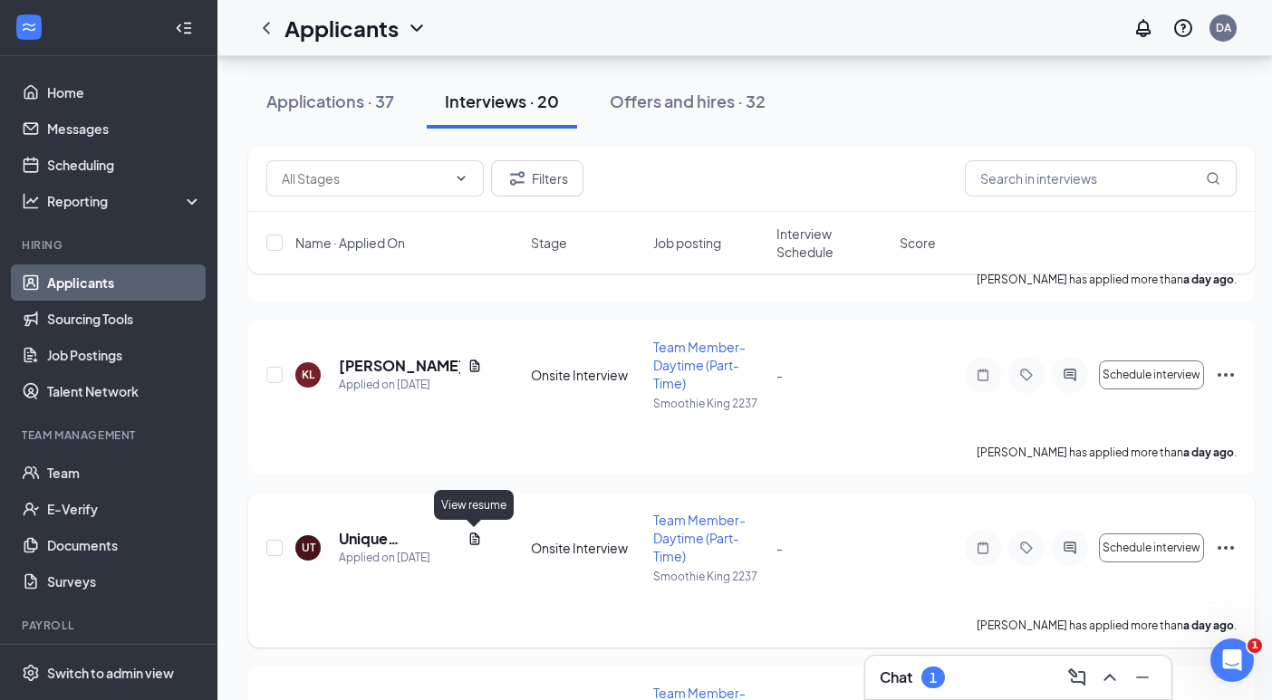
click at [475, 532] on icon "Document" at bounding box center [474, 539] width 14 height 14
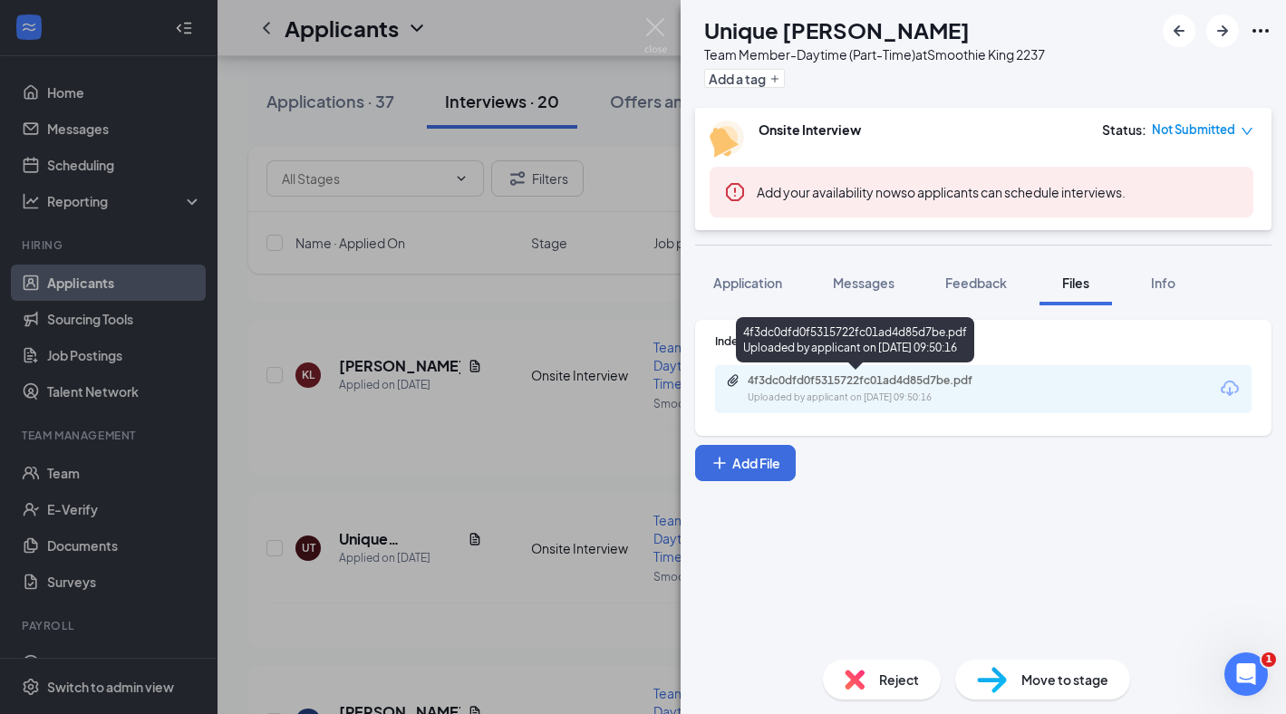
click at [882, 390] on div "4f3dc0dfd0f5315722fc01ad4d85d7be.pdf Uploaded by applicant on [DATE] 09:50:16" at bounding box center [873, 389] width 294 height 32
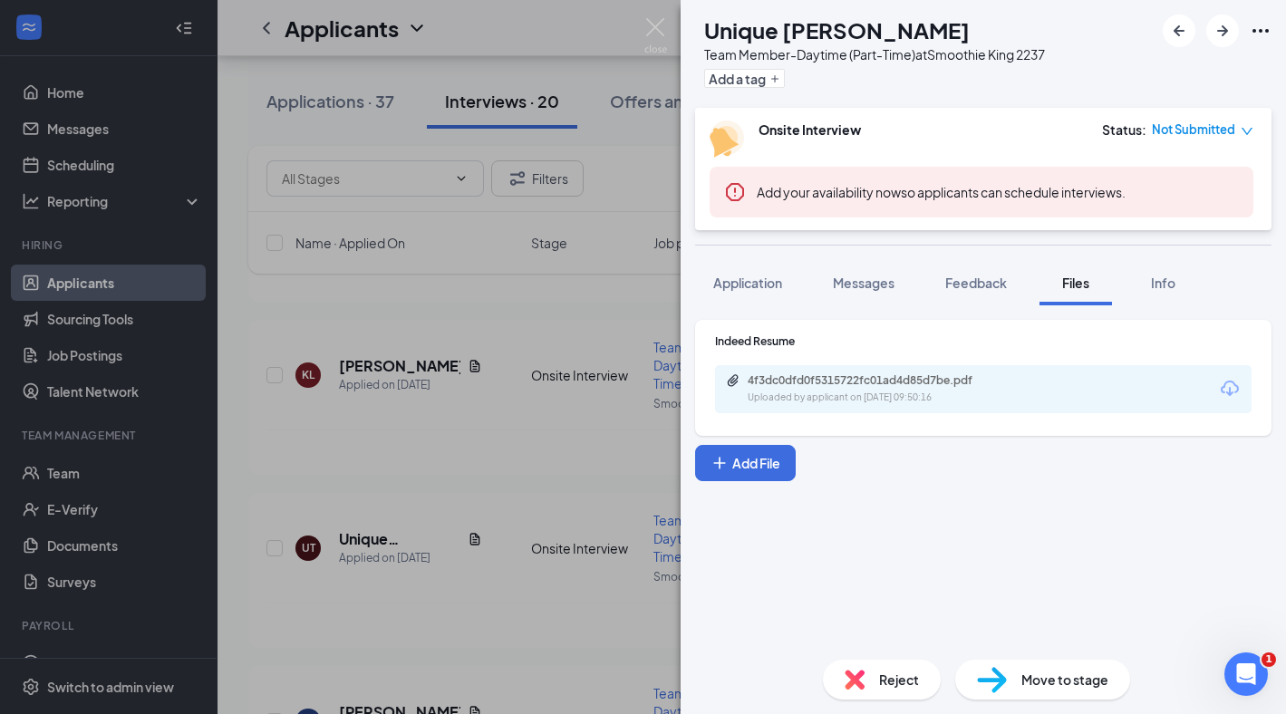
click at [860, 686] on img at bounding box center [854, 680] width 20 height 20
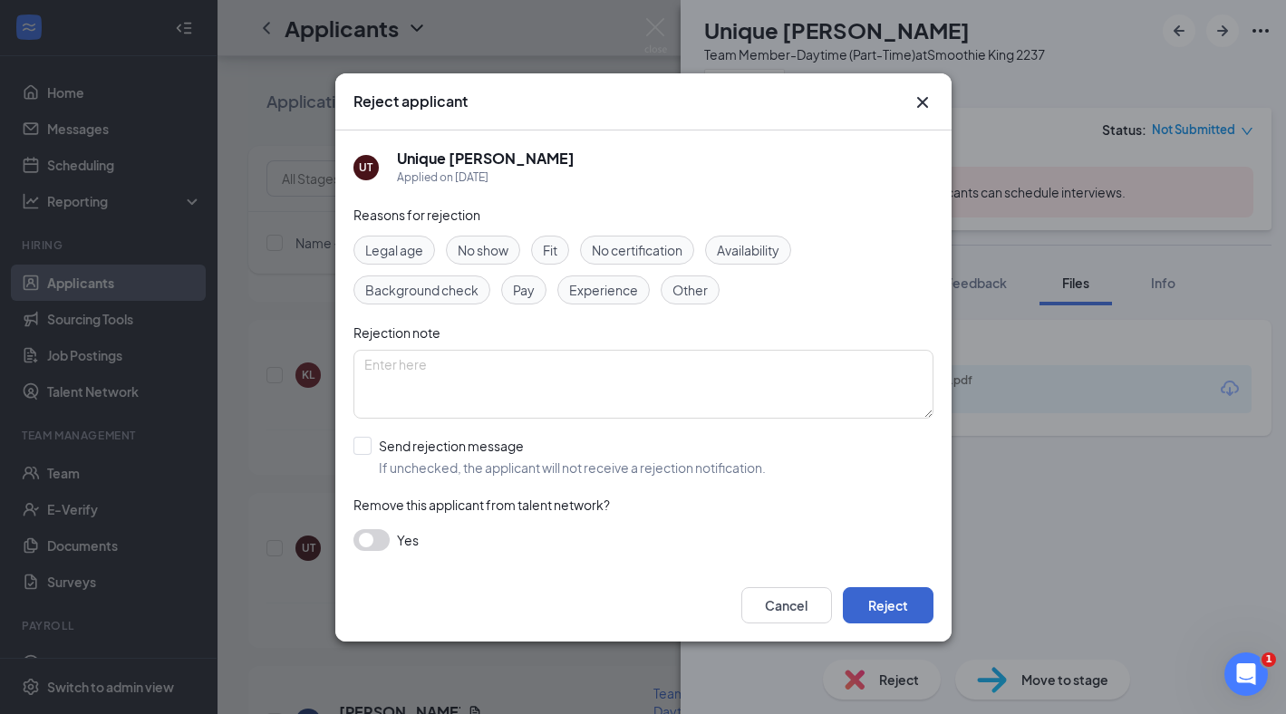
click at [882, 589] on button "Reject" at bounding box center [888, 605] width 91 height 36
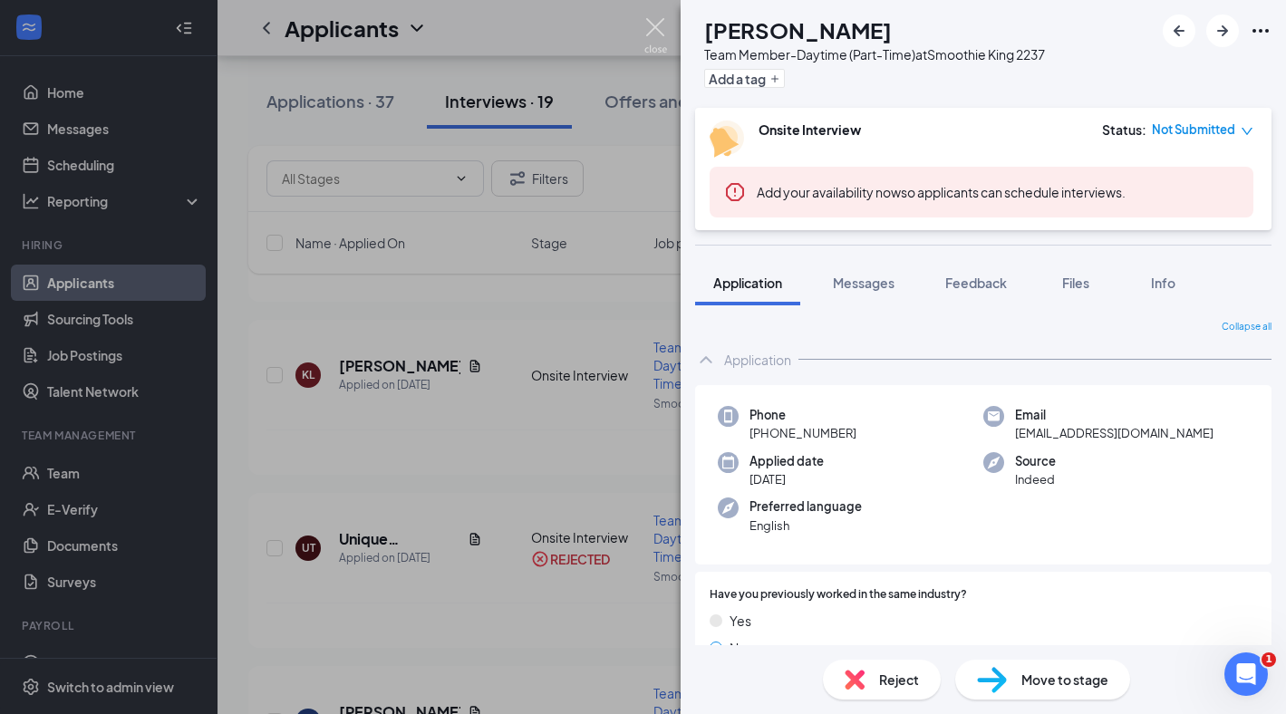
click at [660, 23] on img at bounding box center [655, 35] width 23 height 35
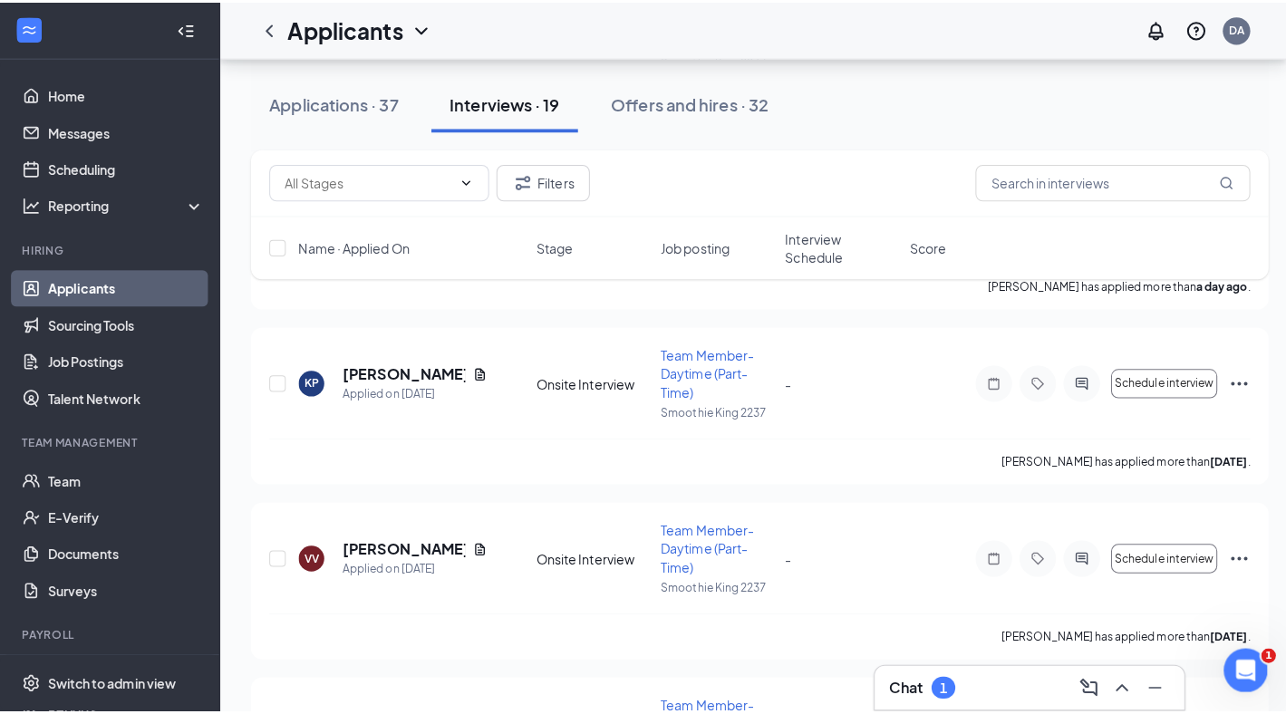
scroll to position [1025, 0]
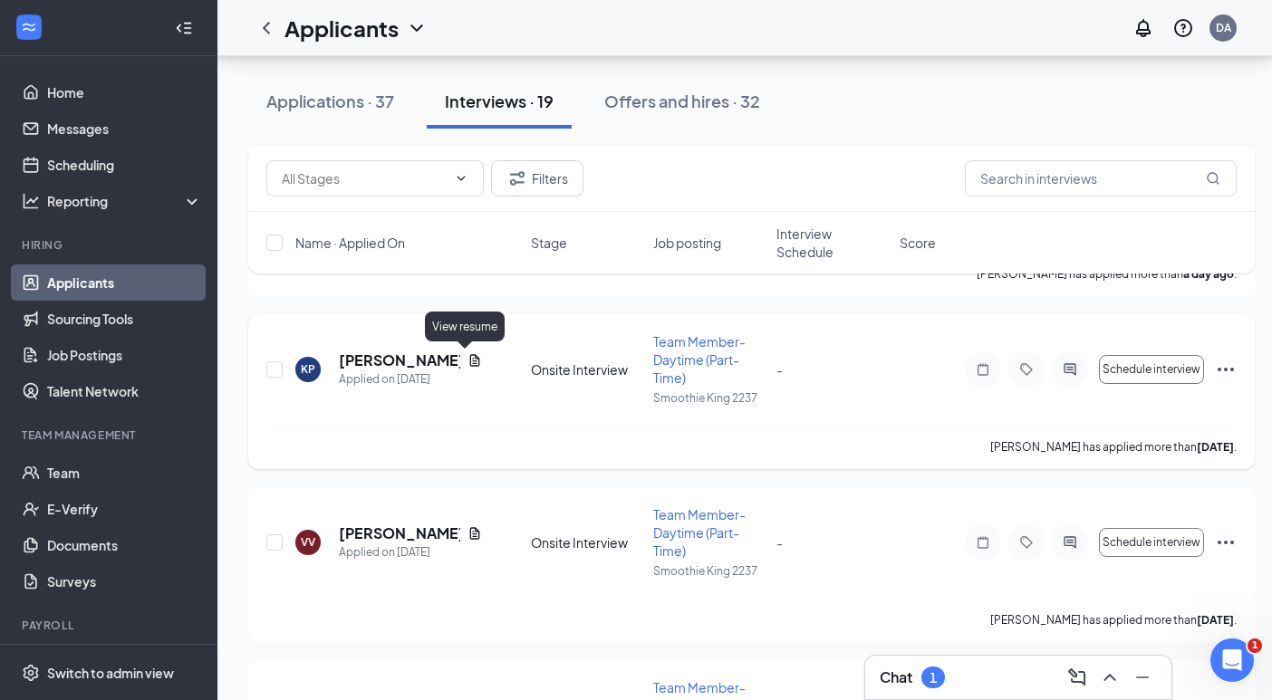
click at [467, 359] on icon "Document" at bounding box center [474, 360] width 14 height 14
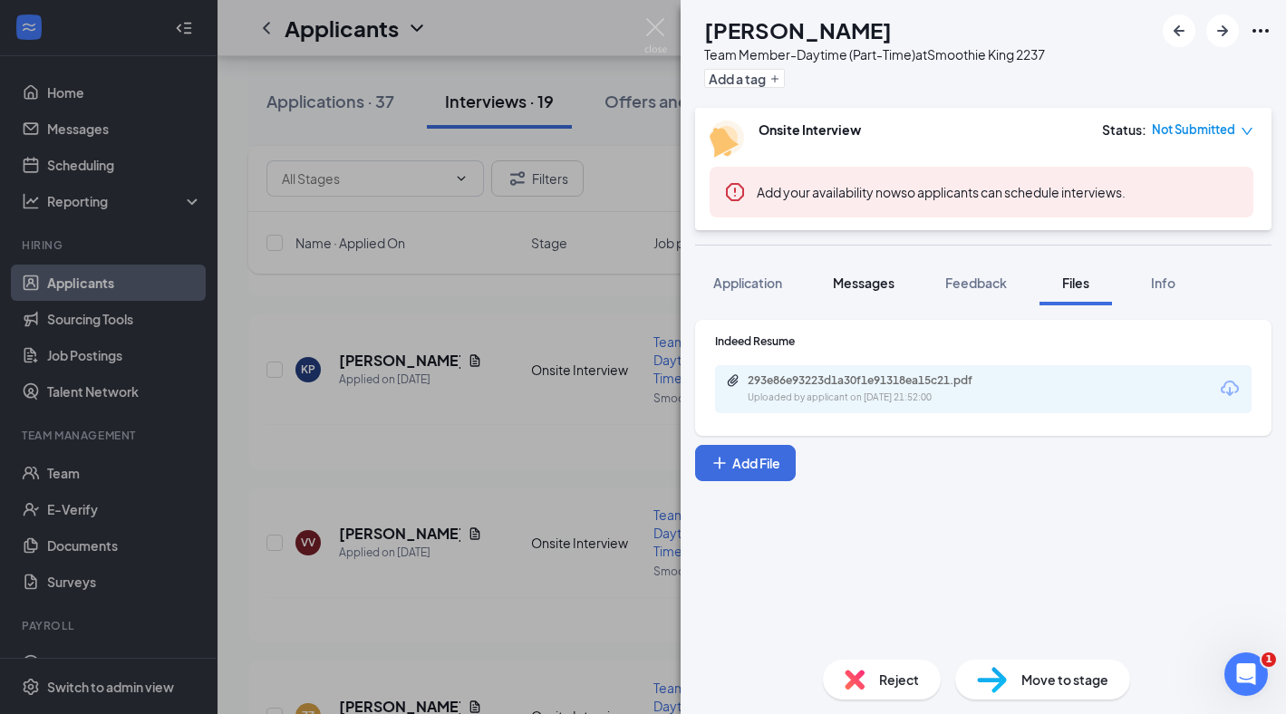
click at [878, 280] on span "Messages" at bounding box center [864, 283] width 62 height 16
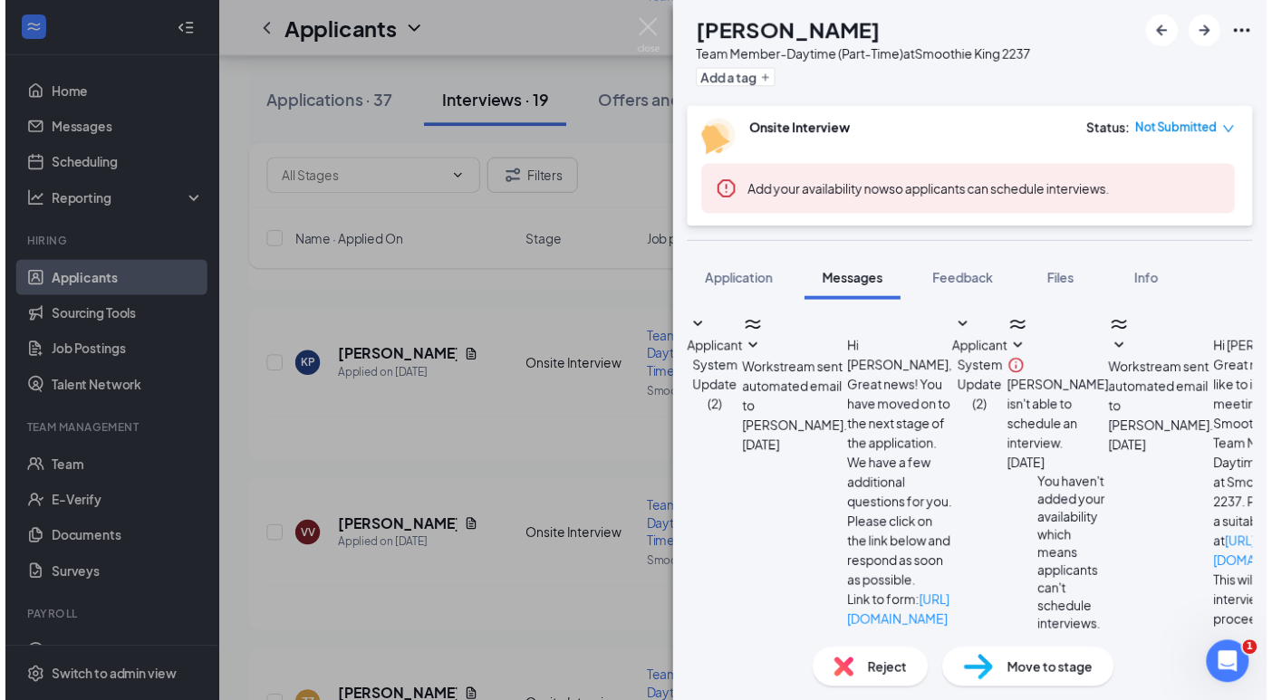
scroll to position [252, 0]
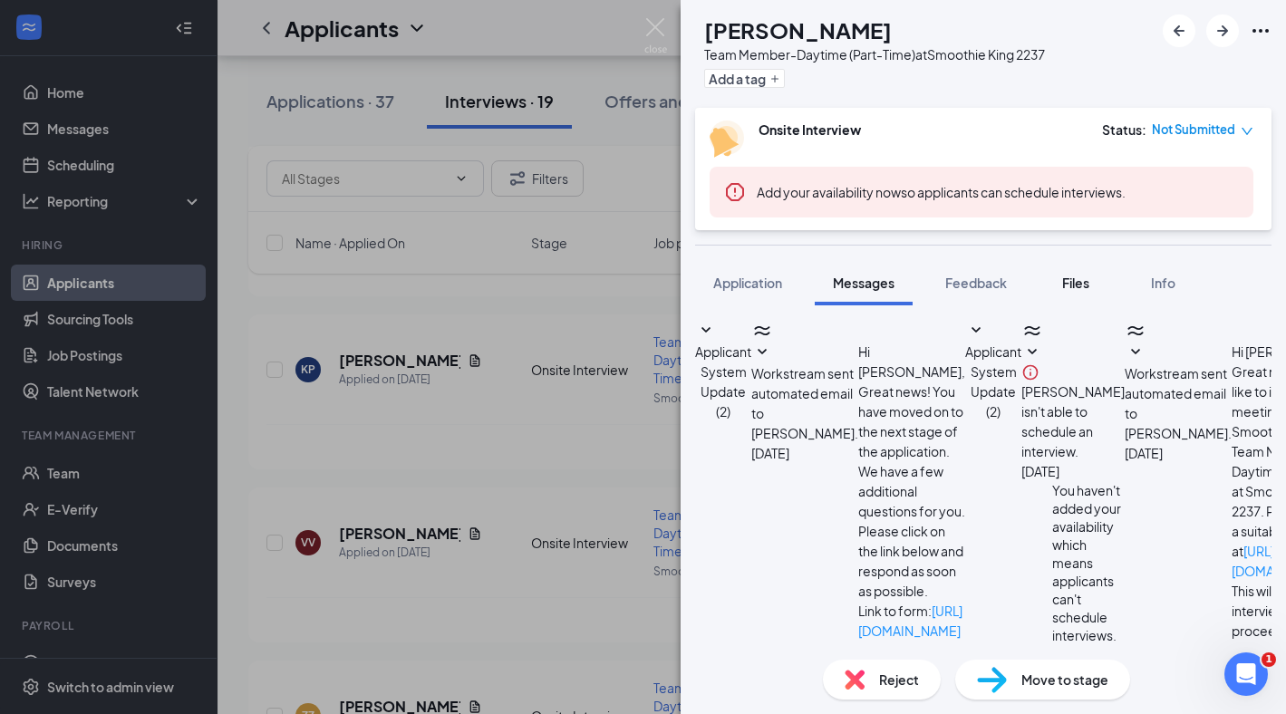
click at [1083, 275] on span "Files" at bounding box center [1075, 283] width 27 height 16
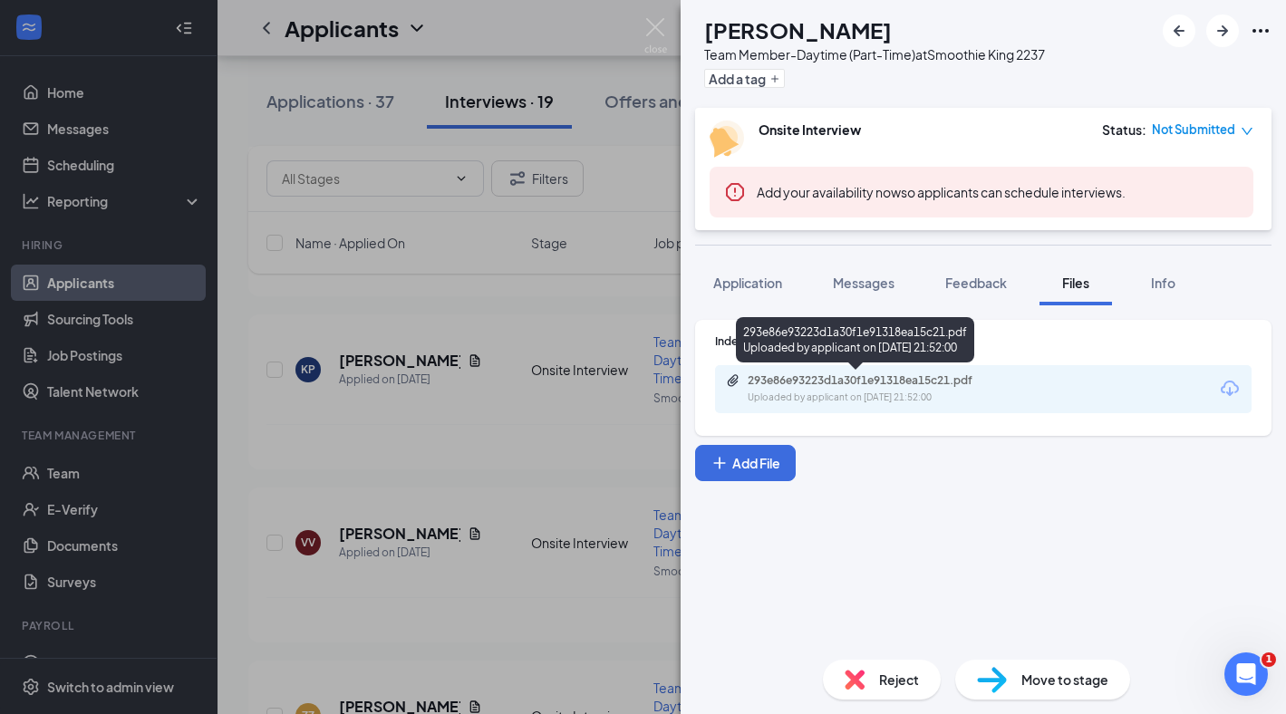
click at [867, 378] on div "293e86e93223d1a30f1e91318ea15c21.pdf" at bounding box center [874, 380] width 254 height 14
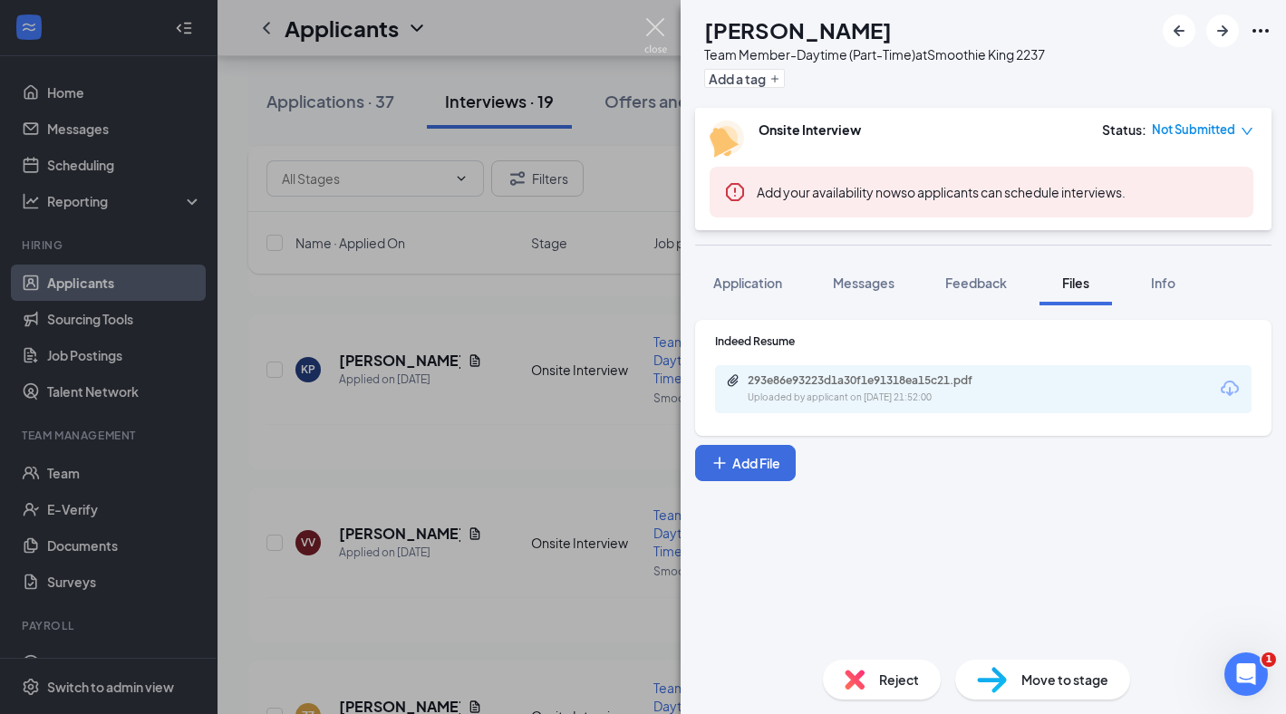
click at [650, 24] on img at bounding box center [655, 35] width 23 height 35
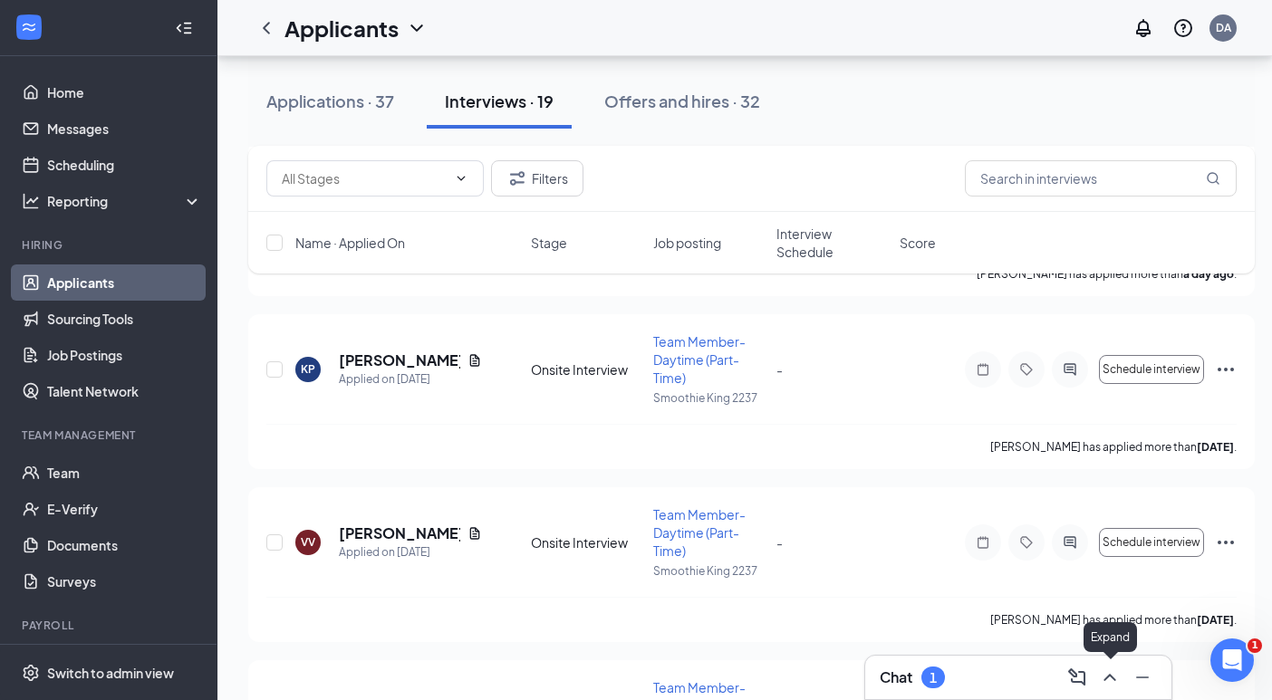
click at [1107, 678] on icon "ChevronUp" at bounding box center [1109, 677] width 12 height 7
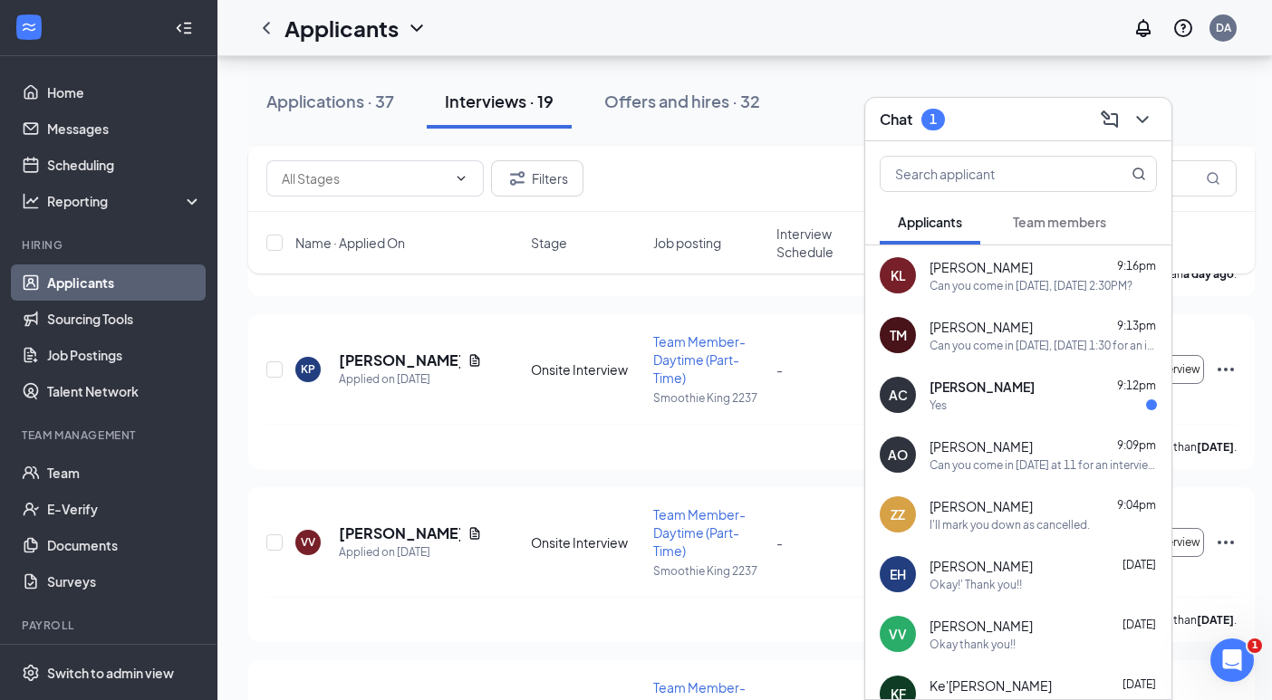
click at [1042, 388] on div "[PERSON_NAME] 9:12pm" at bounding box center [1043, 387] width 227 height 18
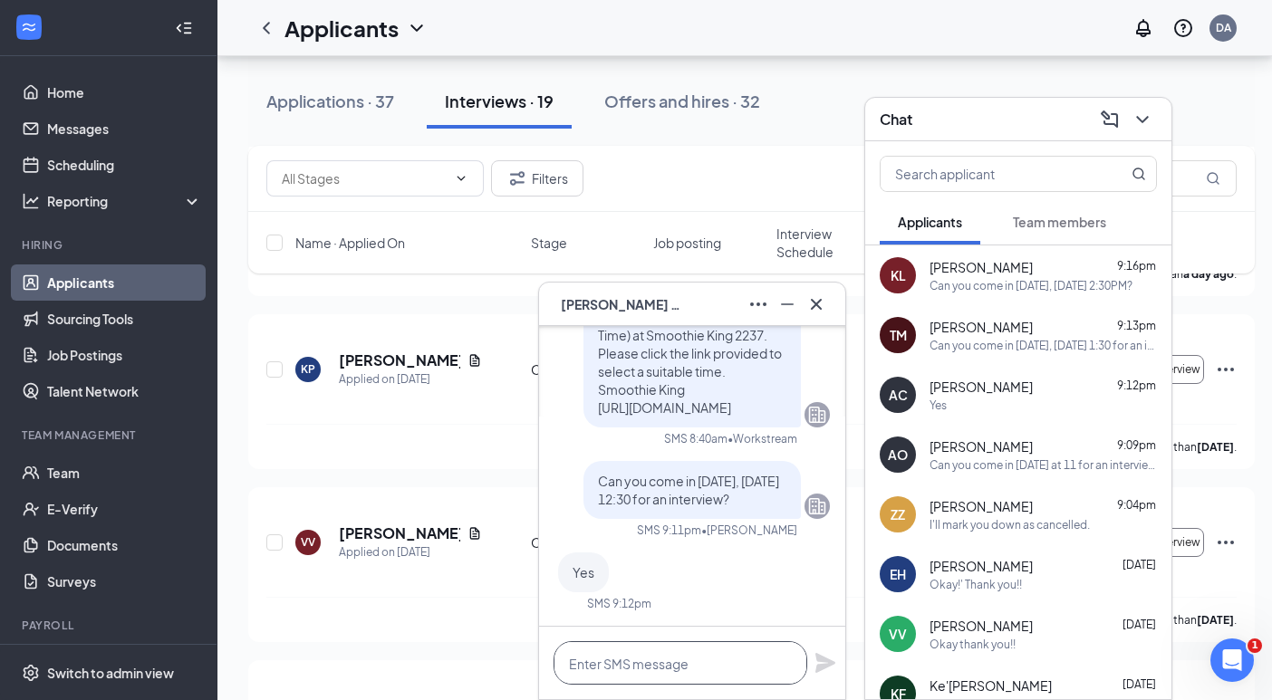
click at [616, 675] on textarea at bounding box center [681, 662] width 254 height 43
type textarea "See you then!"
click at [813, 661] on div "See you then!" at bounding box center [692, 663] width 306 height 72
click at [824, 663] on icon "Plane" at bounding box center [825, 663] width 22 height 22
